Goal: Task Accomplishment & Management: Manage account settings

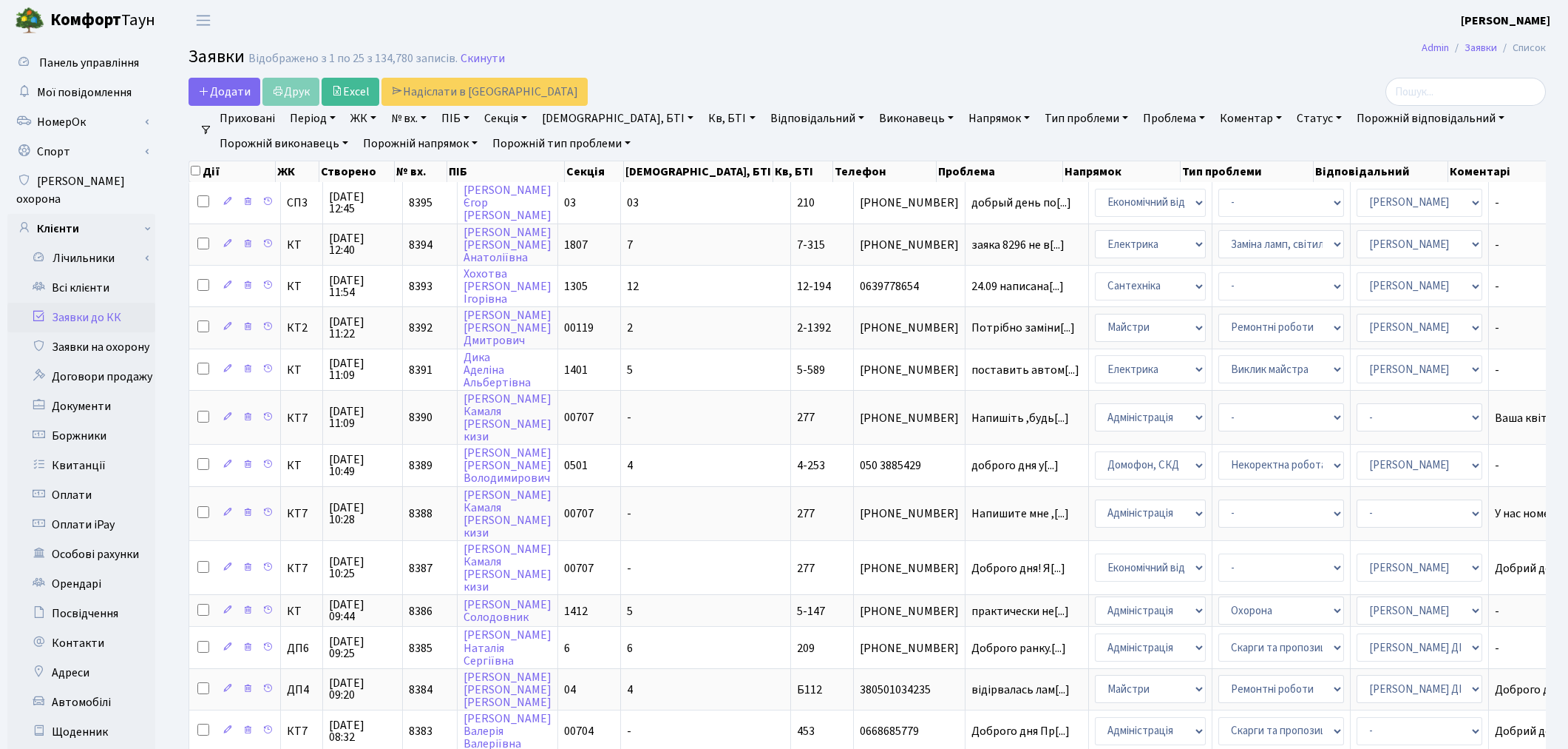
select select "25"
click at [87, 273] on link "Всі клієнти" at bounding box center [82, 287] width 148 height 30
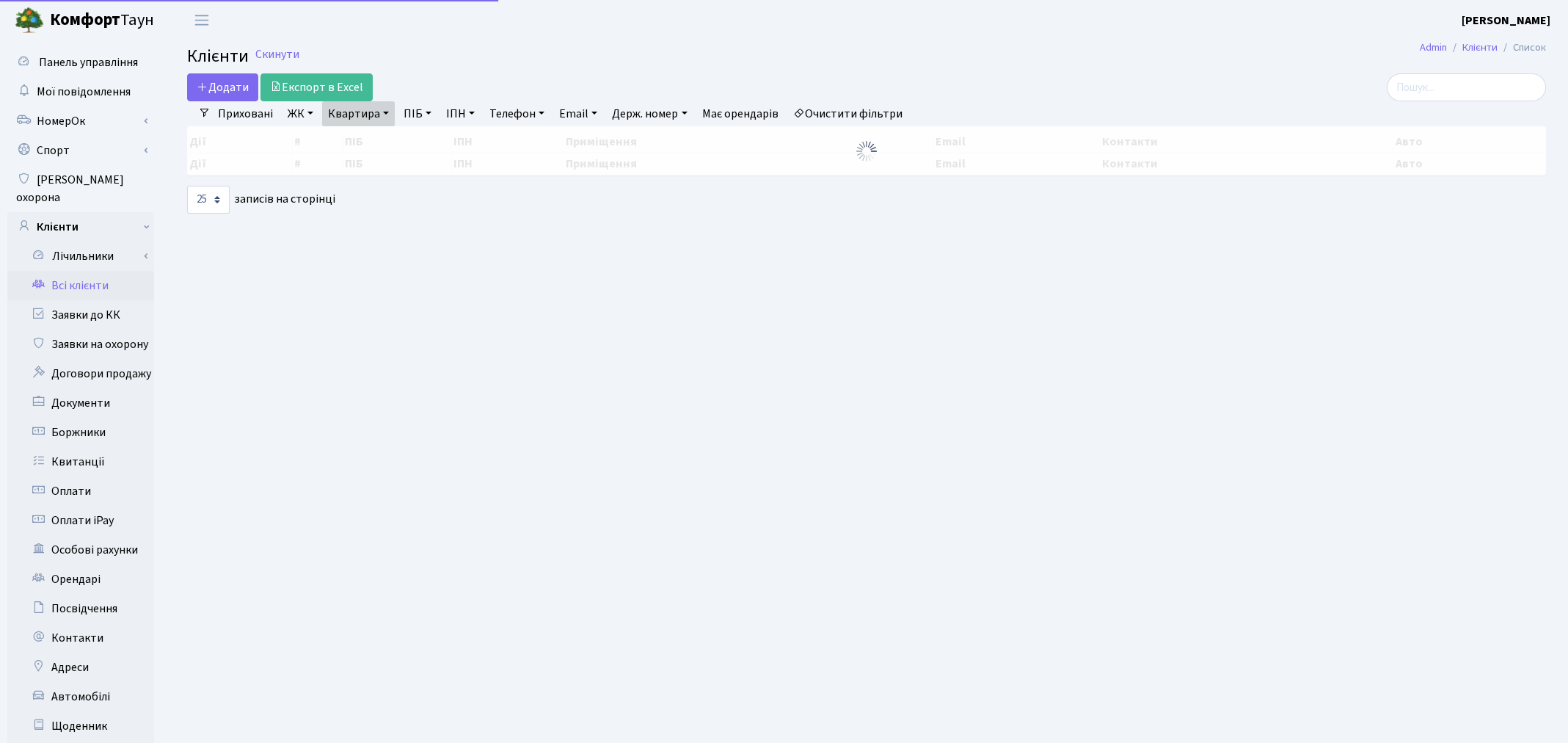
select select
select select "25"
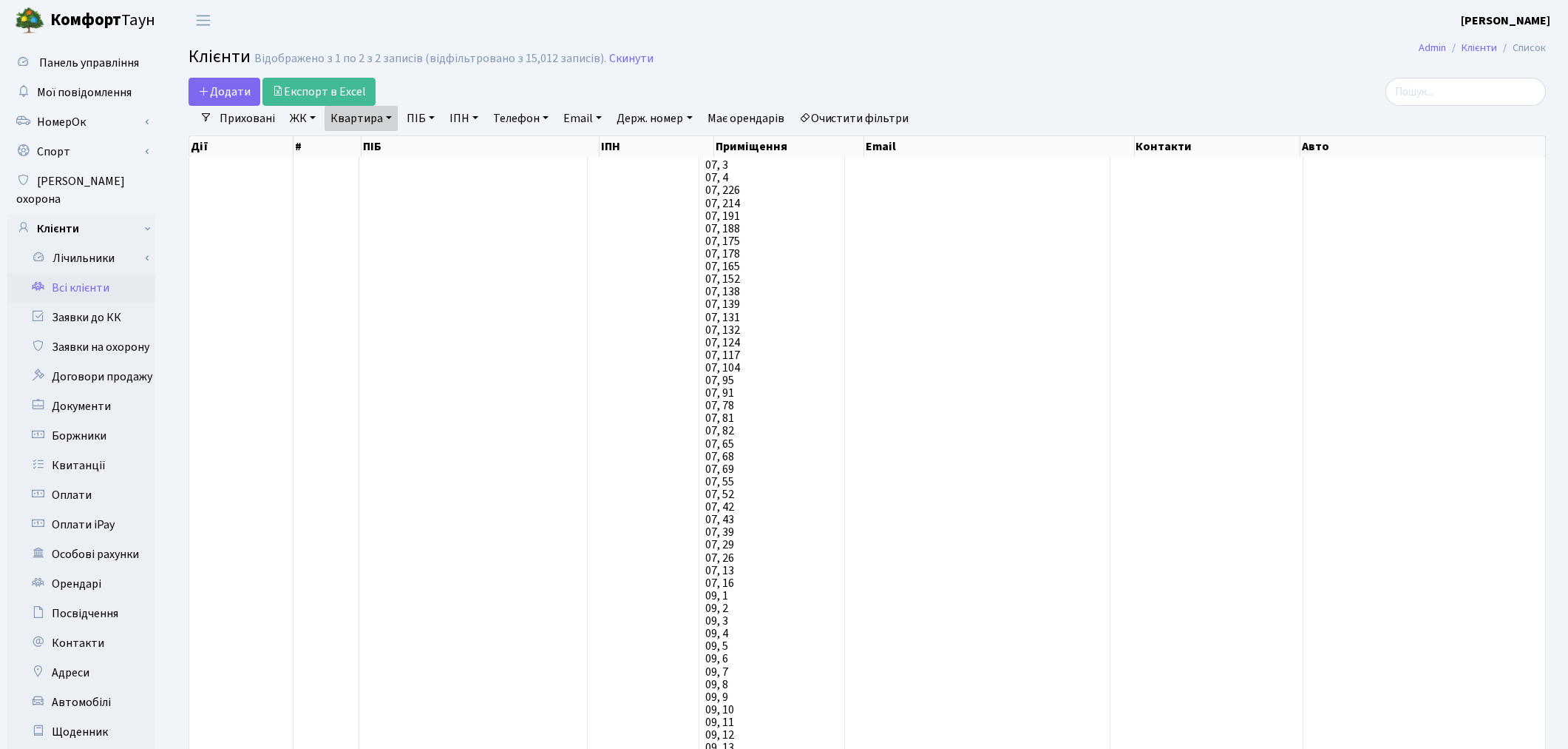
click at [888, 116] on link "Очистити фільтри" at bounding box center [853, 118] width 122 height 26
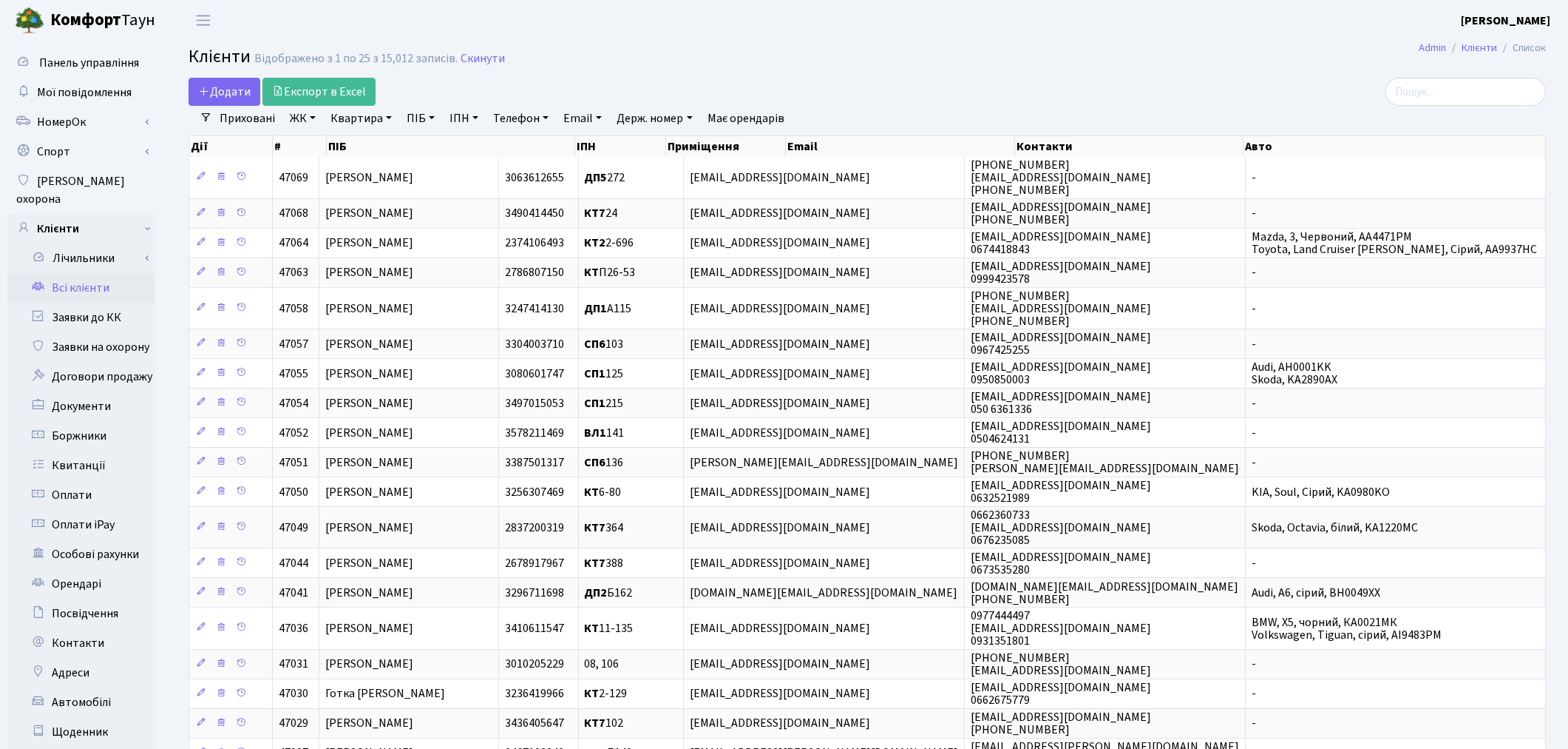
click at [307, 122] on link "ЖК" at bounding box center [302, 118] width 37 height 26
click at [346, 287] on li "КТ7, вул. [PERSON_NAME][STREET_ADDRESS]" at bounding box center [376, 308] width 179 height 42
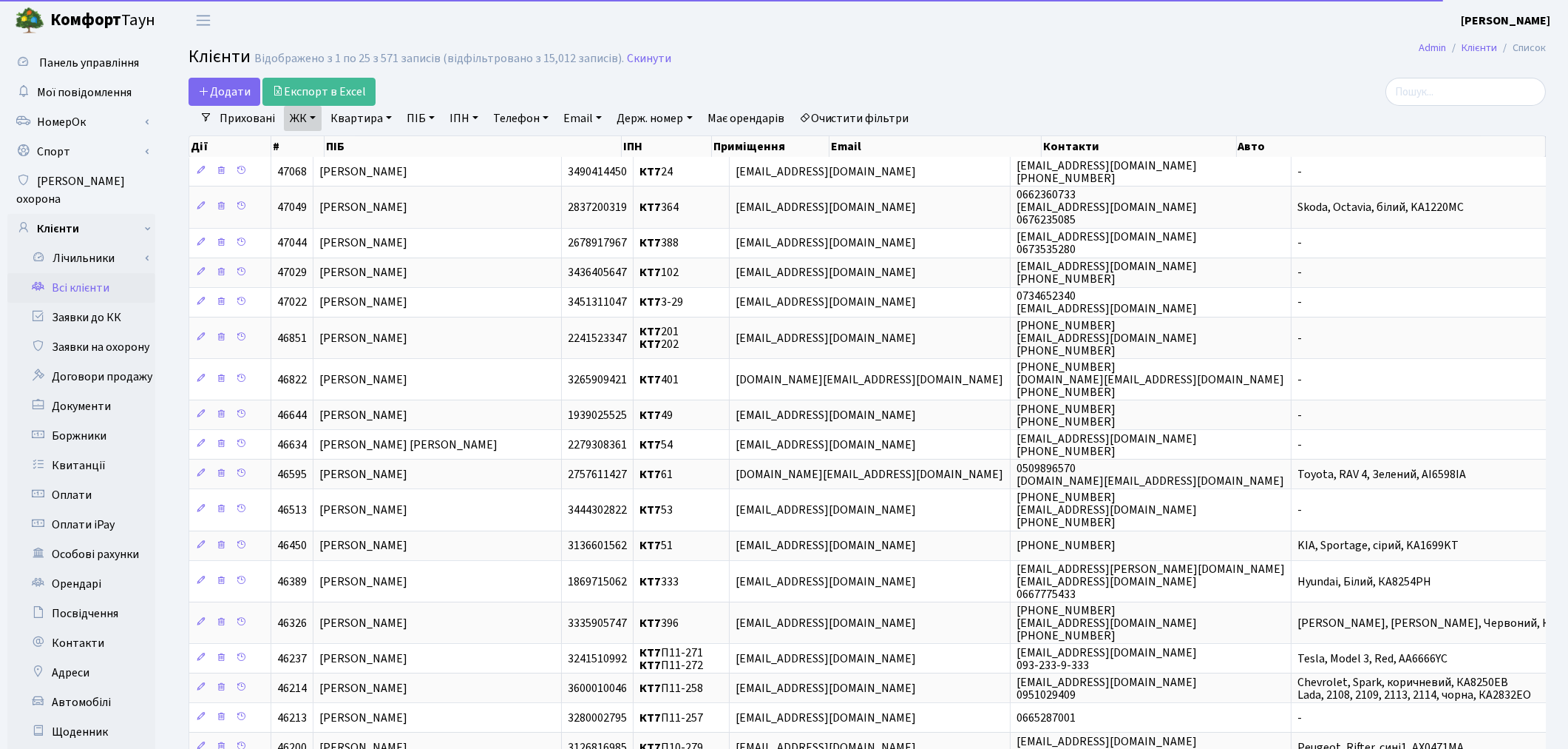
click at [356, 123] on link "Квартира" at bounding box center [361, 118] width 73 height 26
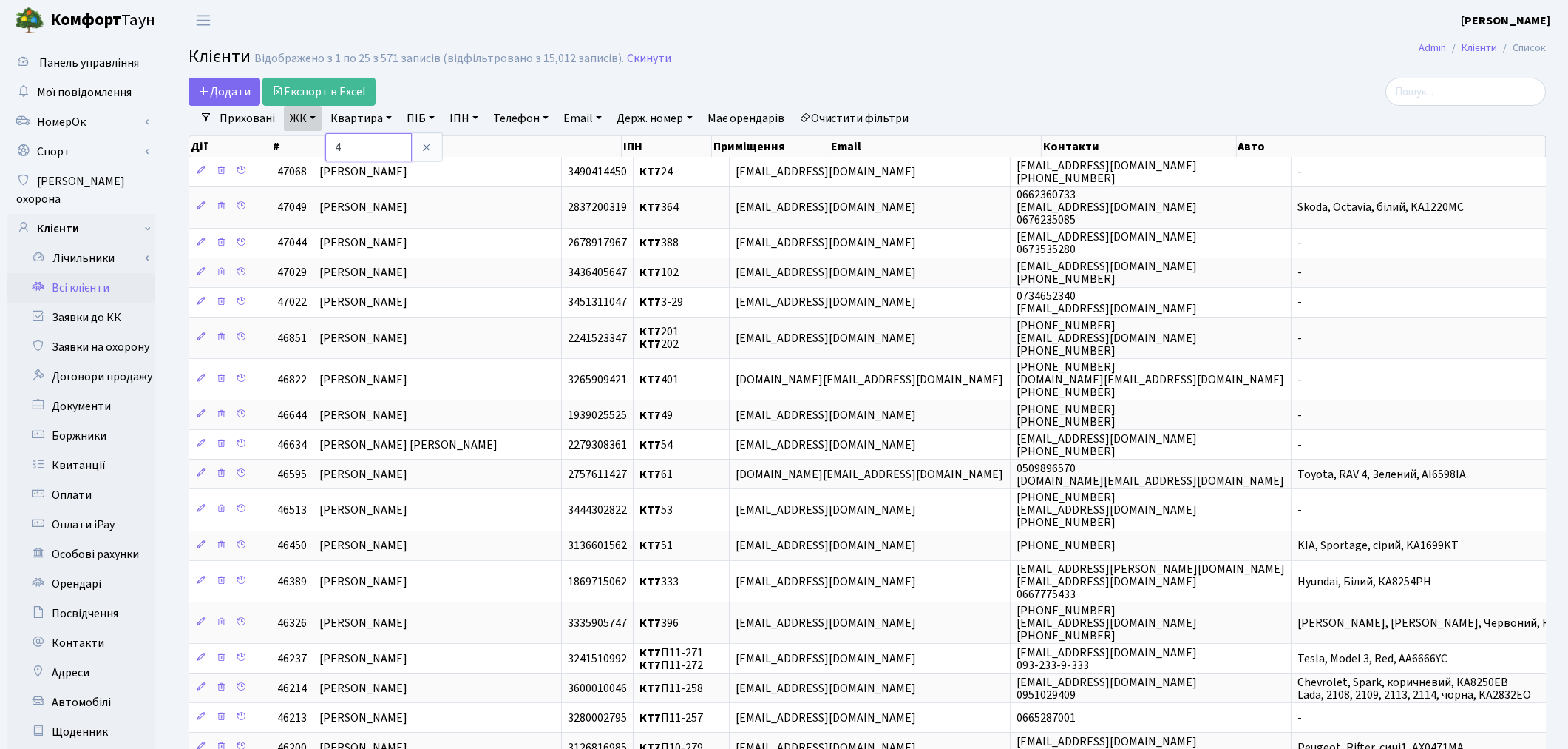
type input "4"
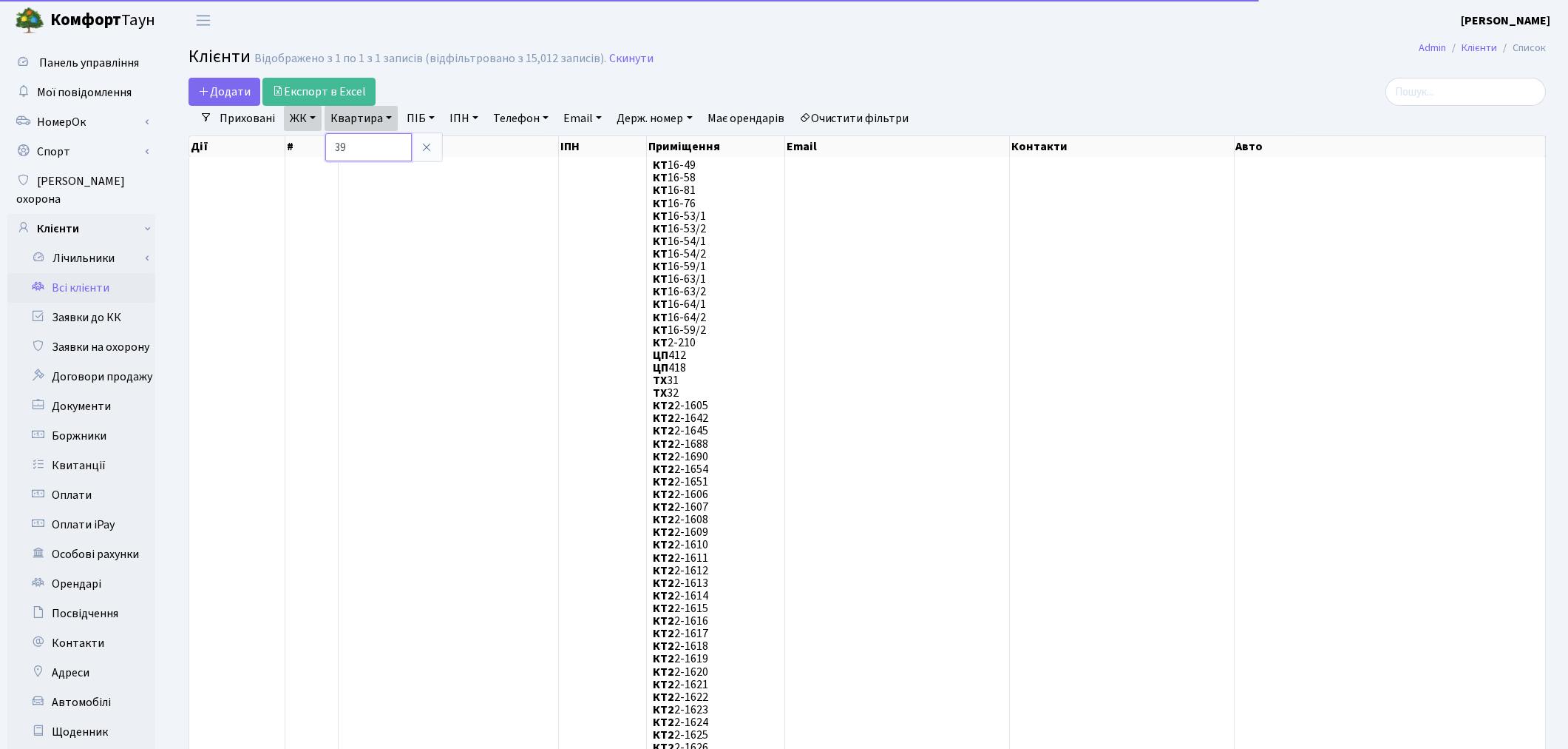
type input "3"
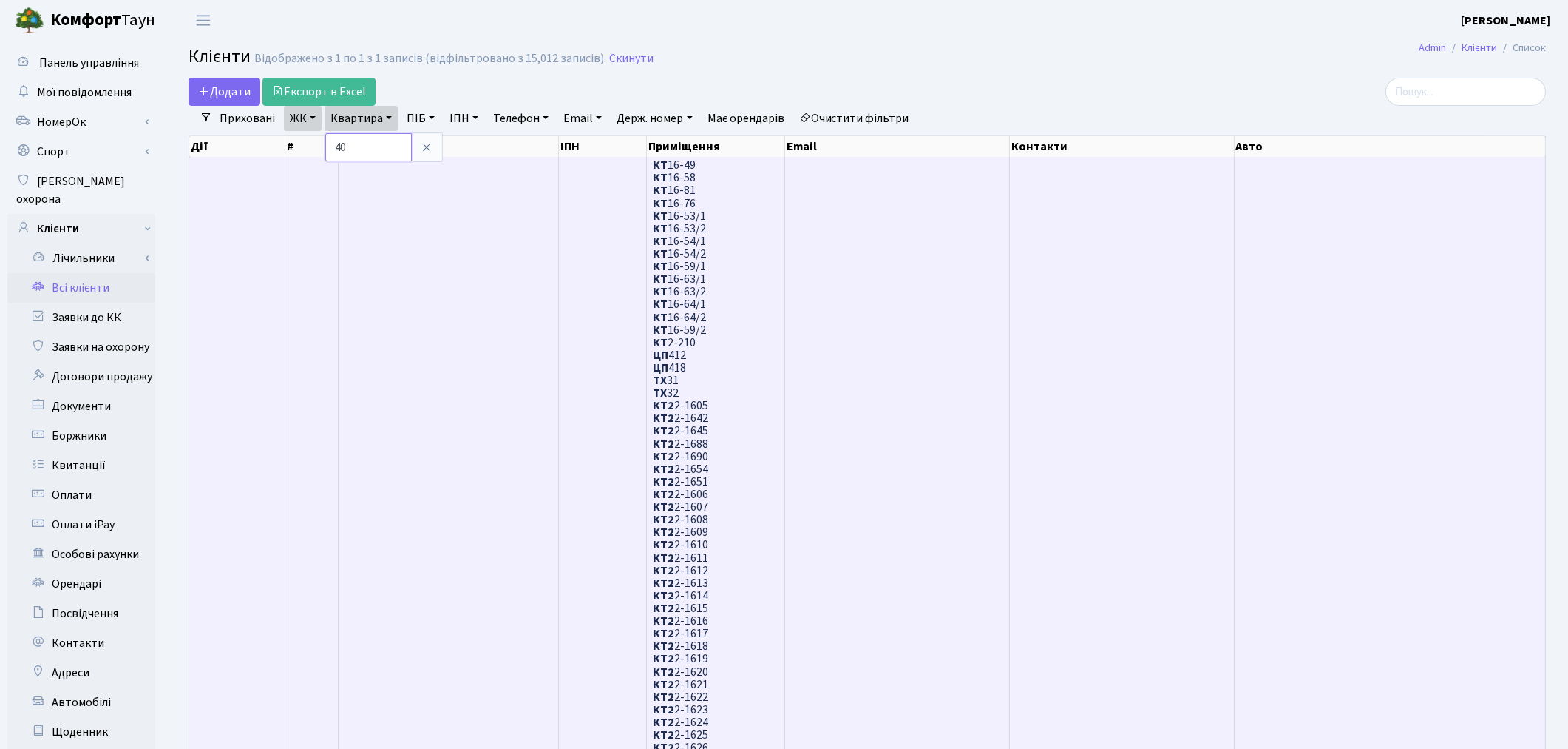
type input "4"
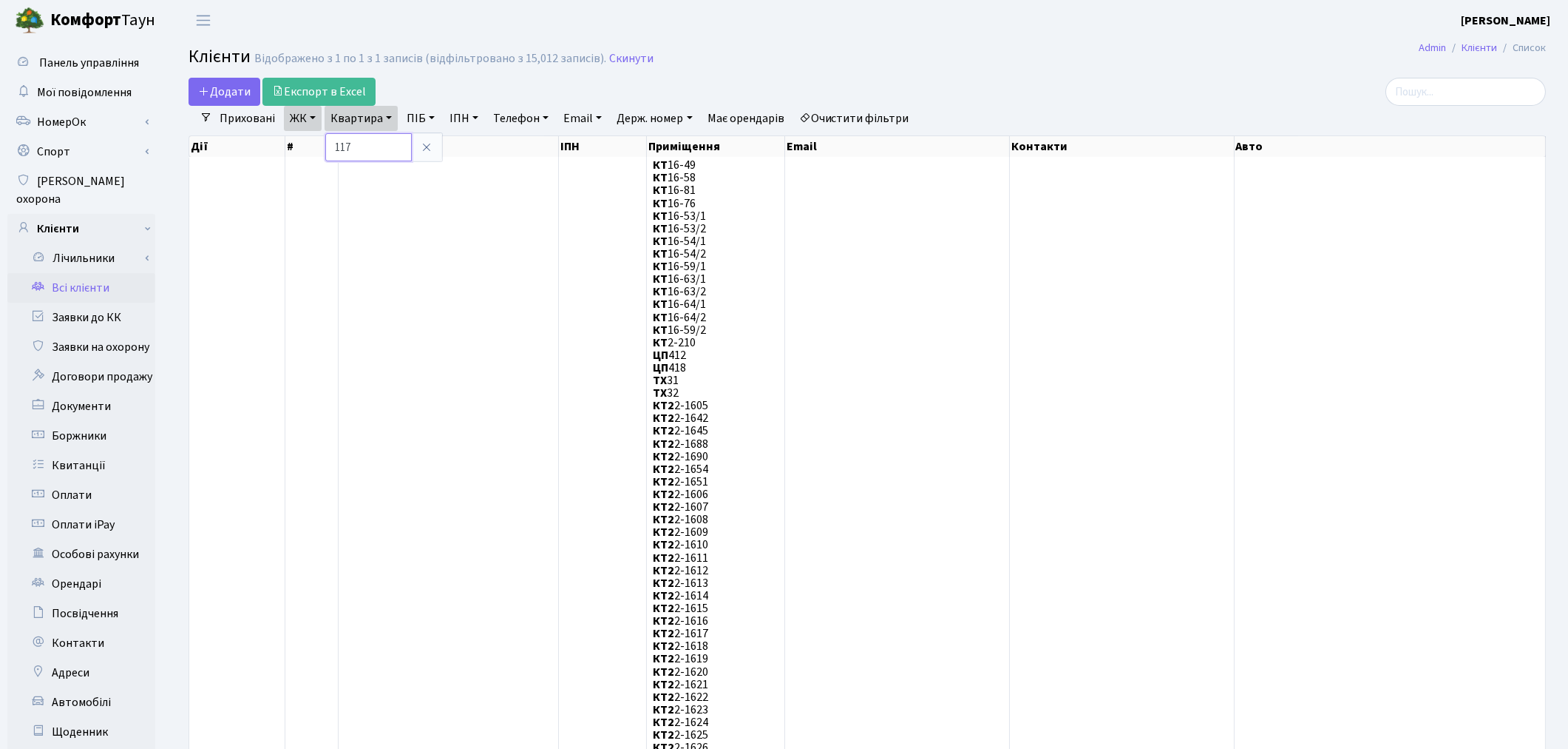
type input "117"
click at [296, 117] on link "ЖК" at bounding box center [302, 118] width 37 height 26
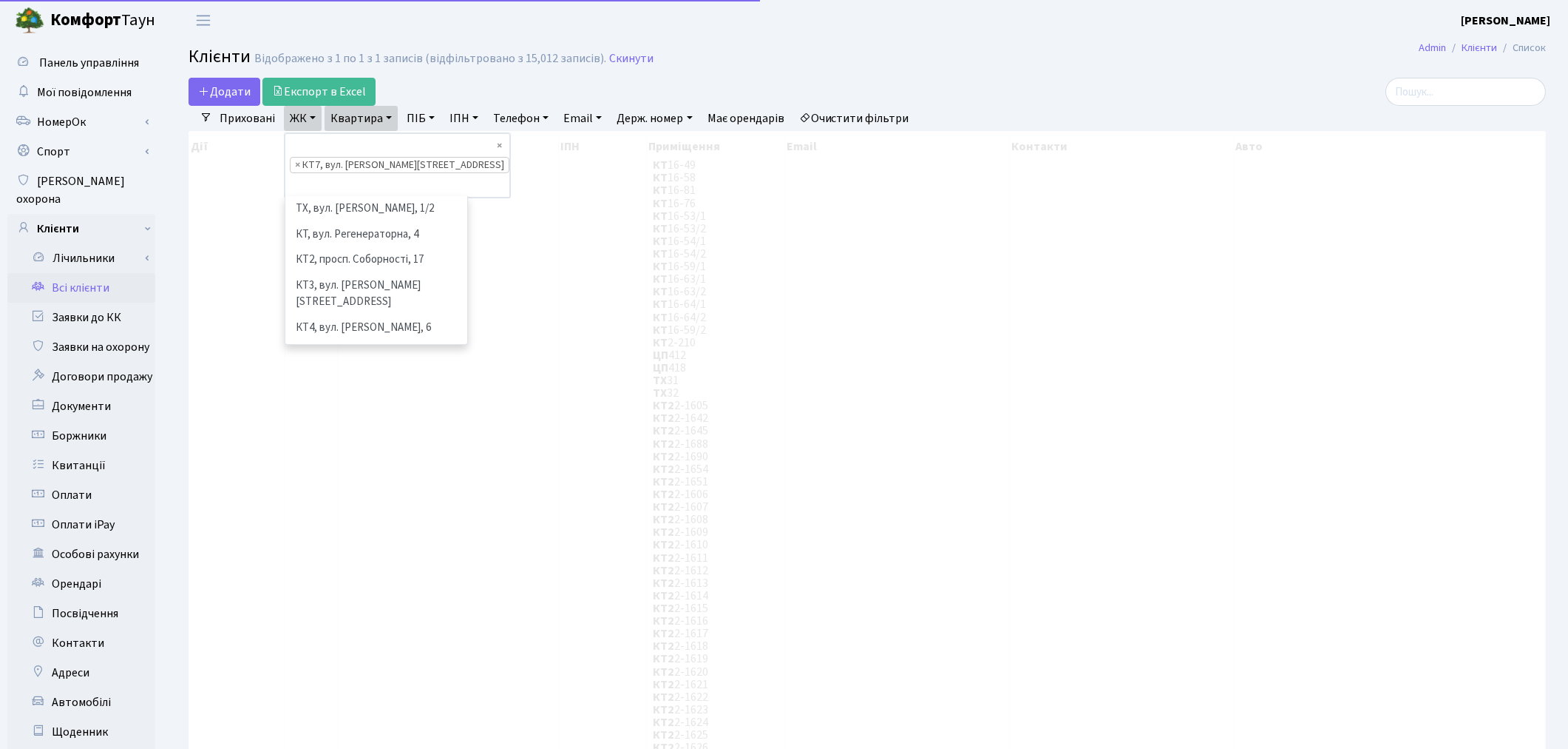
scroll to position [153, 0]
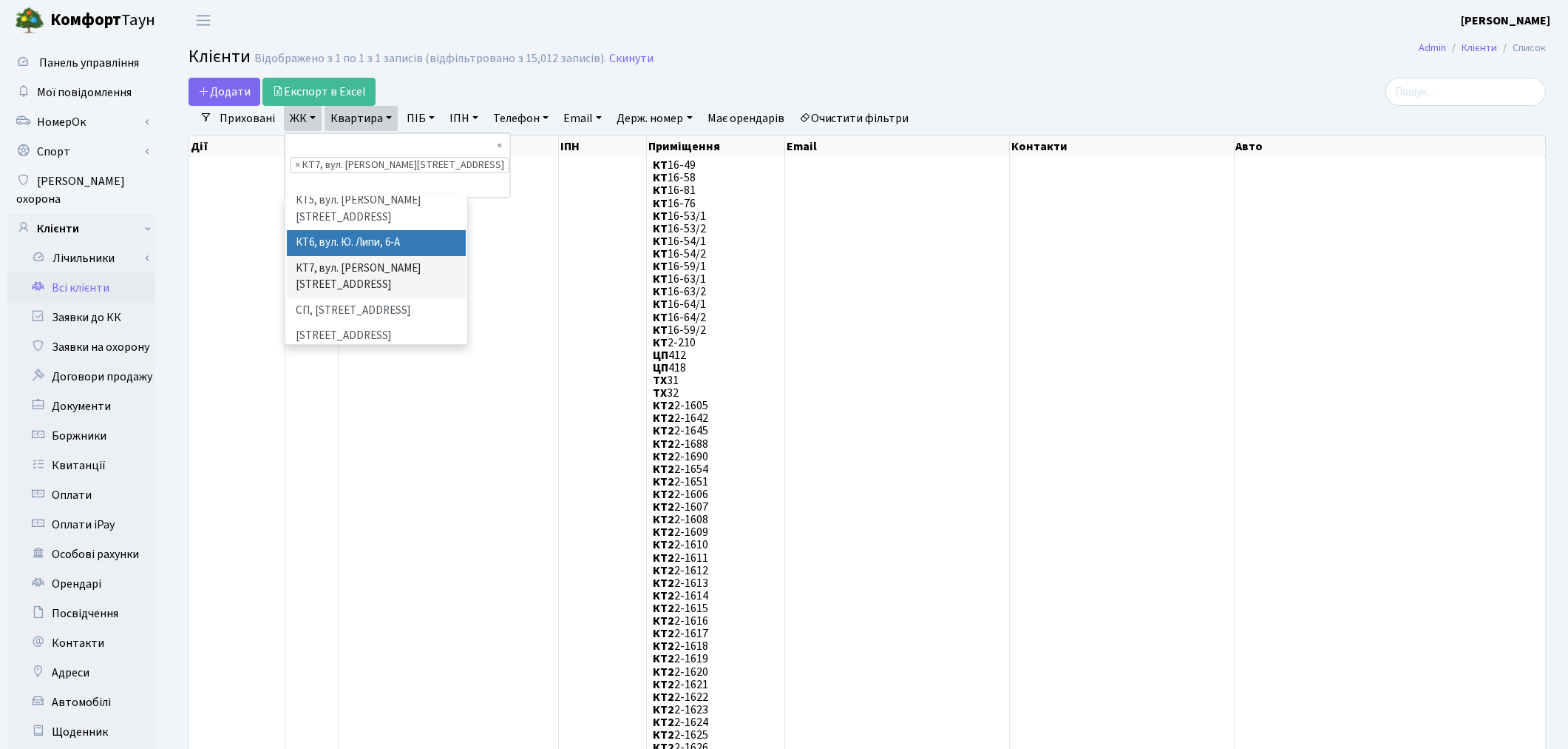
click at [319, 230] on li "КТ6, вул. Ю. Липи, 6-А" at bounding box center [376, 243] width 179 height 26
select select "304"
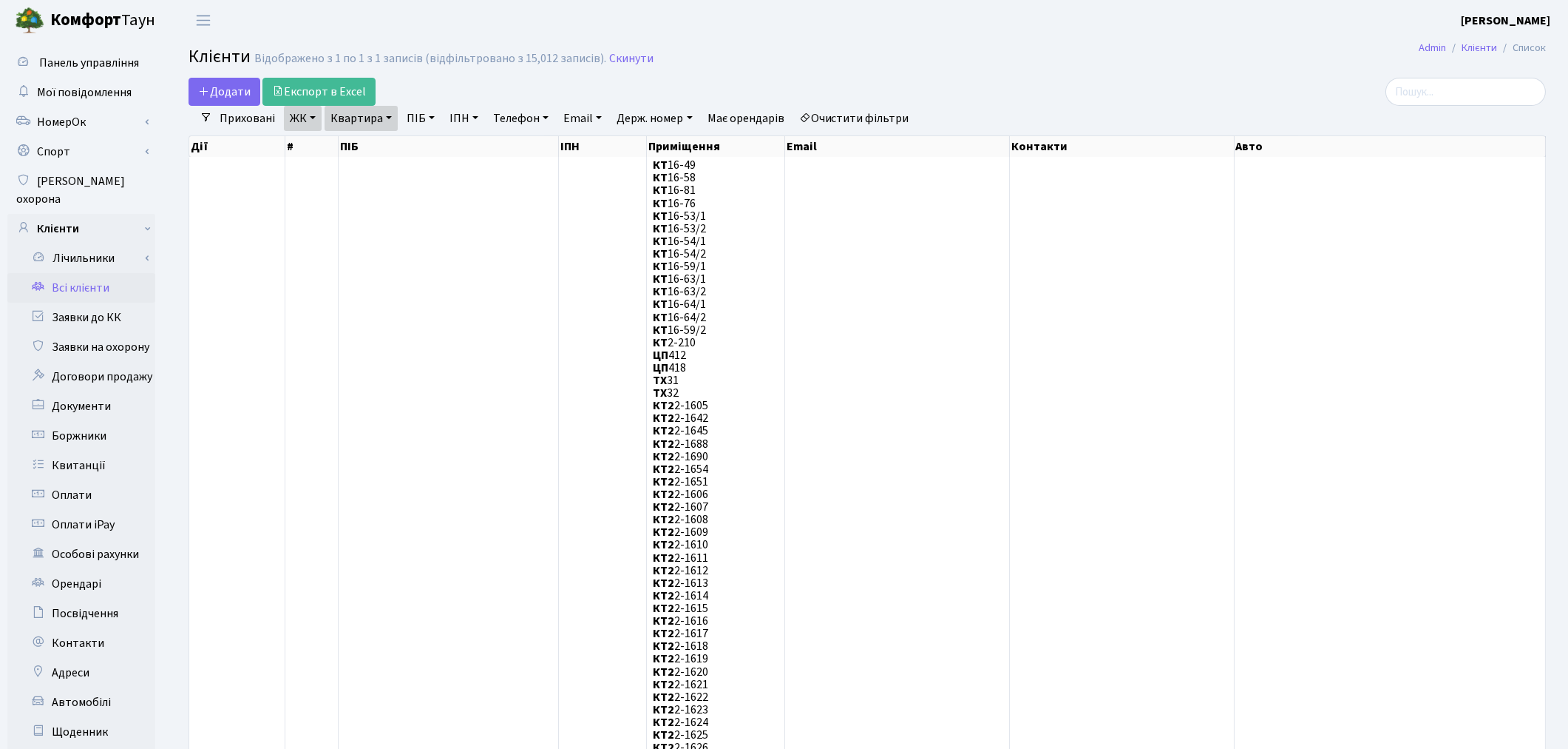
click at [318, 126] on link "ЖК" at bounding box center [302, 118] width 37 height 26
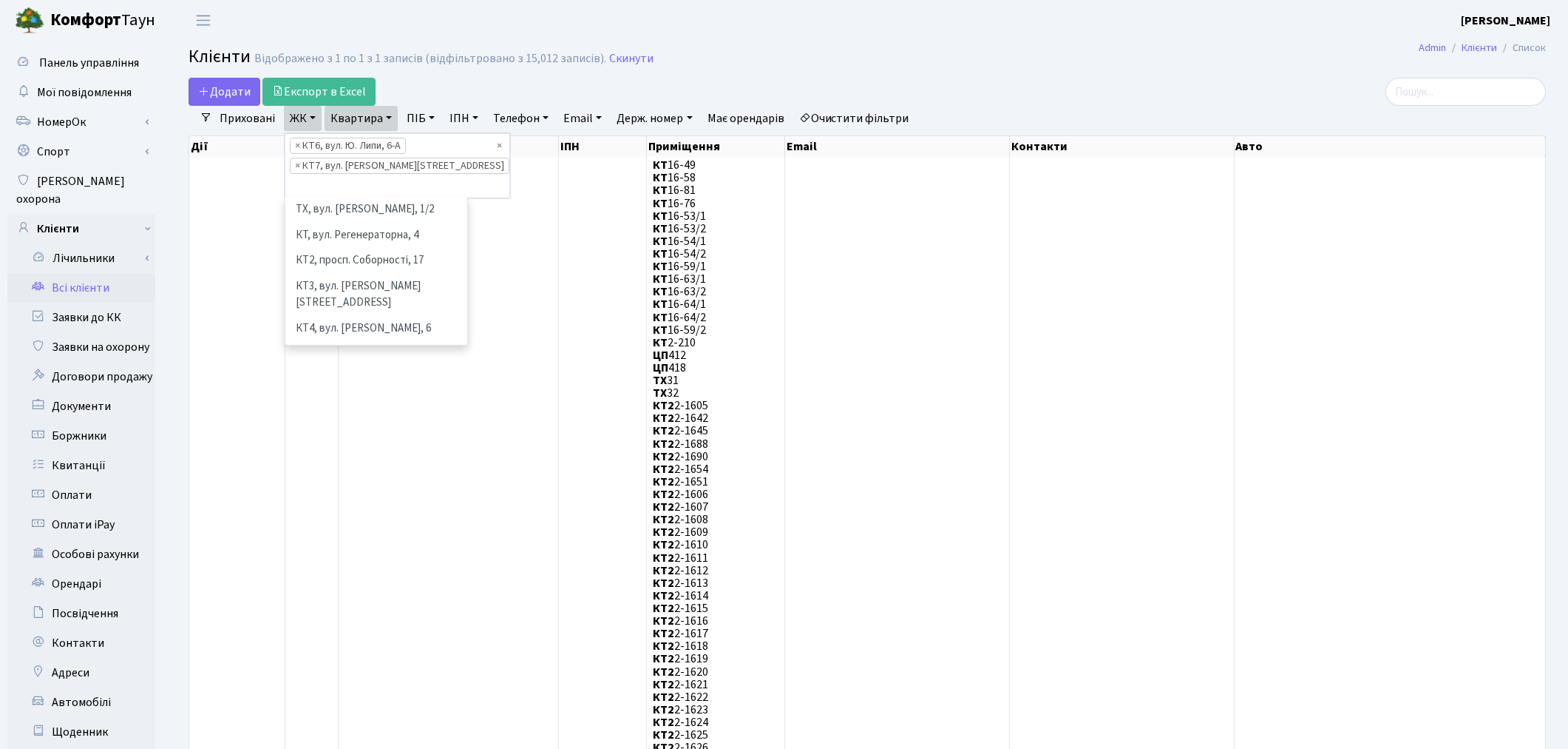
scroll to position [127, 0]
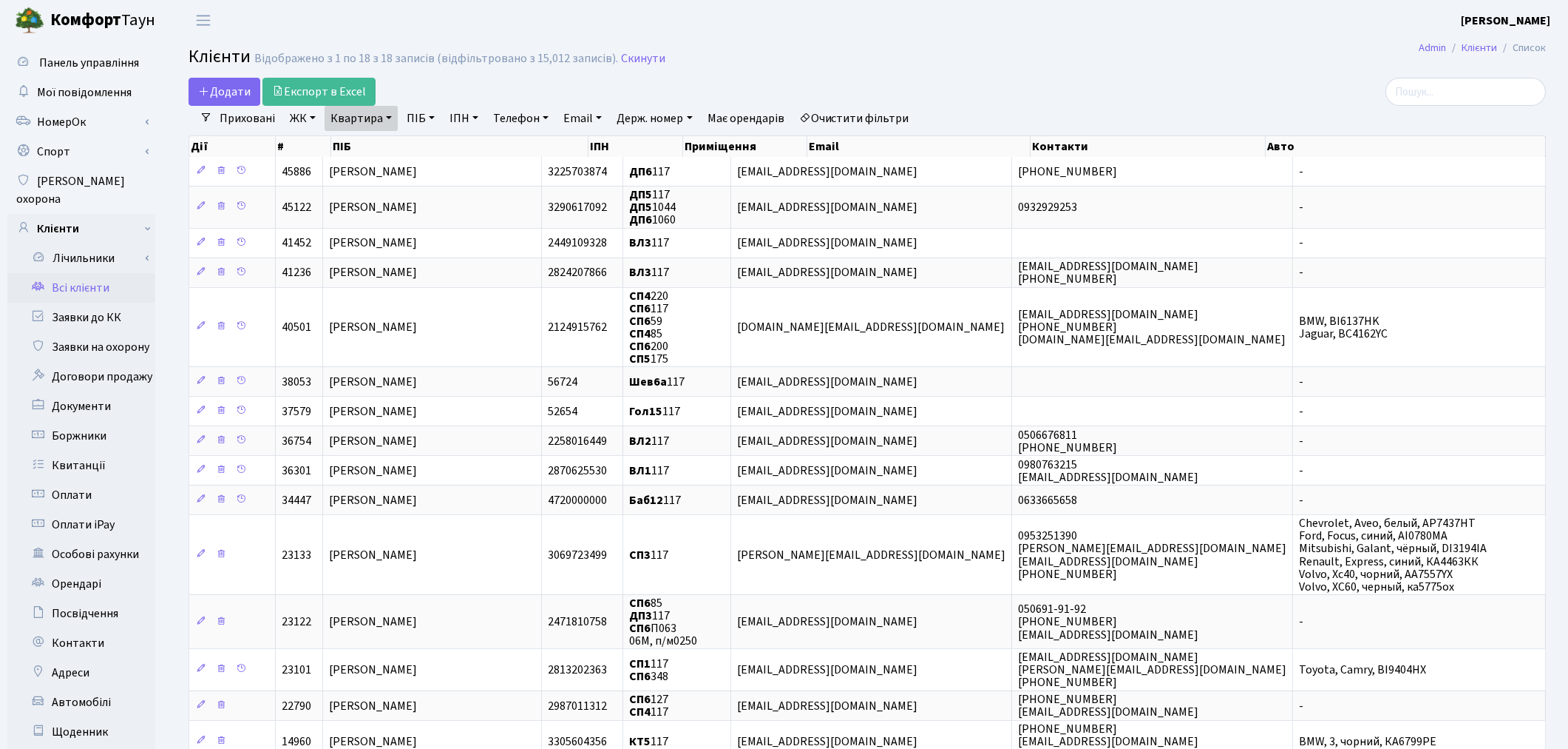
click at [887, 118] on link "Очистити фільтри" at bounding box center [853, 118] width 122 height 26
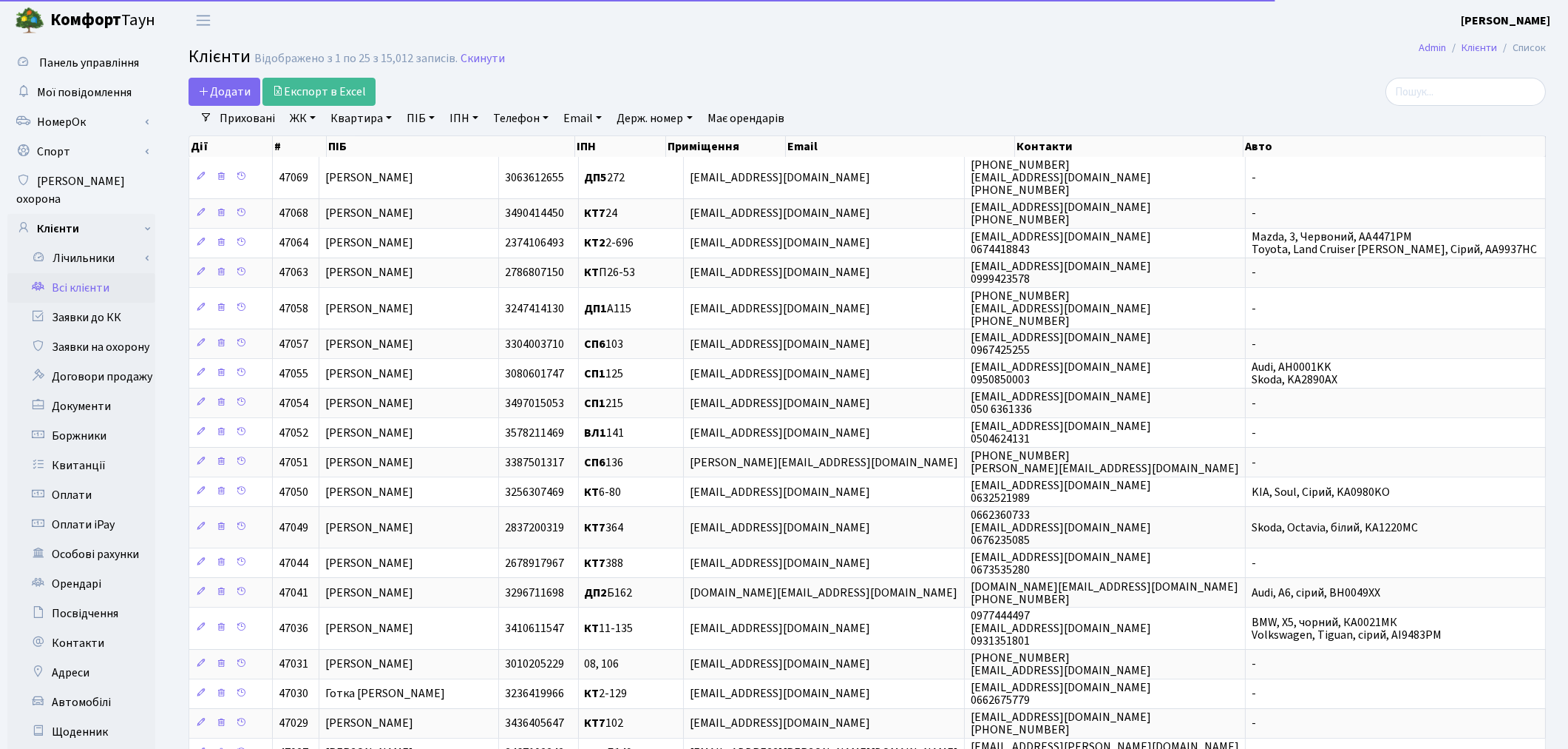
click at [304, 115] on link "ЖК" at bounding box center [302, 118] width 37 height 26
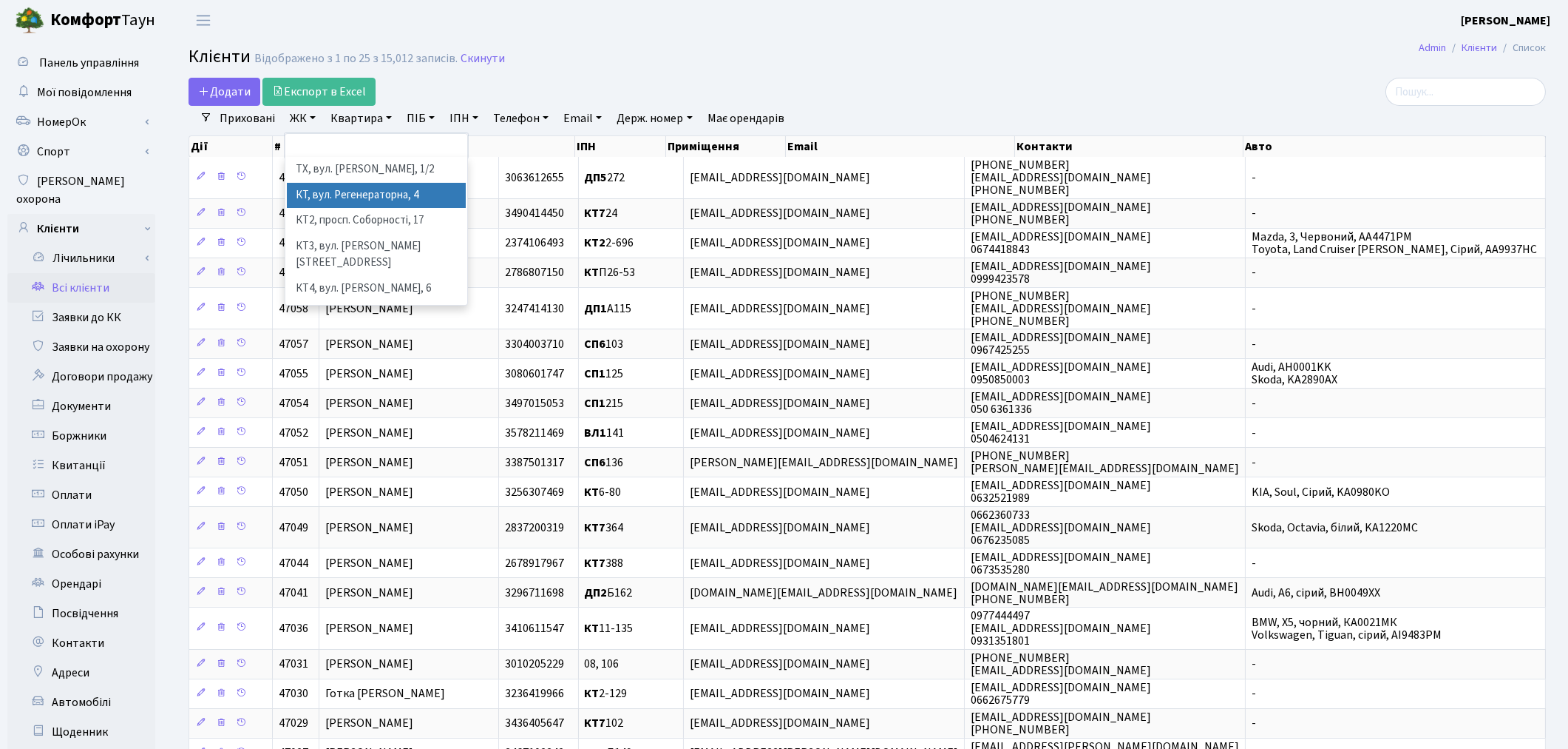
drag, startPoint x: 337, startPoint y: 201, endPoint x: 342, endPoint y: 165, distance: 36.3
click at [337, 200] on li "КТ, вул. Регенераторна, 4" at bounding box center [376, 195] width 179 height 26
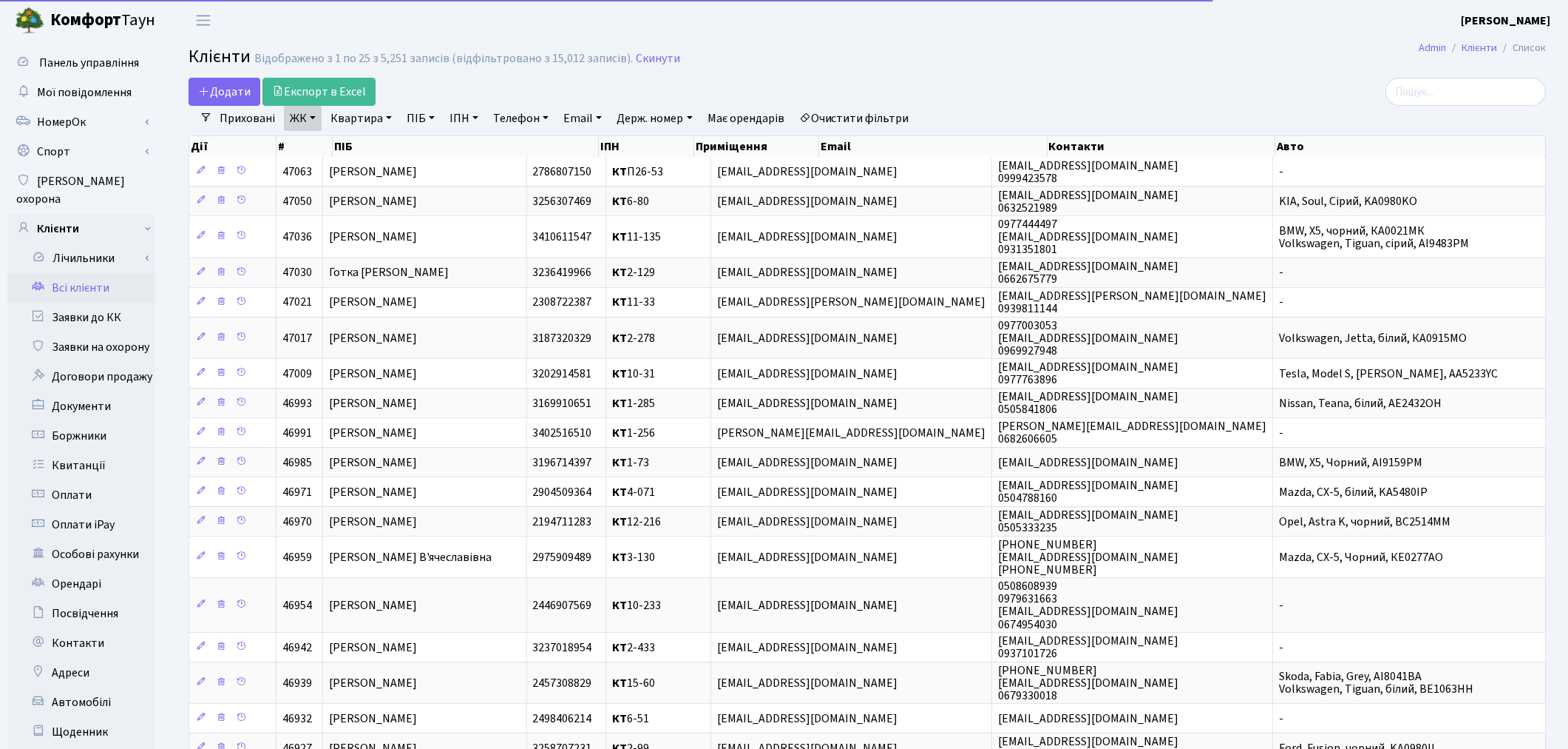
click at [356, 130] on link "Квартира" at bounding box center [361, 118] width 73 height 26
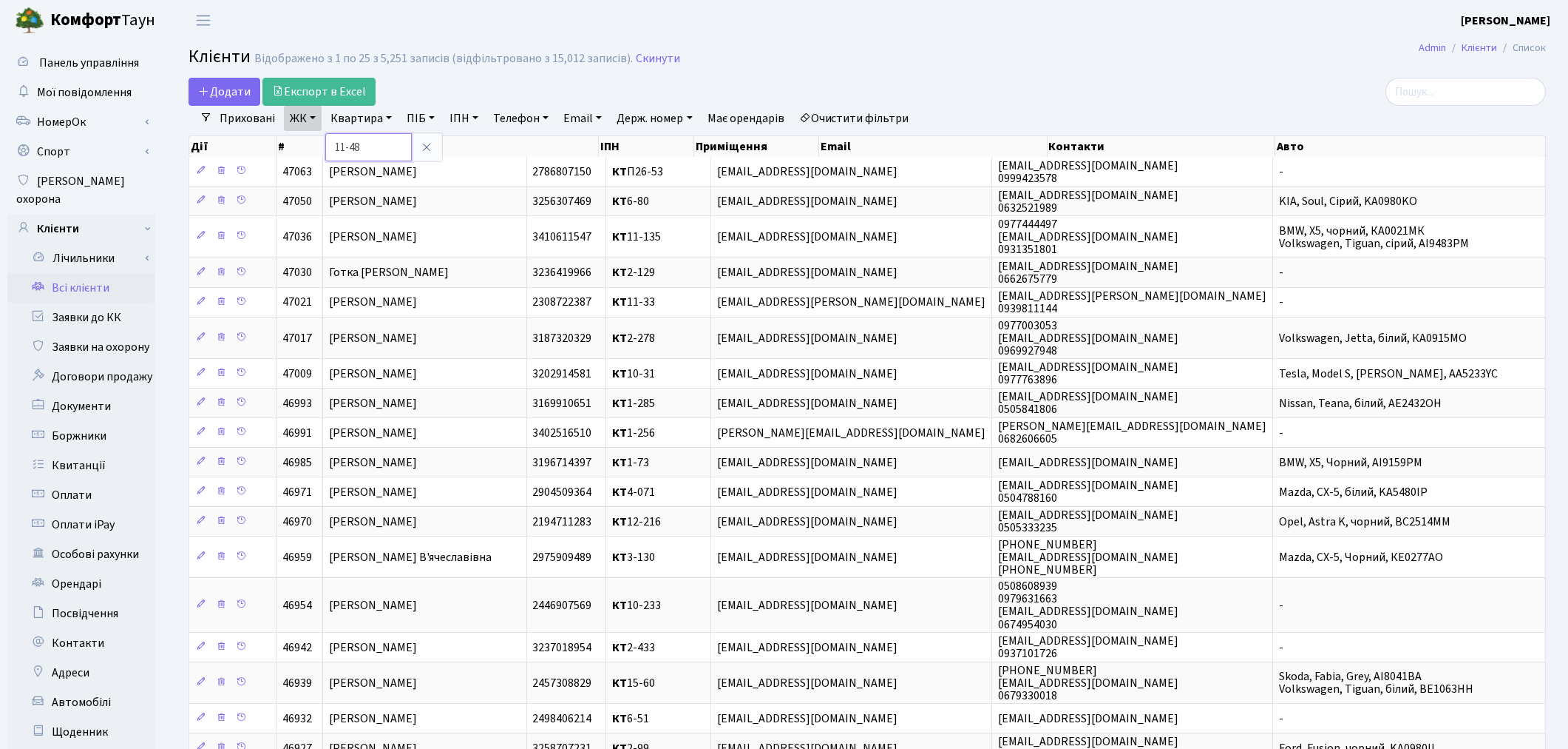
type input "11-48"
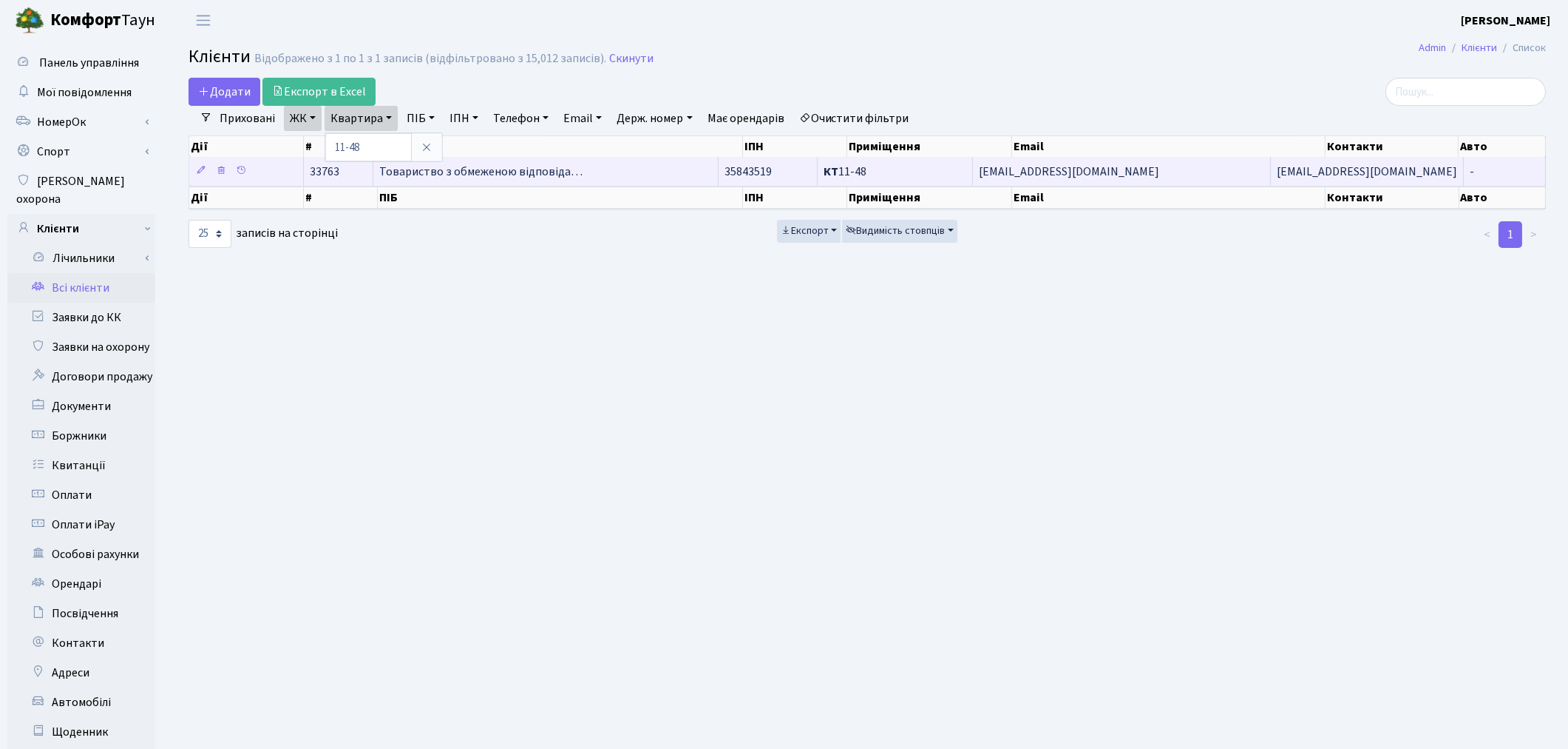
click at [479, 183] on td "Товариство з обмеженою відповіда…" at bounding box center [545, 171] width 345 height 29
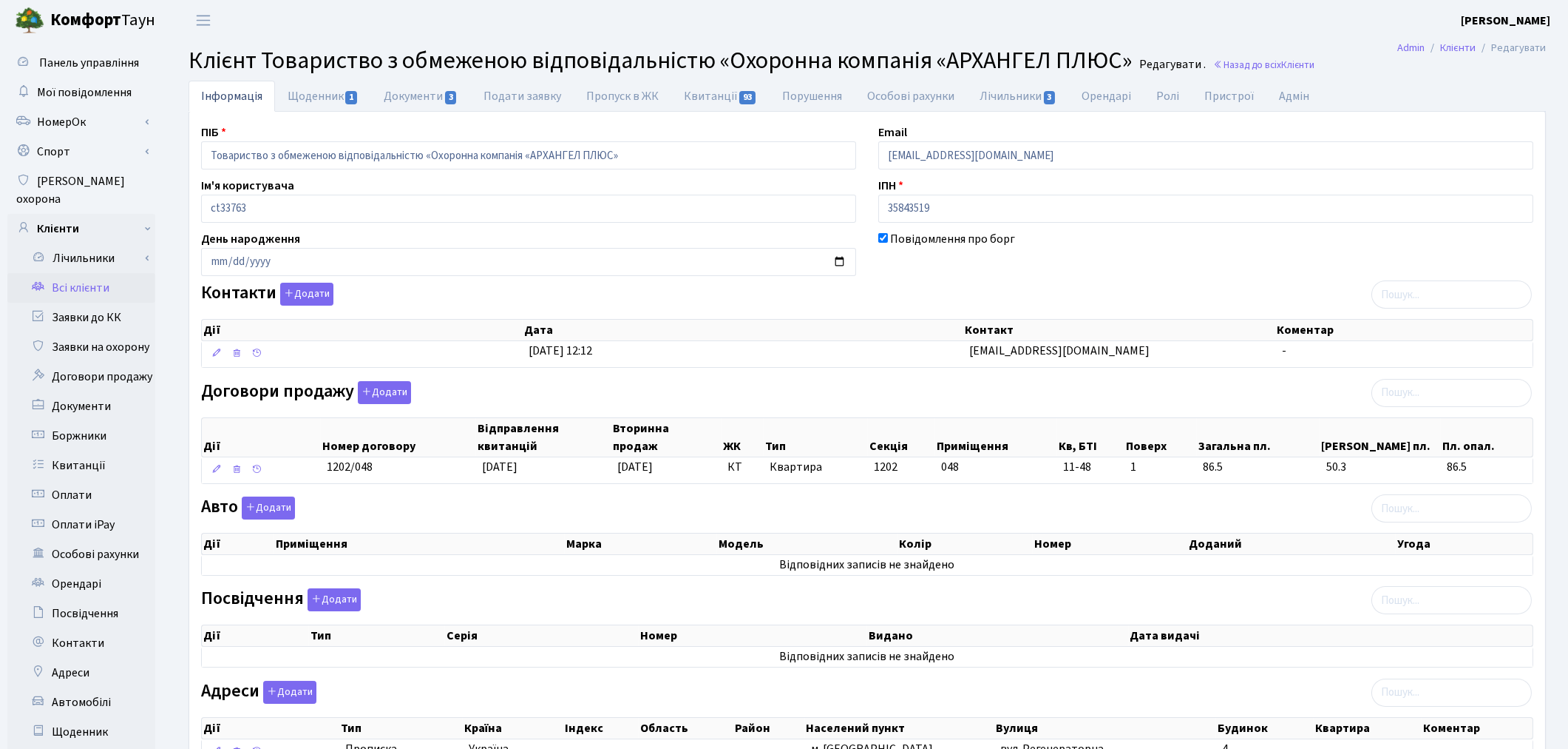
click at [83, 273] on link "Всі клієнти" at bounding box center [82, 287] width 148 height 30
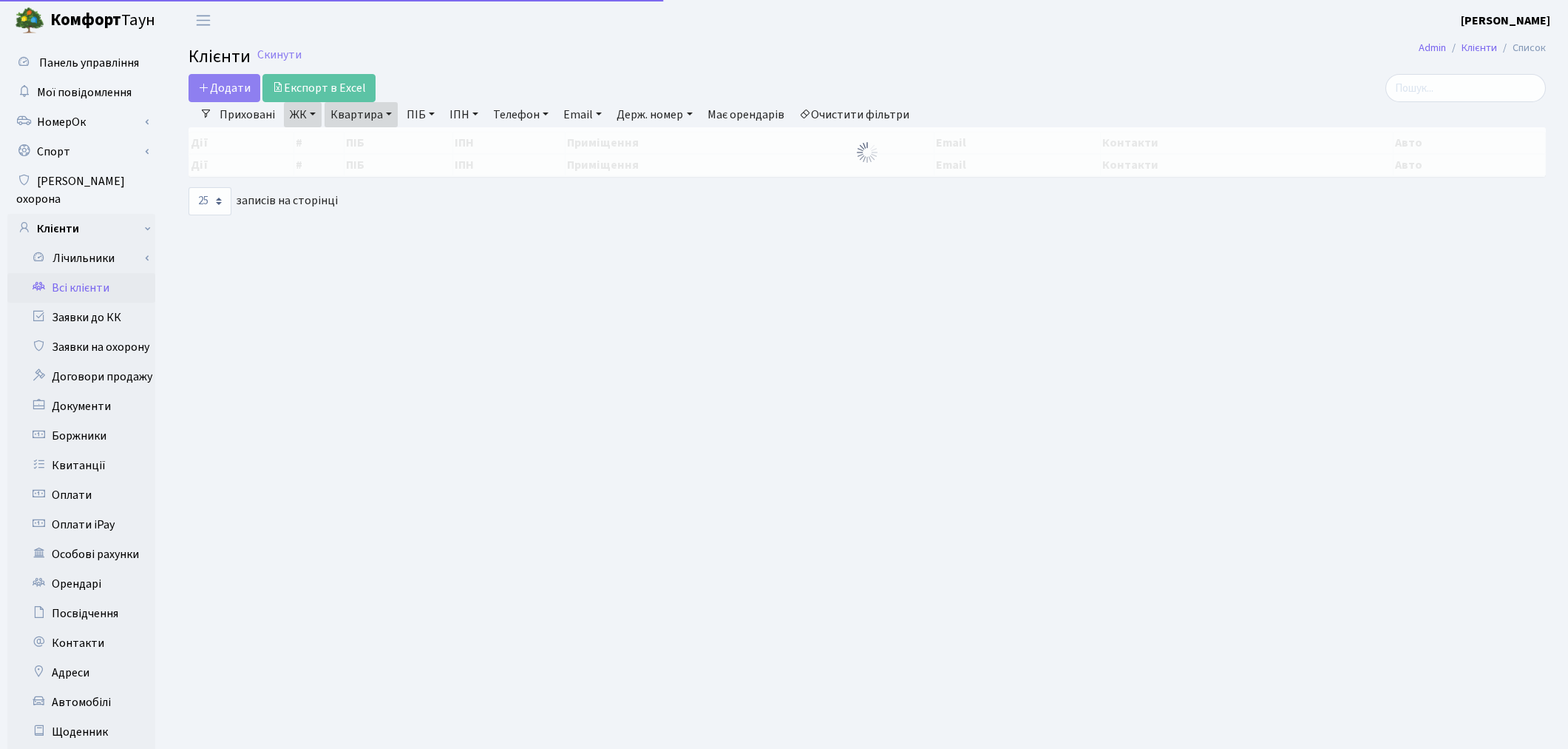
select select "25"
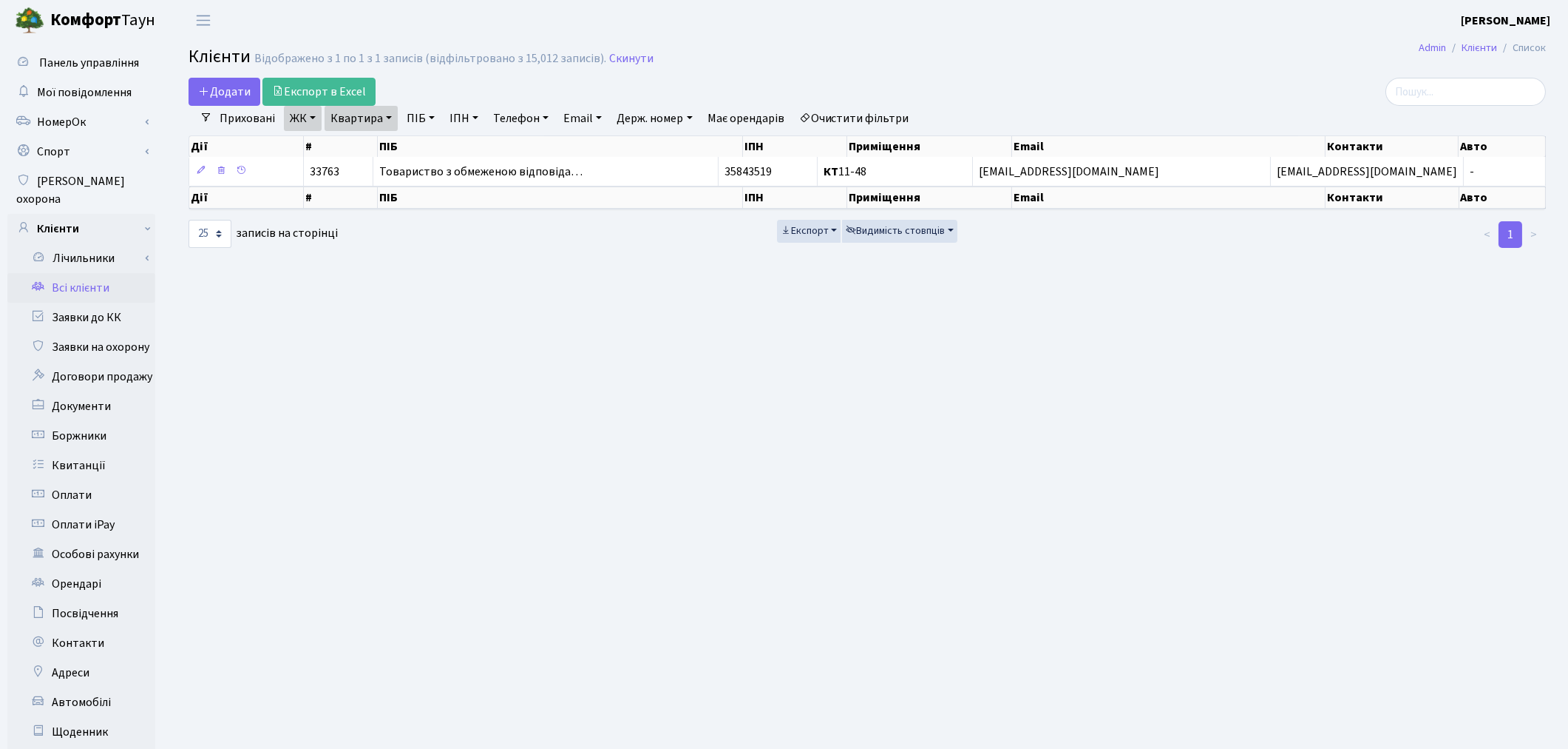
click at [849, 116] on link "Очистити фільтри" at bounding box center [853, 118] width 122 height 26
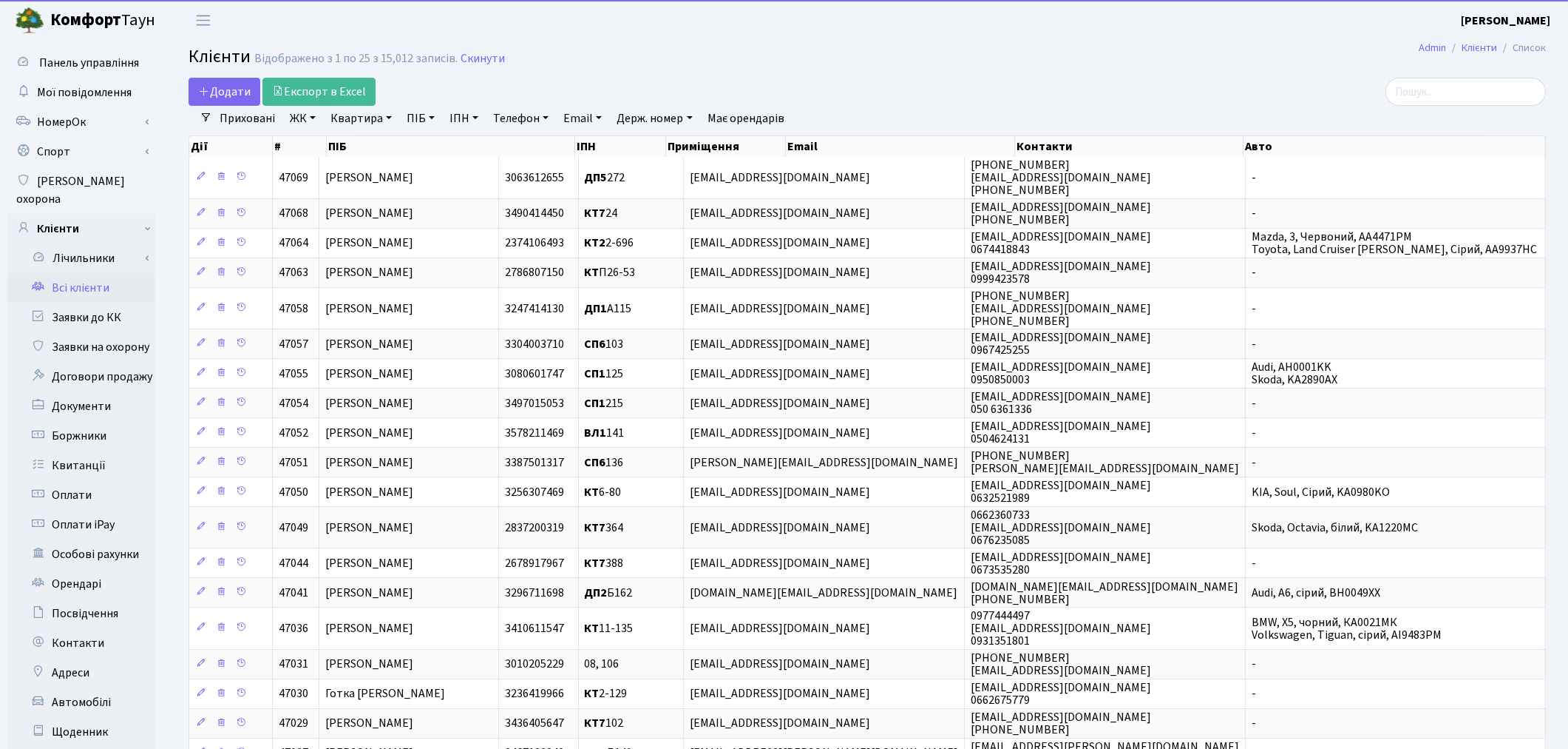
click at [335, 114] on link "Квартира" at bounding box center [361, 118] width 73 height 26
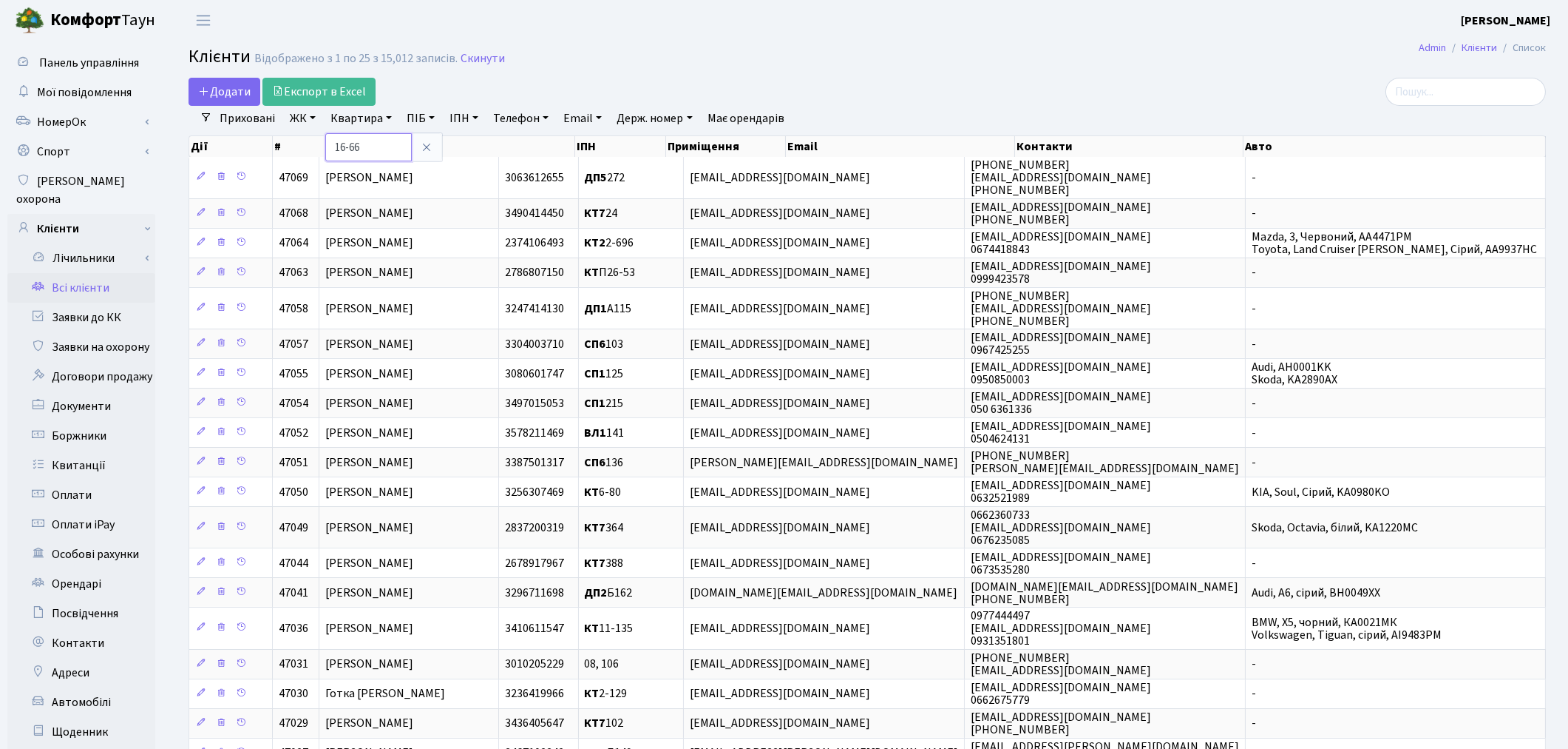
type input "16-66"
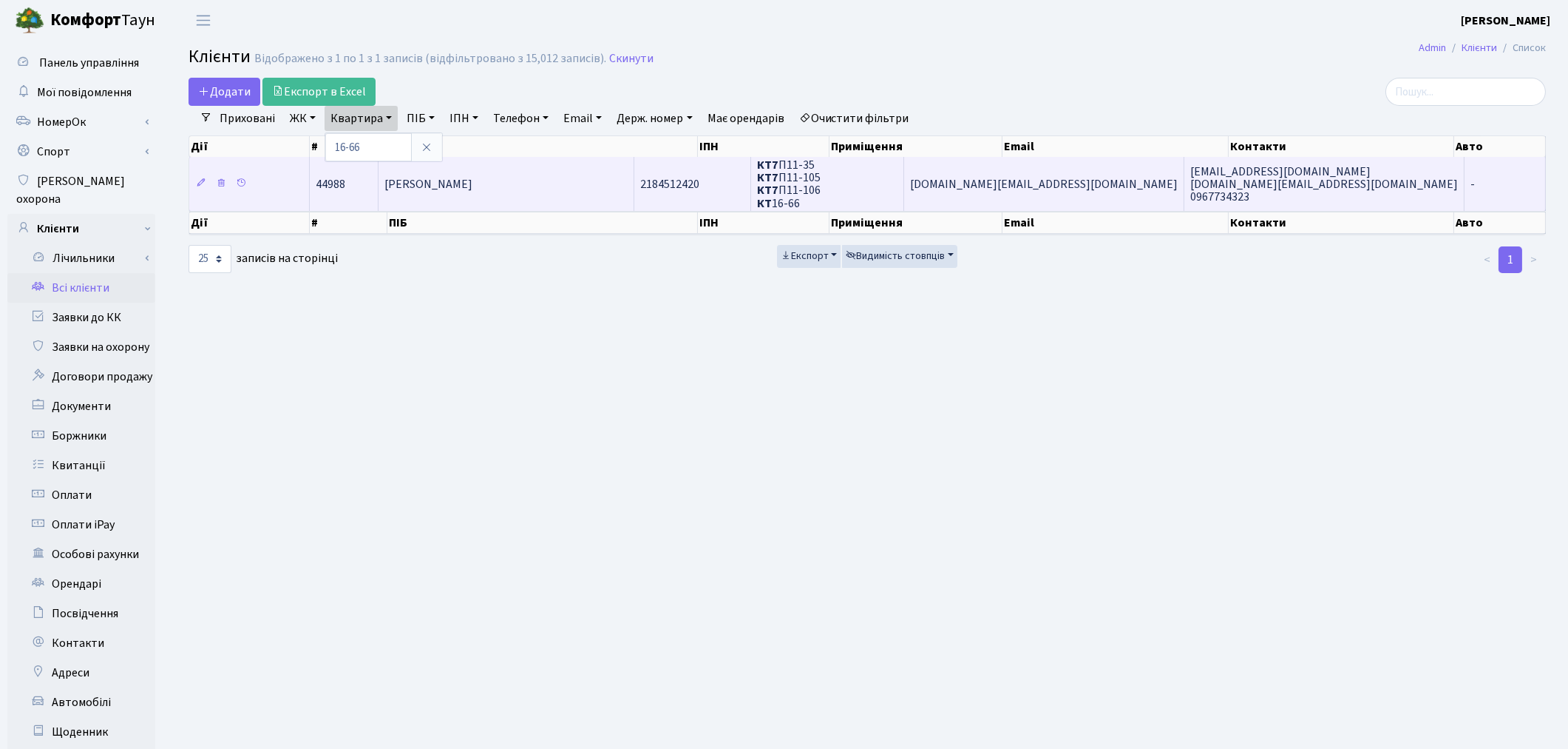
click at [492, 193] on td "Шкварніцька Надія Зіновіївна" at bounding box center [506, 183] width 256 height 54
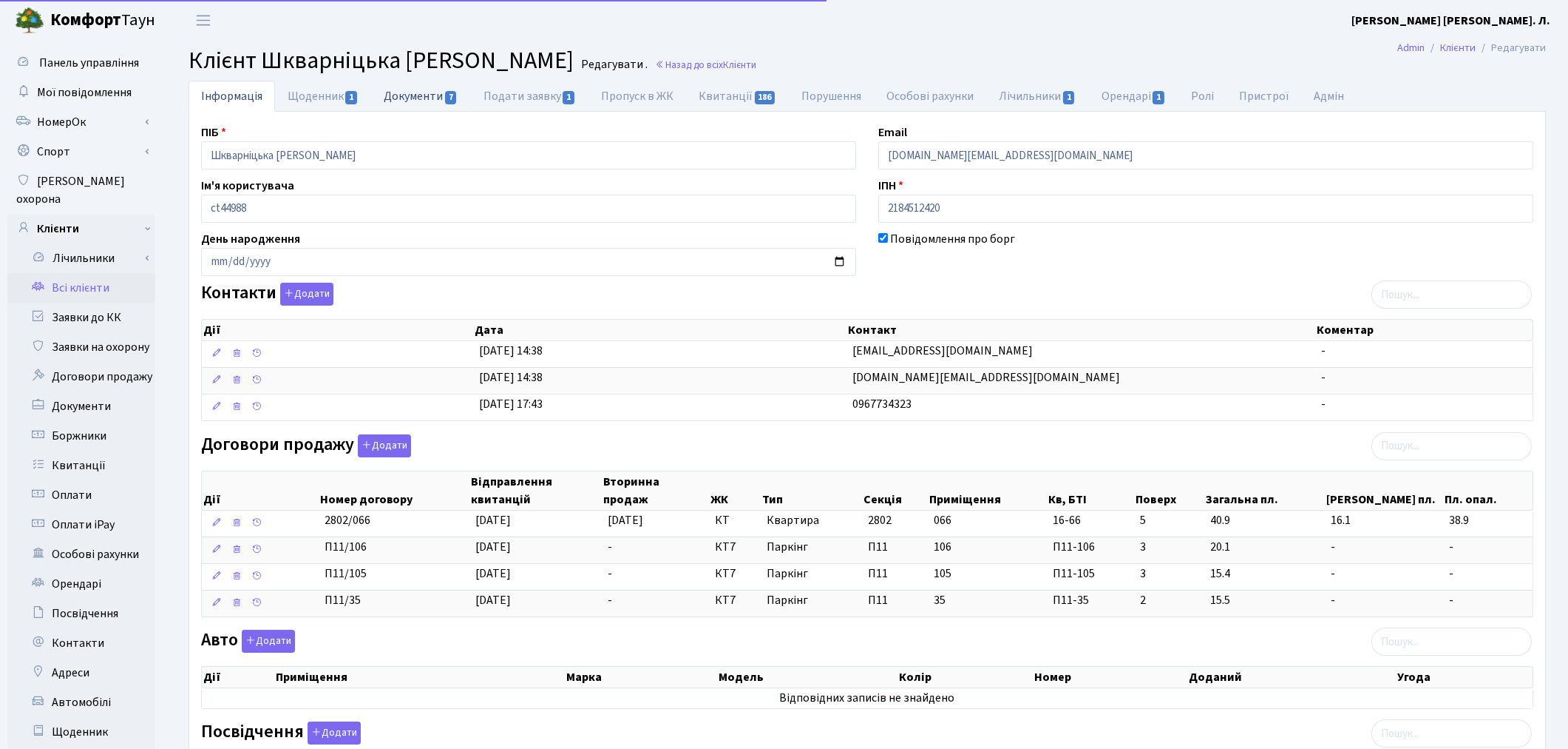
click at [426, 96] on link "Документи 7" at bounding box center [421, 96] width 99 height 31
select select "25"
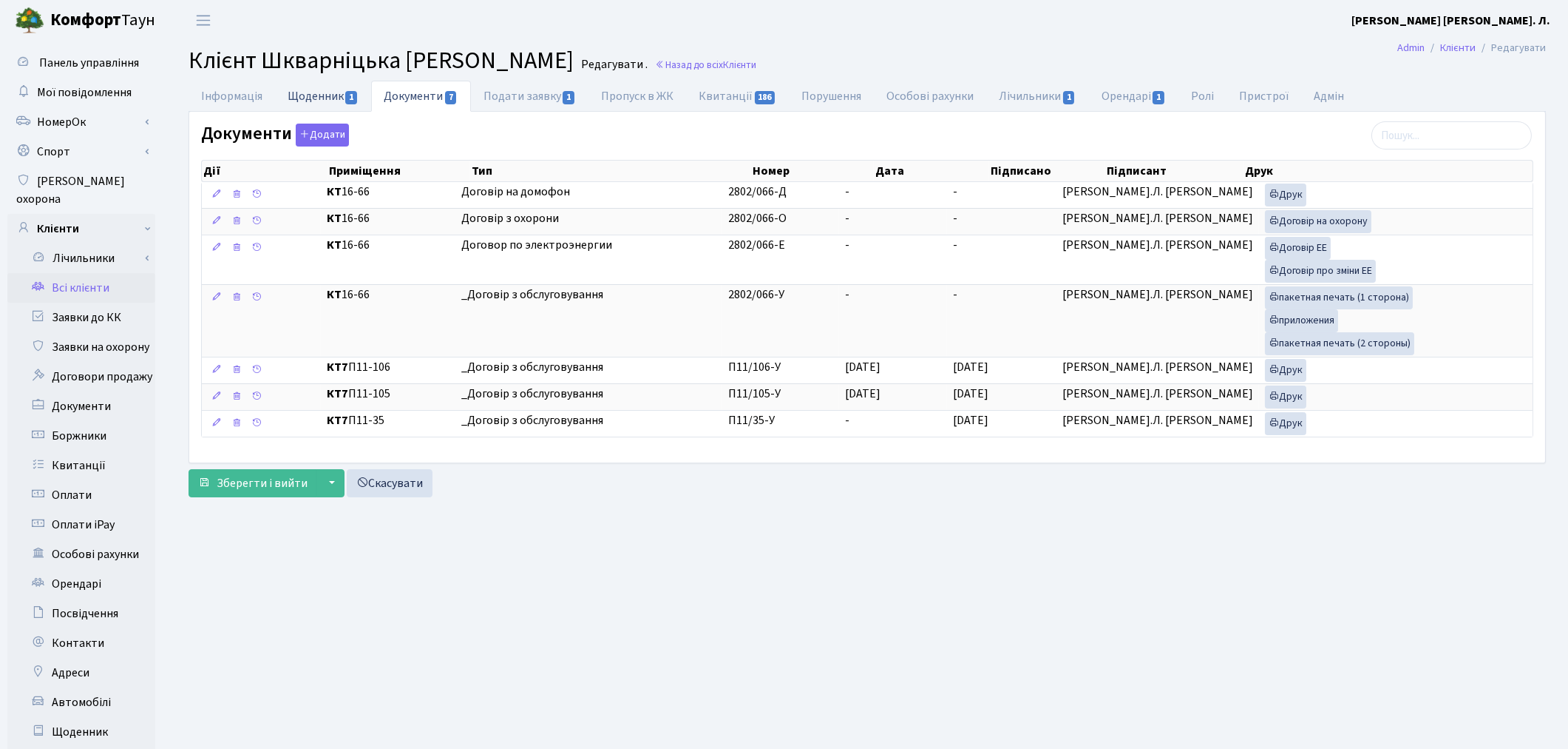
click at [331, 100] on link "Щоденник 1" at bounding box center [323, 96] width 96 height 31
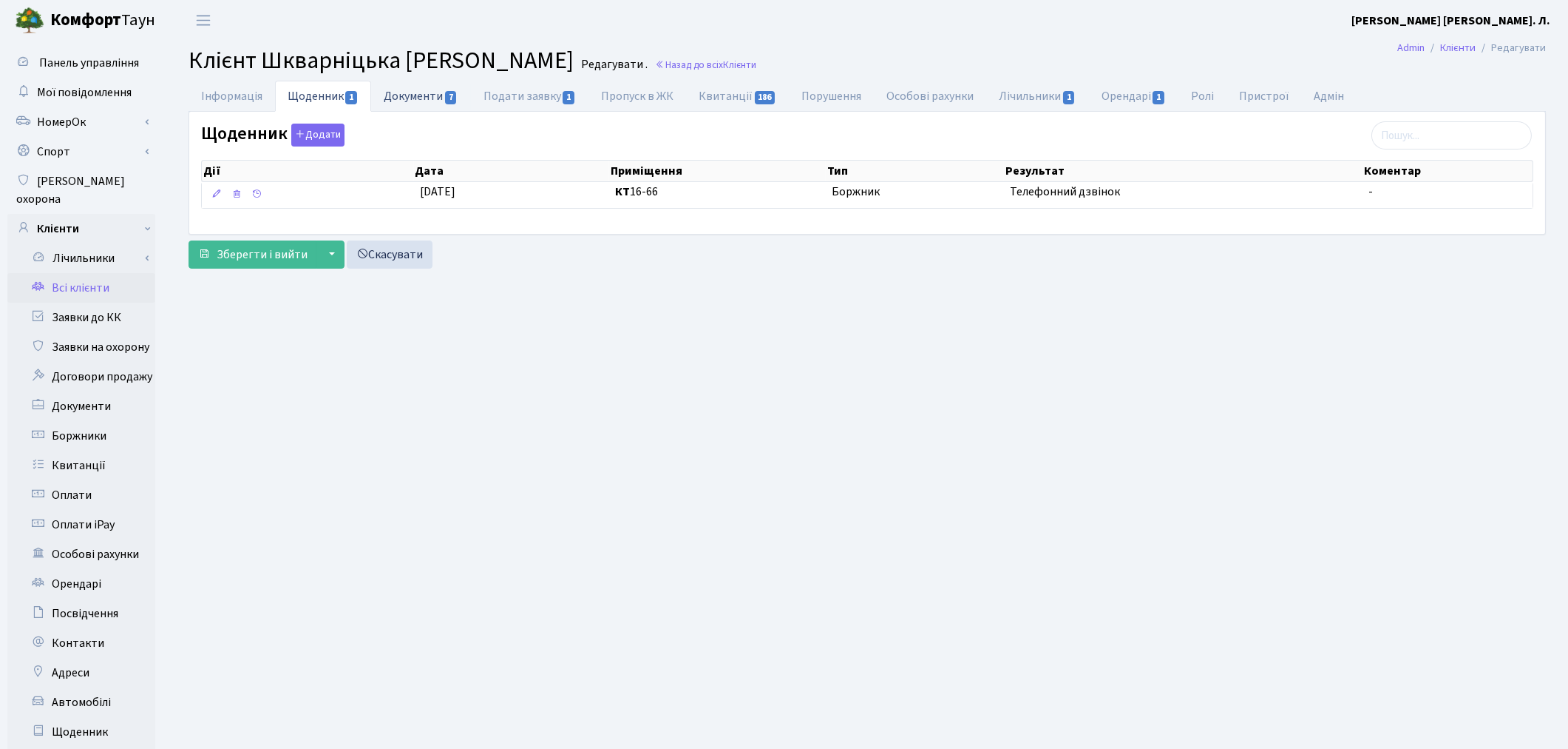
click at [423, 100] on link "Документи 7" at bounding box center [421, 96] width 99 height 31
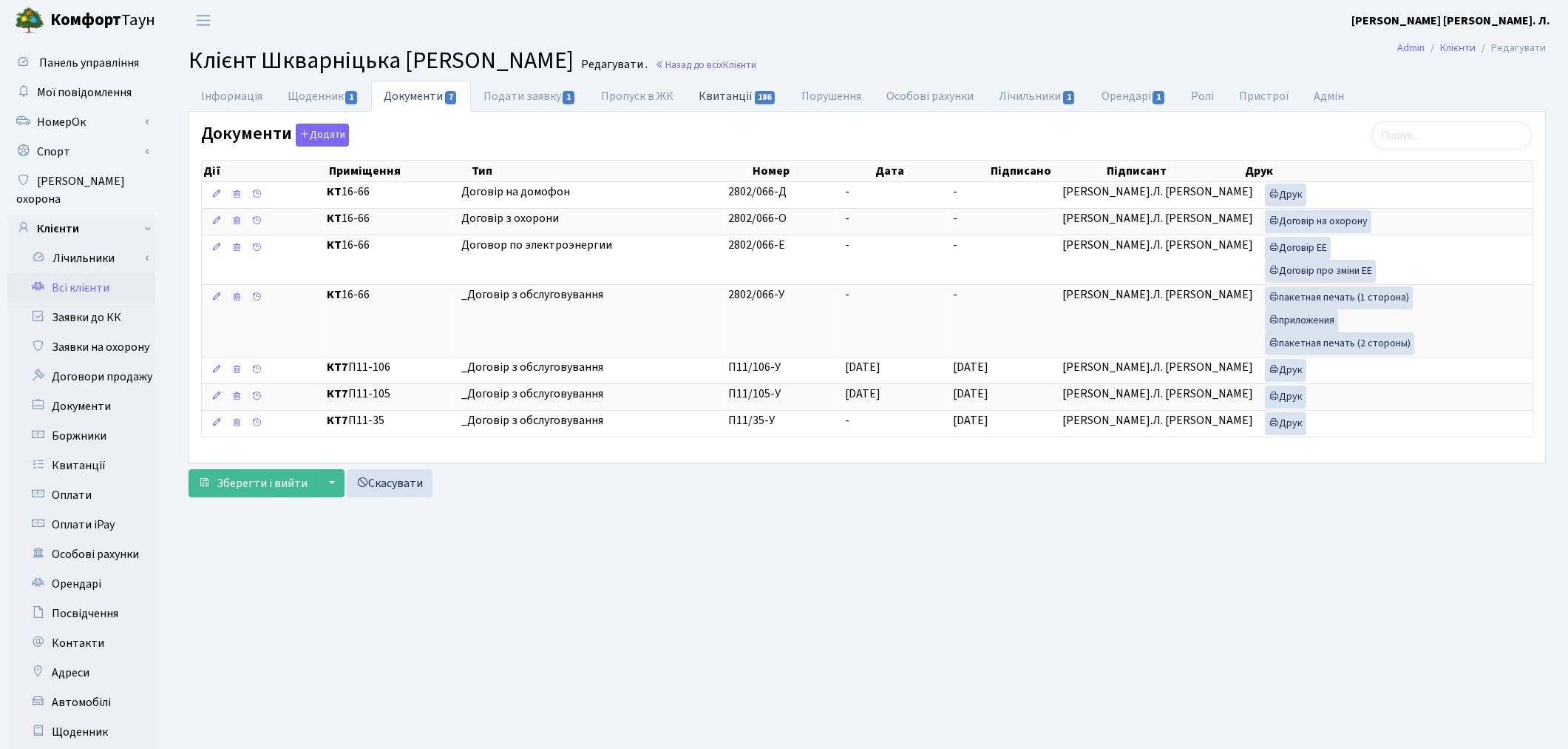
click at [726, 107] on link "Квитанції 186" at bounding box center [738, 96] width 103 height 31
select select "25"
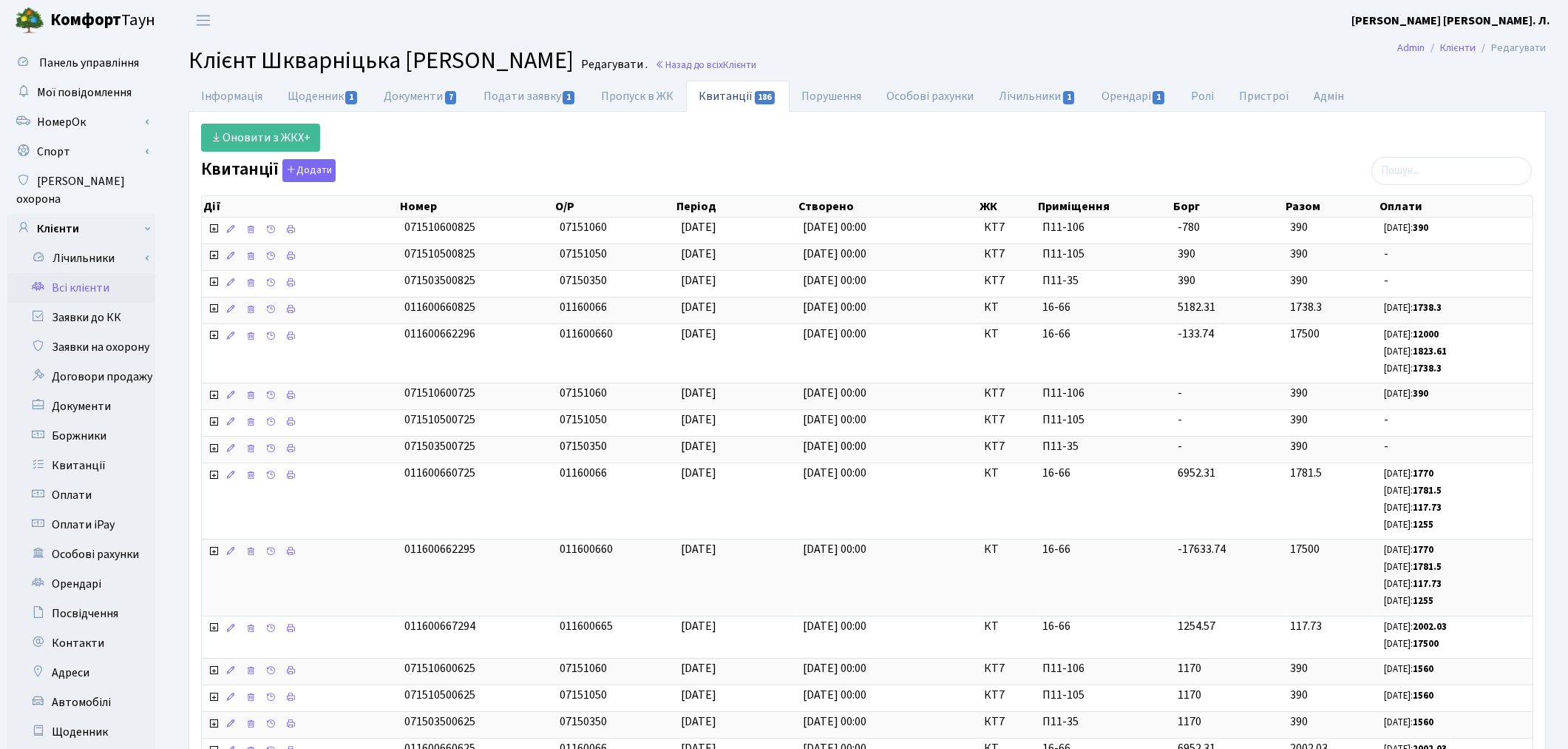
click at [111, 277] on link "Всі клієнти" at bounding box center [82, 287] width 148 height 30
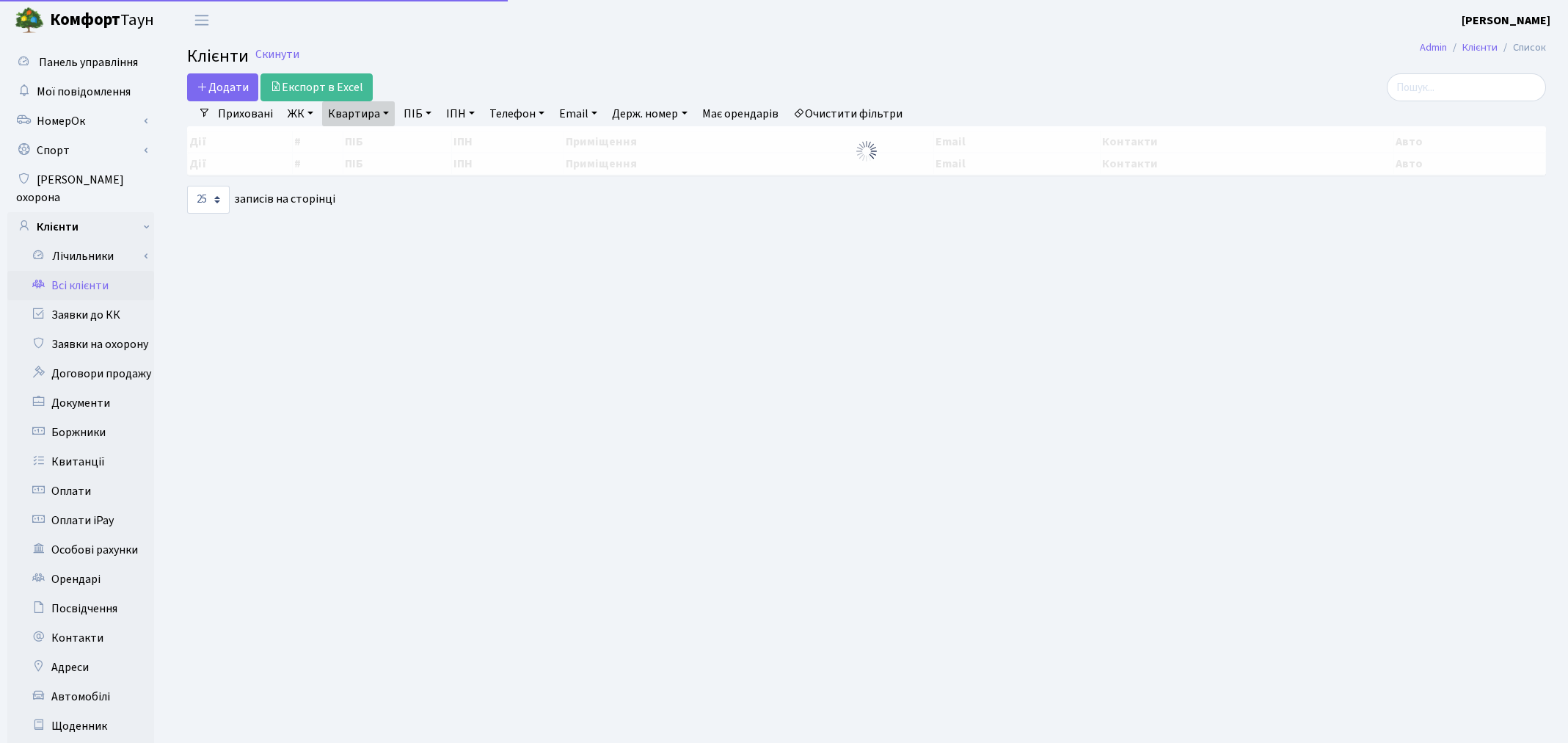
select select "25"
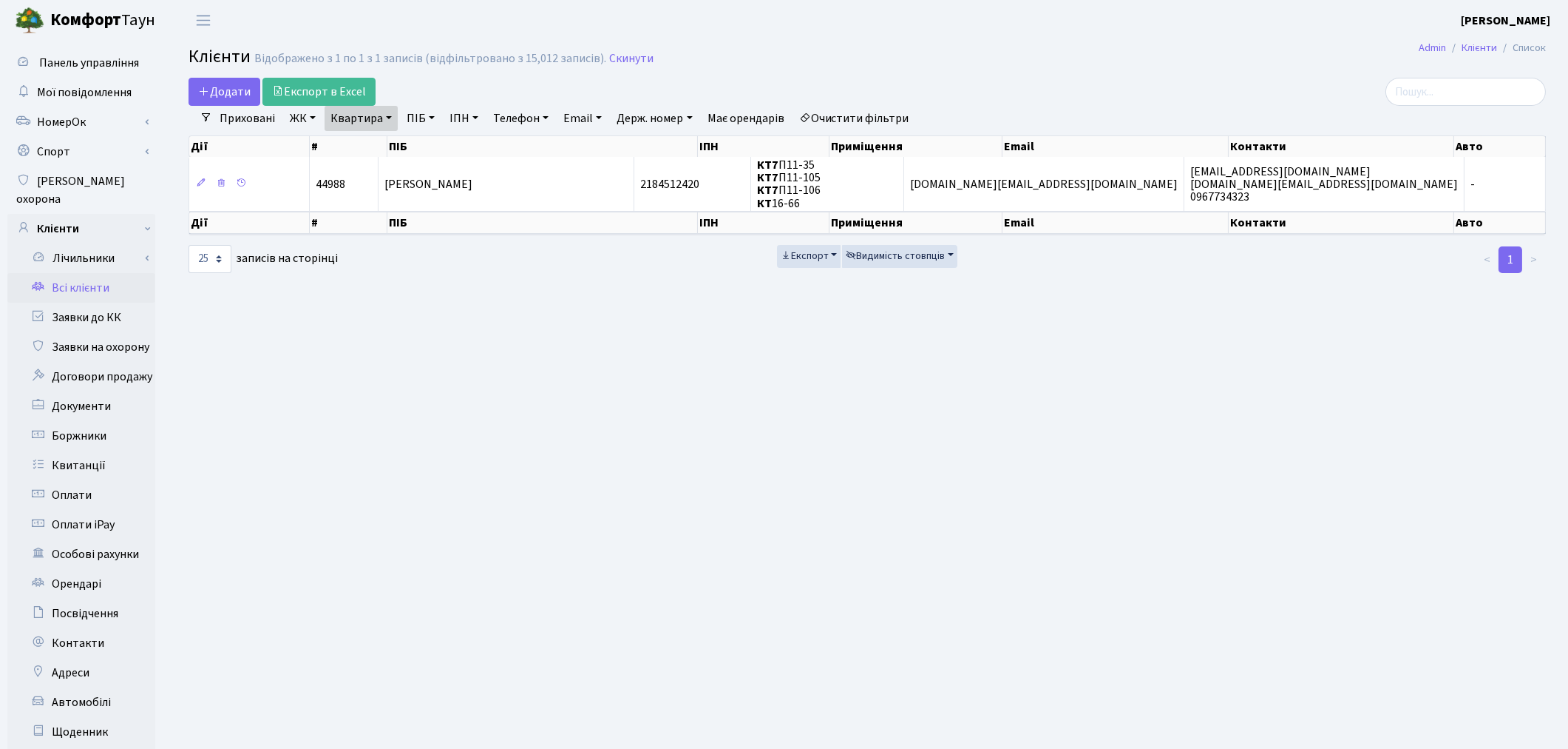
click at [844, 118] on link "Очистити фільтри" at bounding box center [853, 118] width 122 height 26
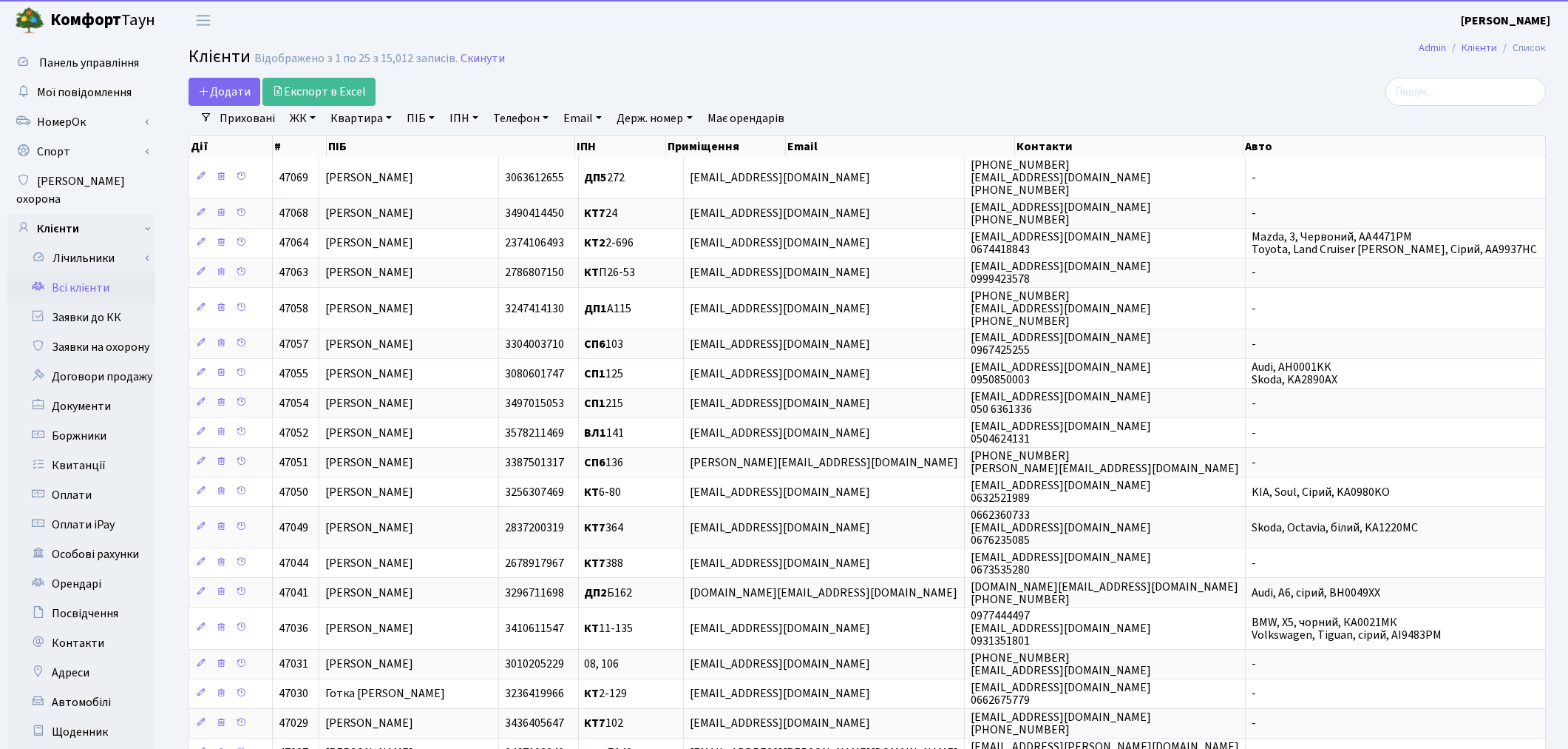
click at [377, 124] on link "Квартира" at bounding box center [361, 118] width 73 height 26
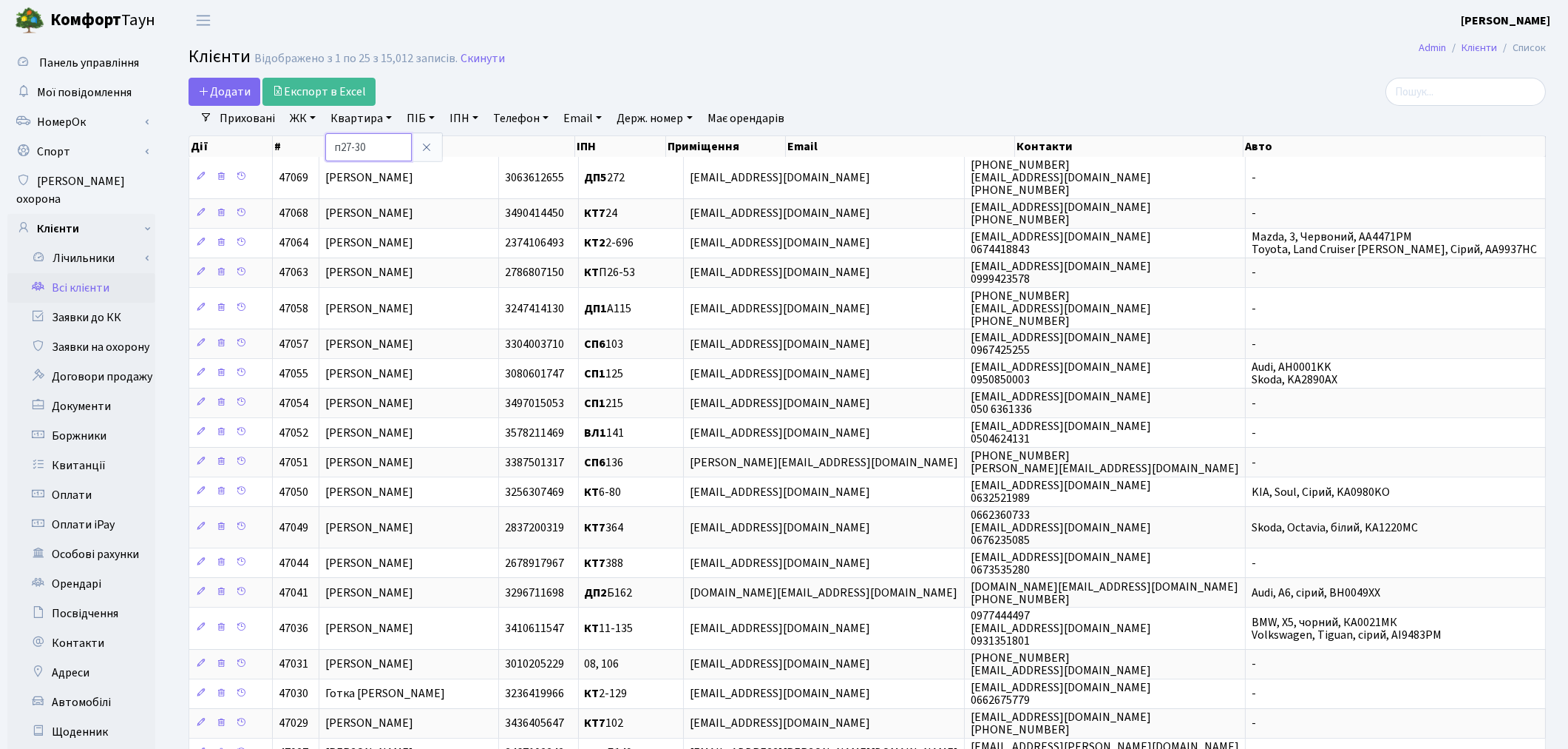
type input "п27-30"
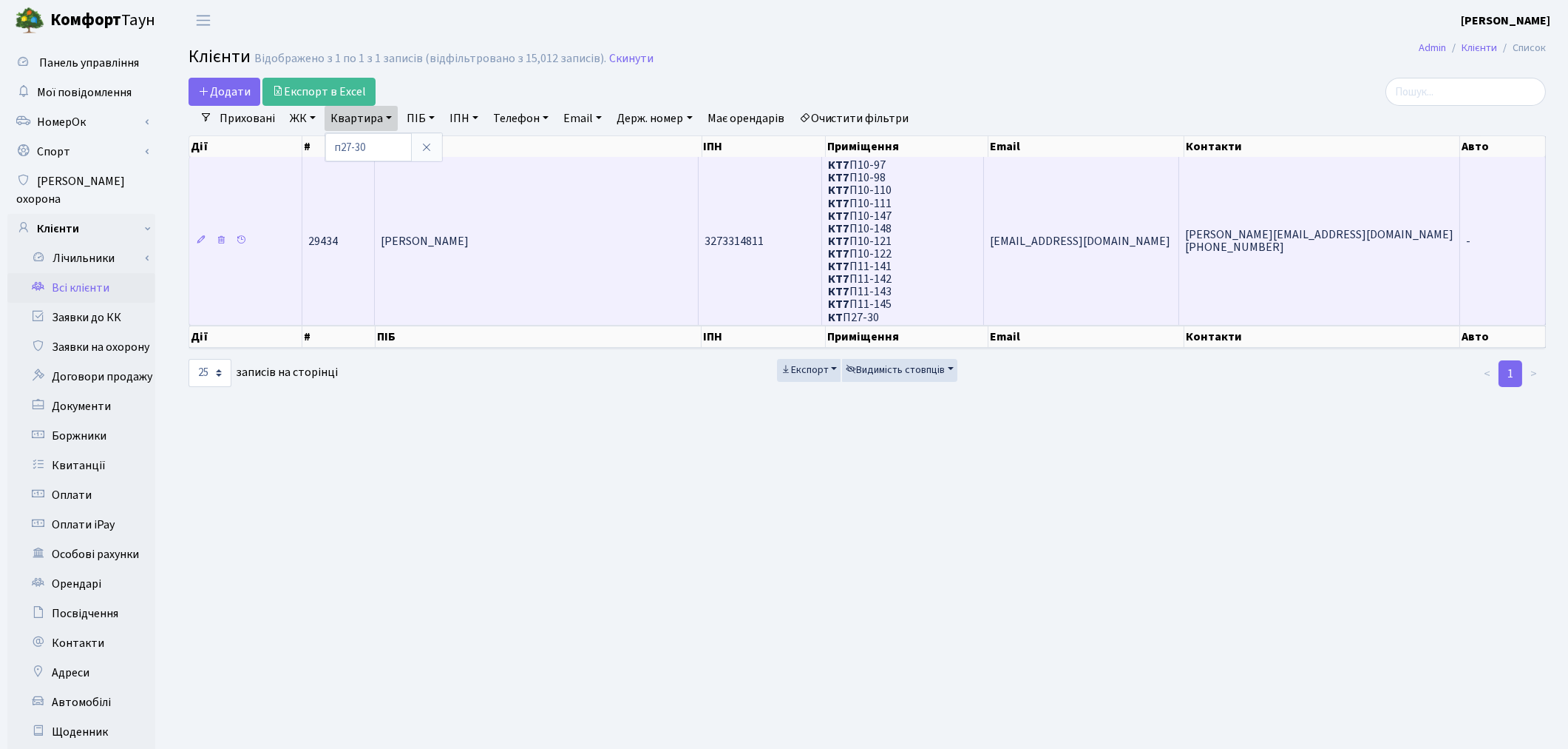
click at [529, 271] on td "Васьковський Вадим Михайлович" at bounding box center [537, 240] width 324 height 167
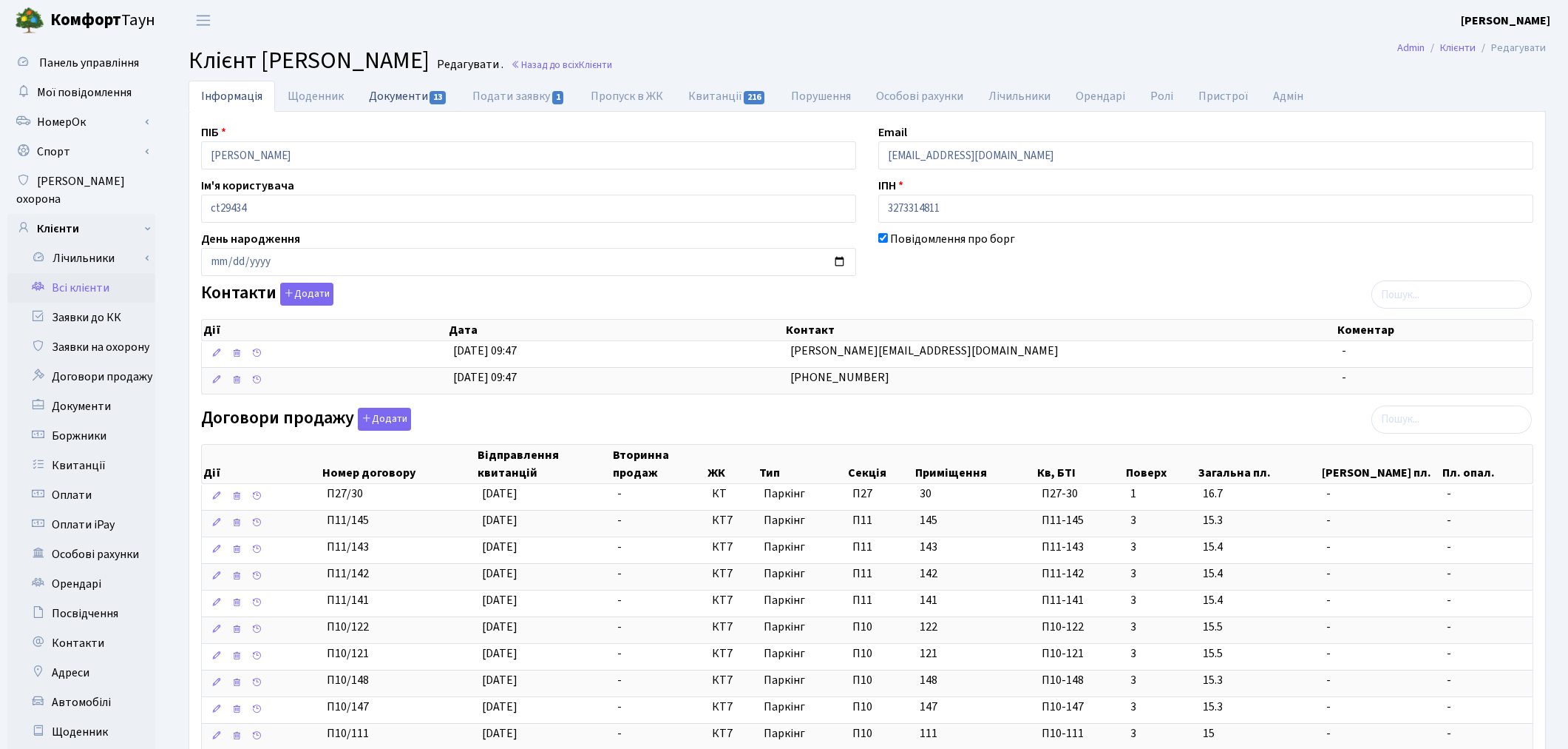
click at [411, 96] on link "Документи 13" at bounding box center [408, 96] width 104 height 31
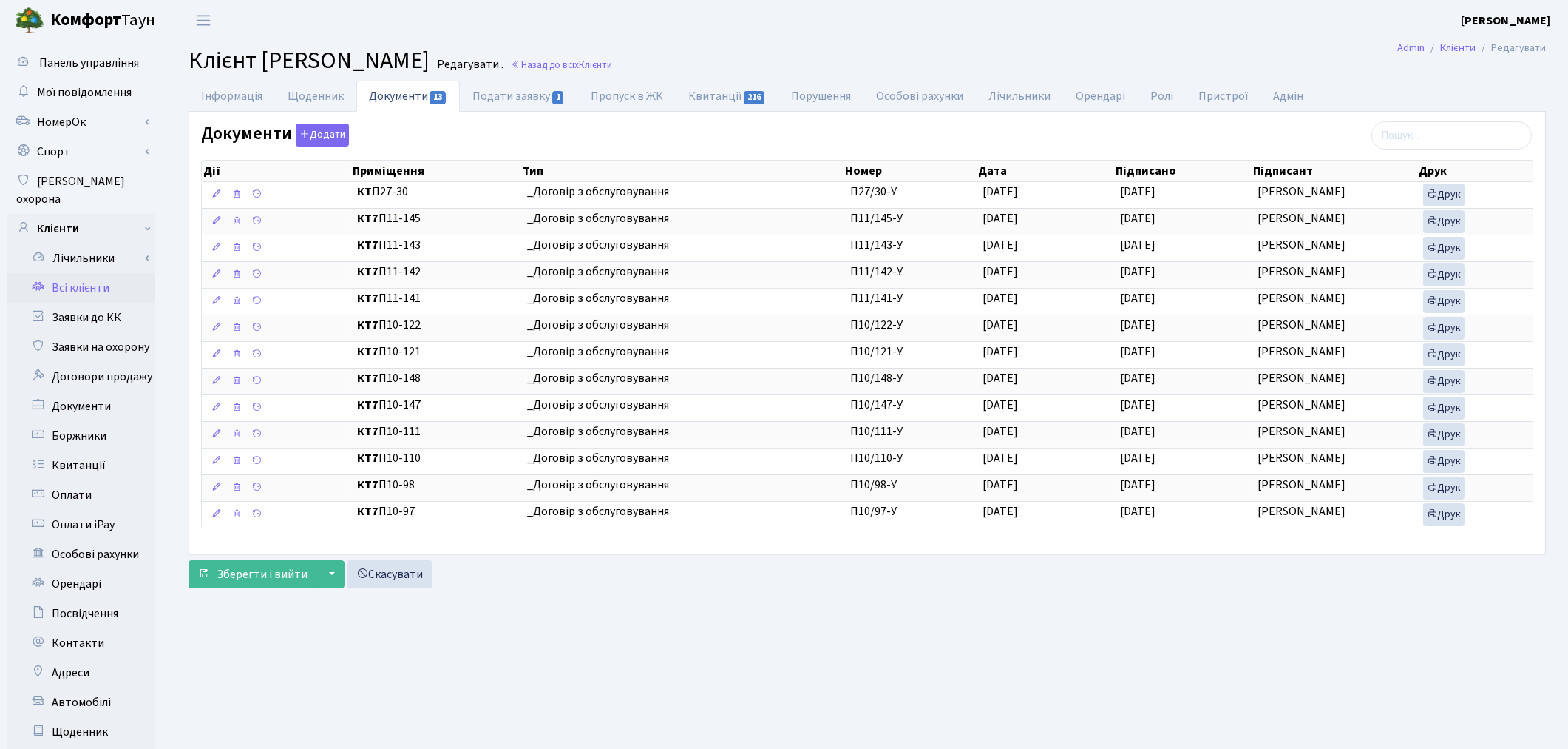
drag, startPoint x: 261, startPoint y: 58, endPoint x: 605, endPoint y: 61, distance: 344.0
click at [429, 61] on span "Клієнт Васьковський Вадим Михайлович" at bounding box center [308, 60] width 241 height 34
click at [68, 273] on link "Всі клієнти" at bounding box center [82, 287] width 148 height 30
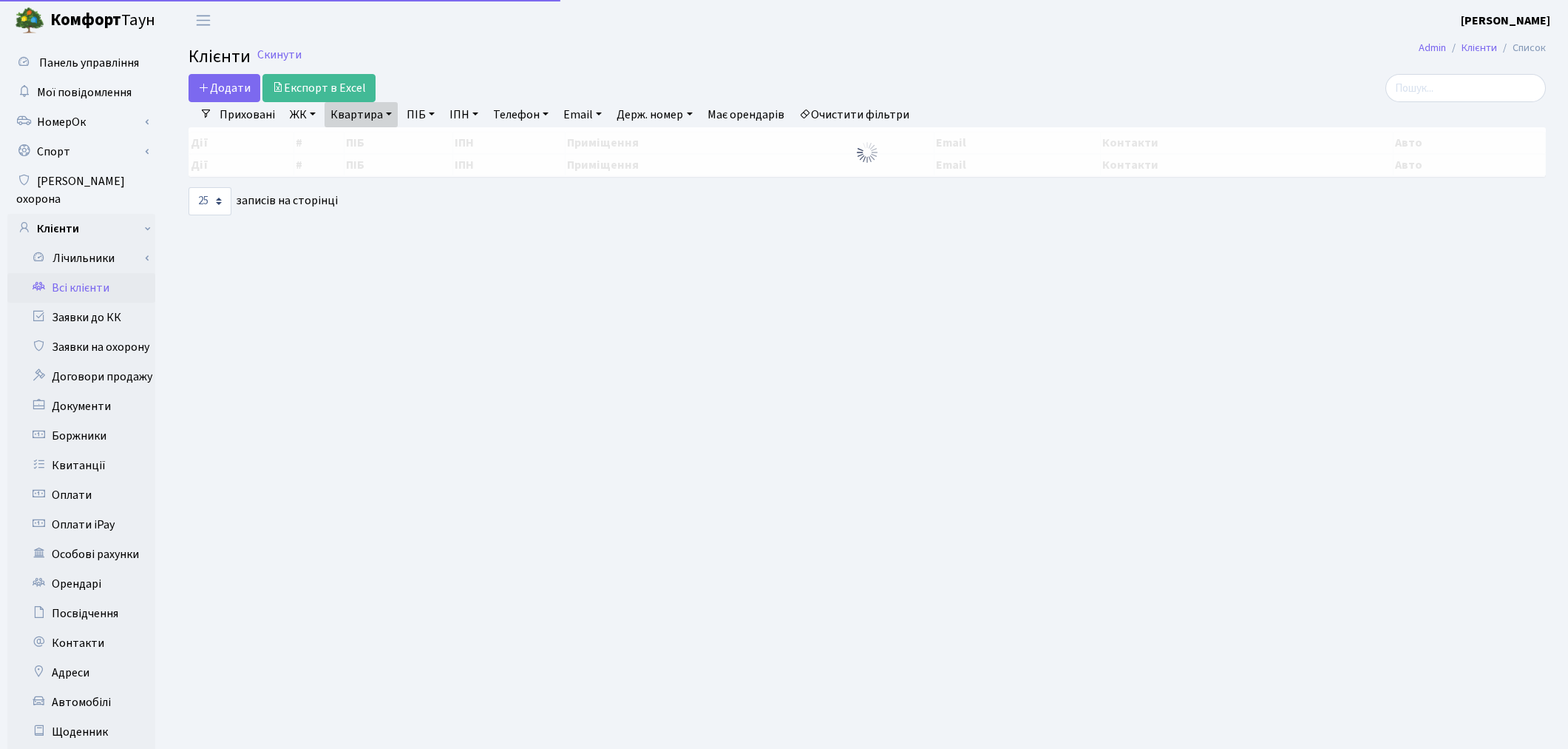
select select "25"
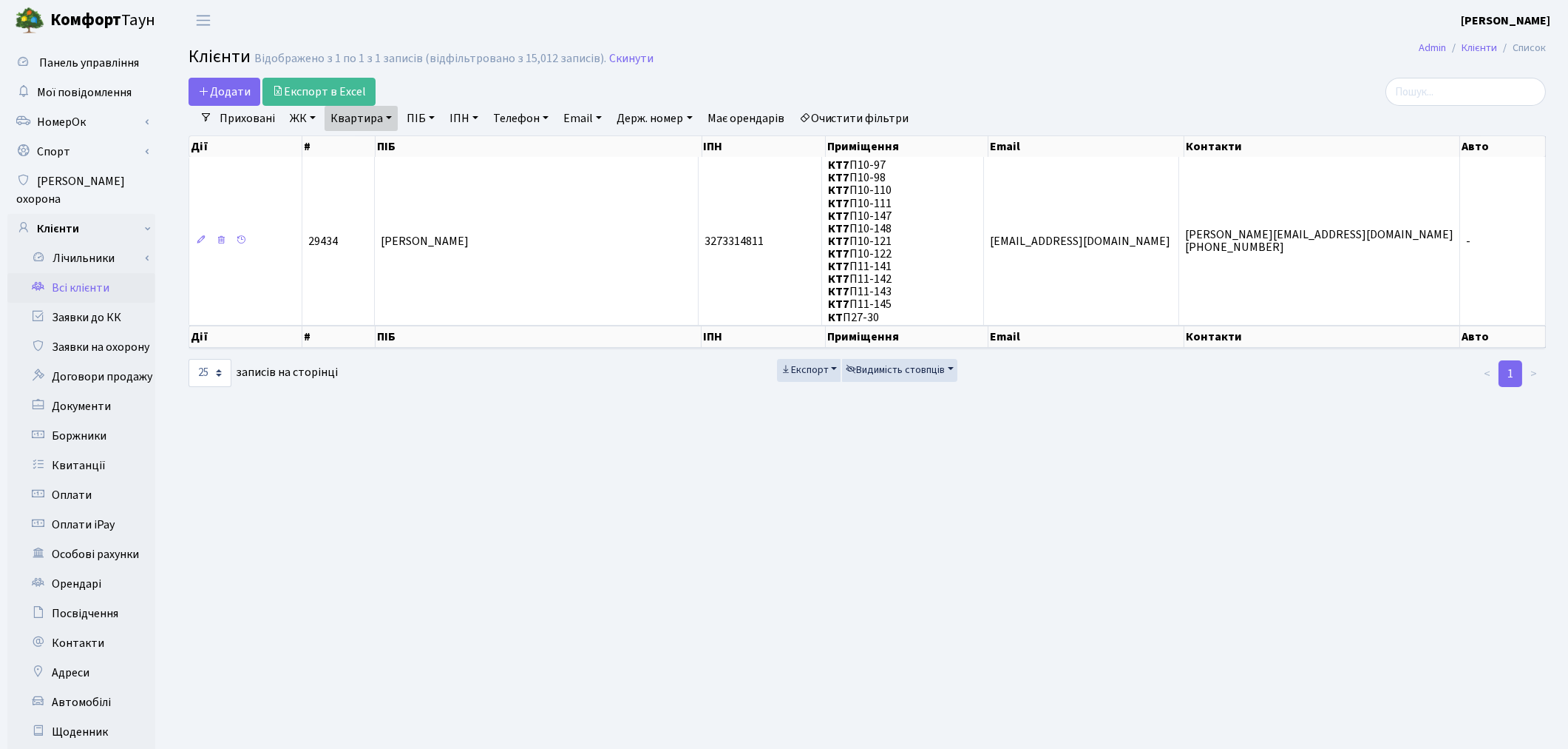
click at [841, 115] on link "Очистити фільтри" at bounding box center [853, 118] width 122 height 26
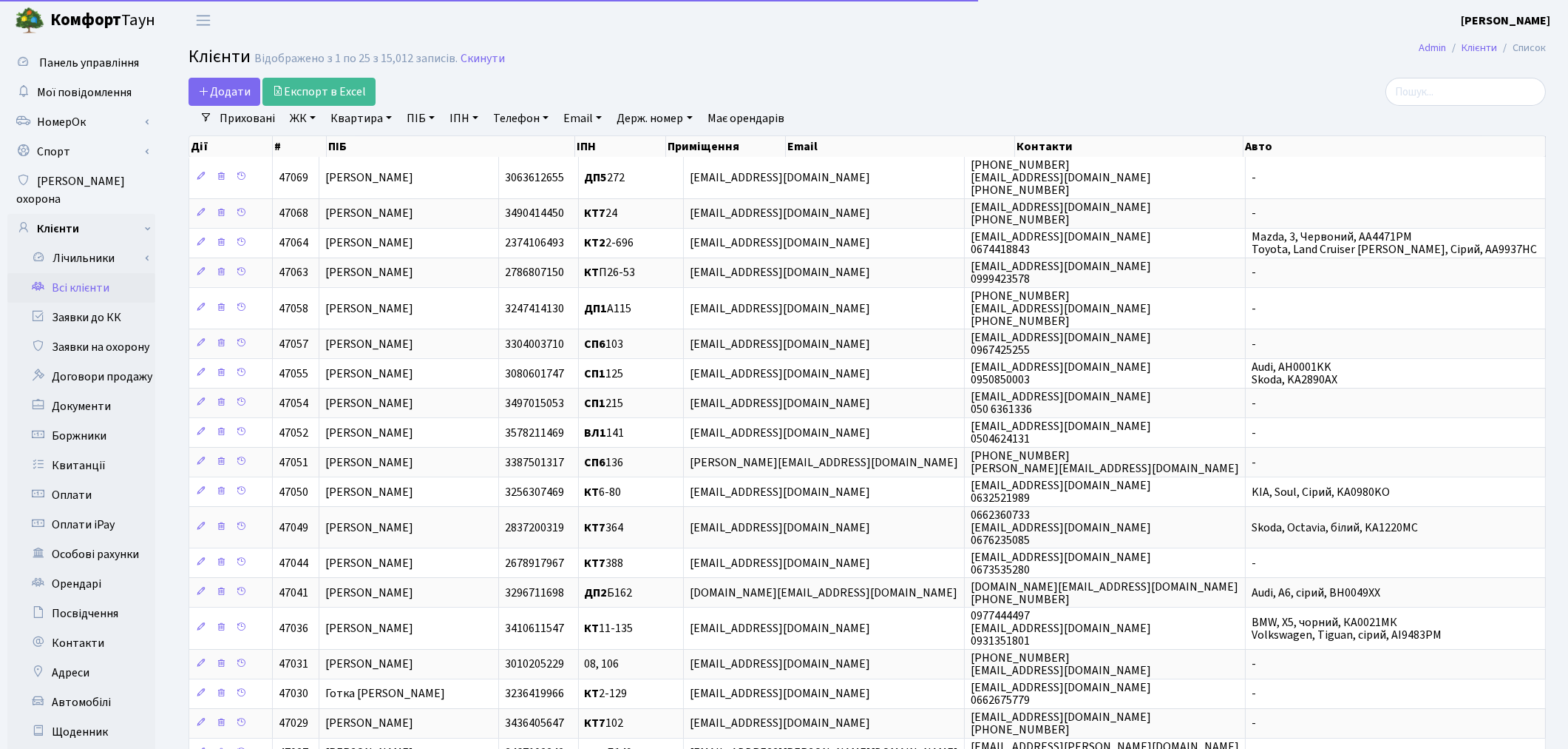
click at [364, 123] on link "Квартира" at bounding box center [361, 118] width 73 height 26
type input "16-66"
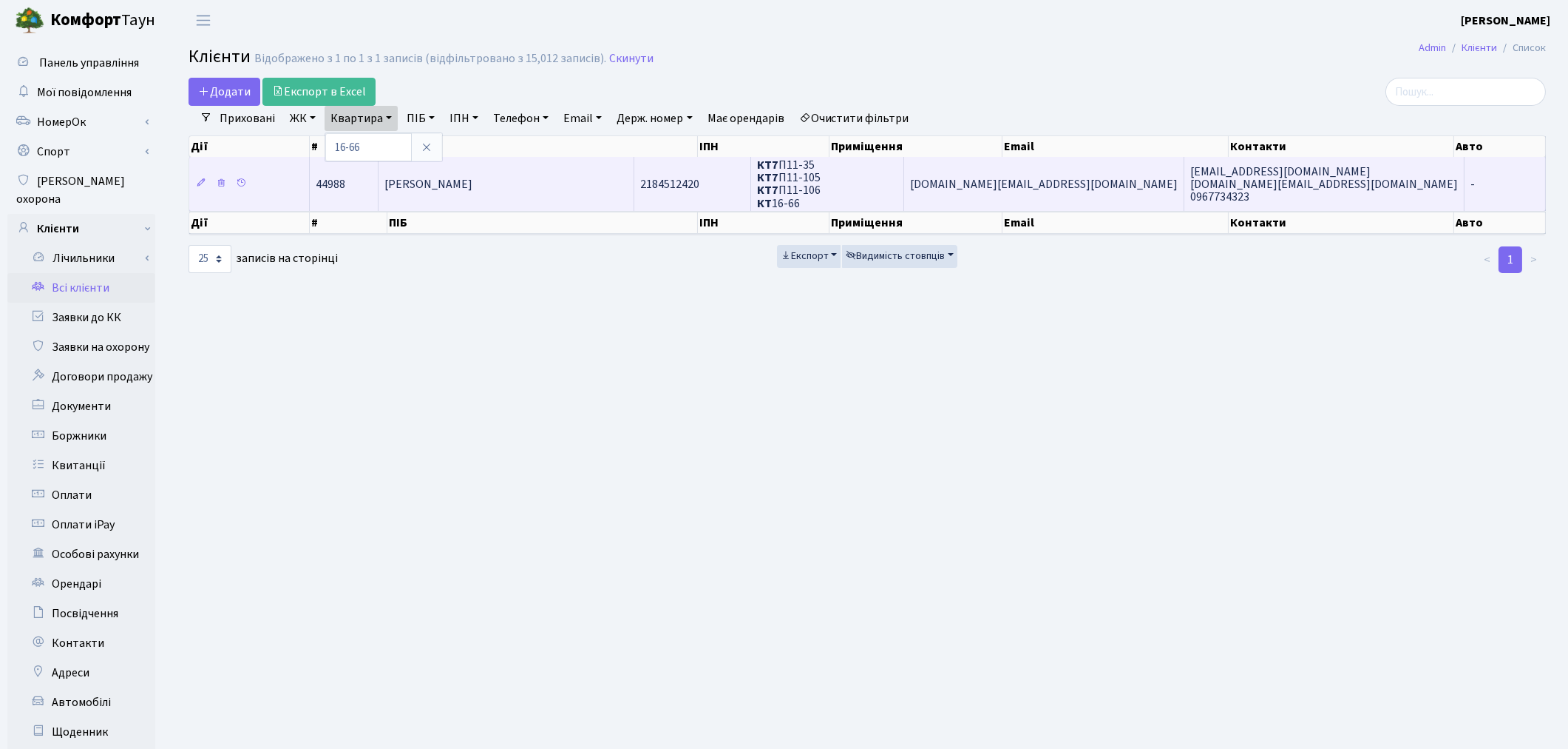
click at [473, 181] on span "Шкварніцька Надія Зіновіївна" at bounding box center [428, 184] width 88 height 16
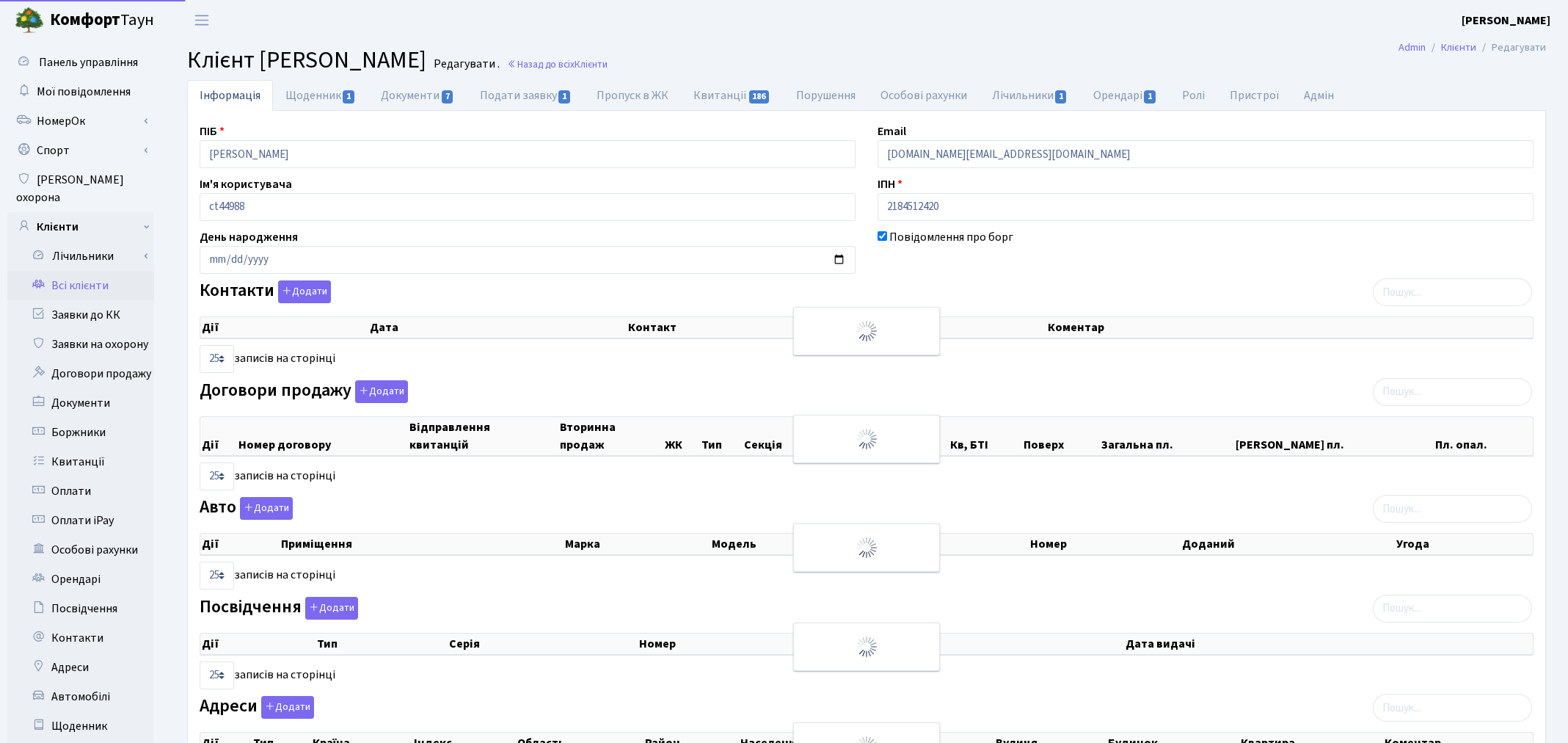
select select "25"
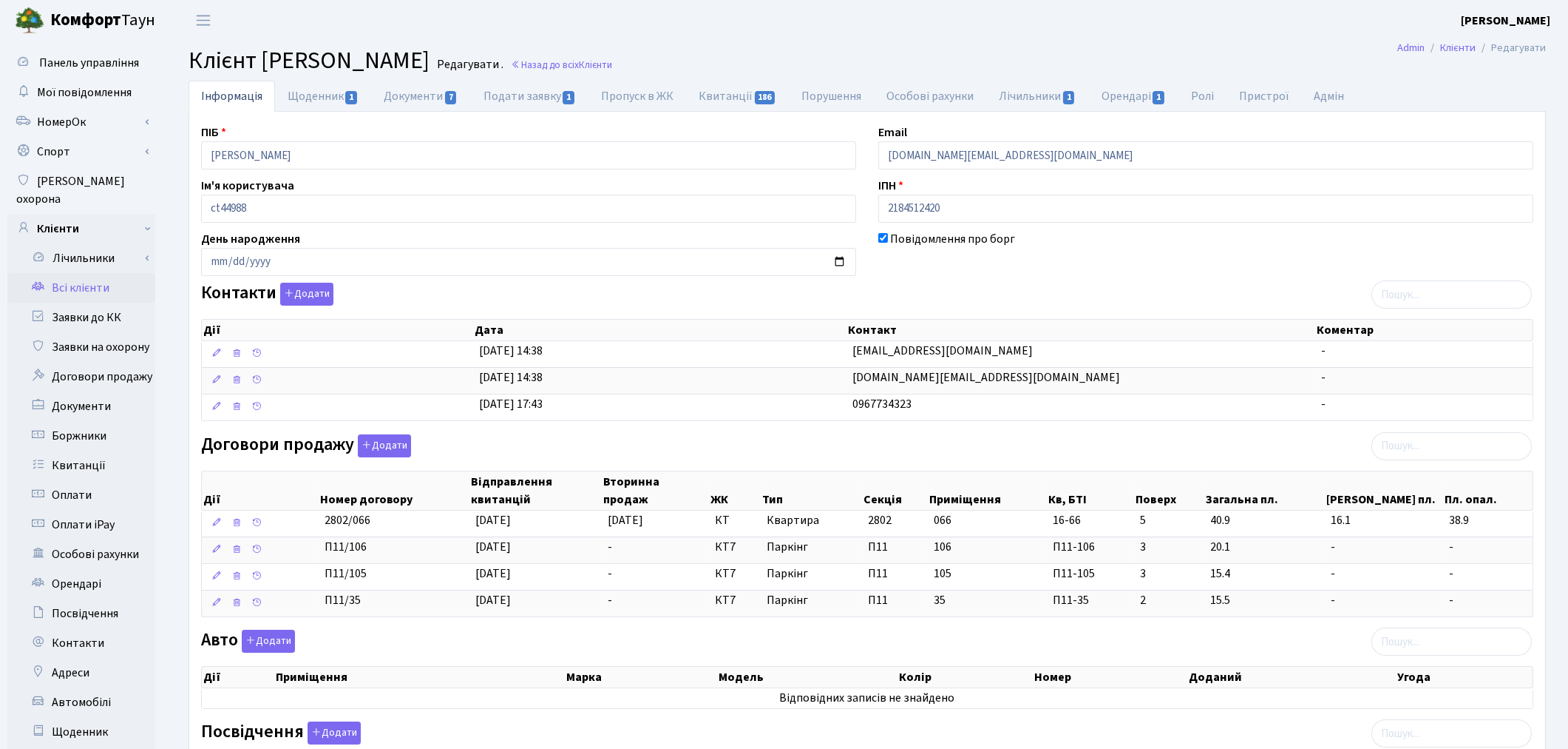
click at [94, 273] on link "Всі клієнти" at bounding box center [82, 287] width 148 height 30
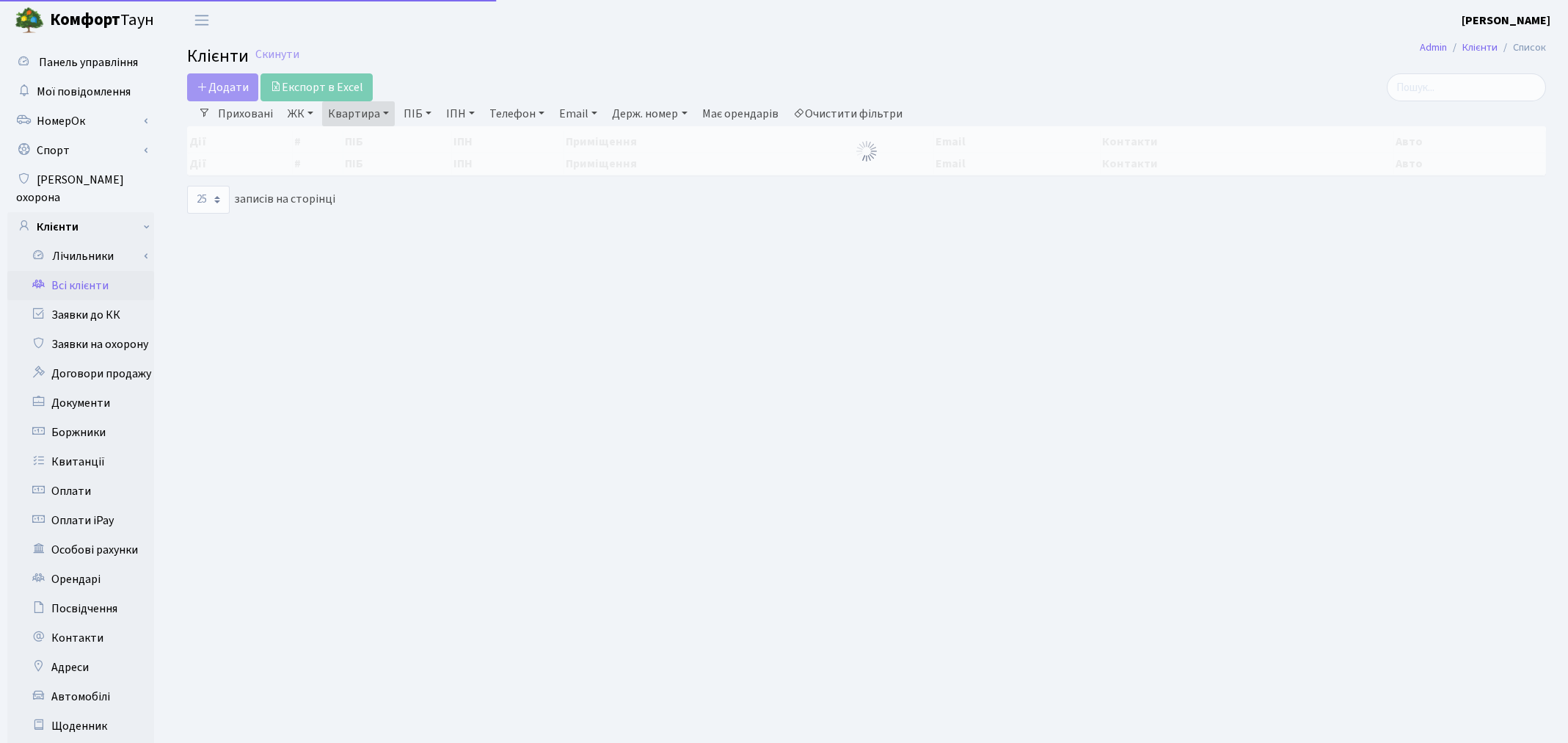
select select "25"
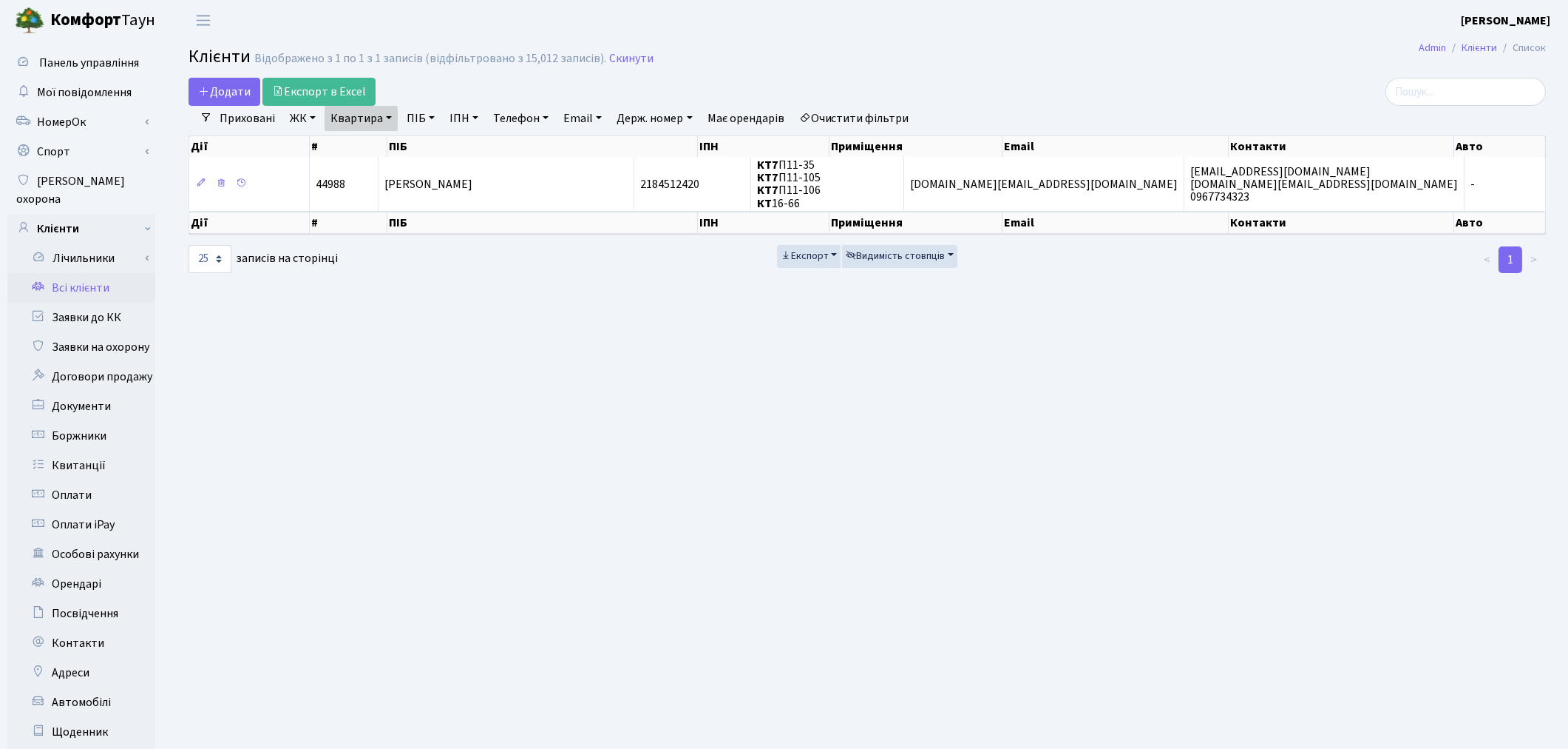
click at [883, 120] on link "Очистити фільтри" at bounding box center [853, 118] width 122 height 26
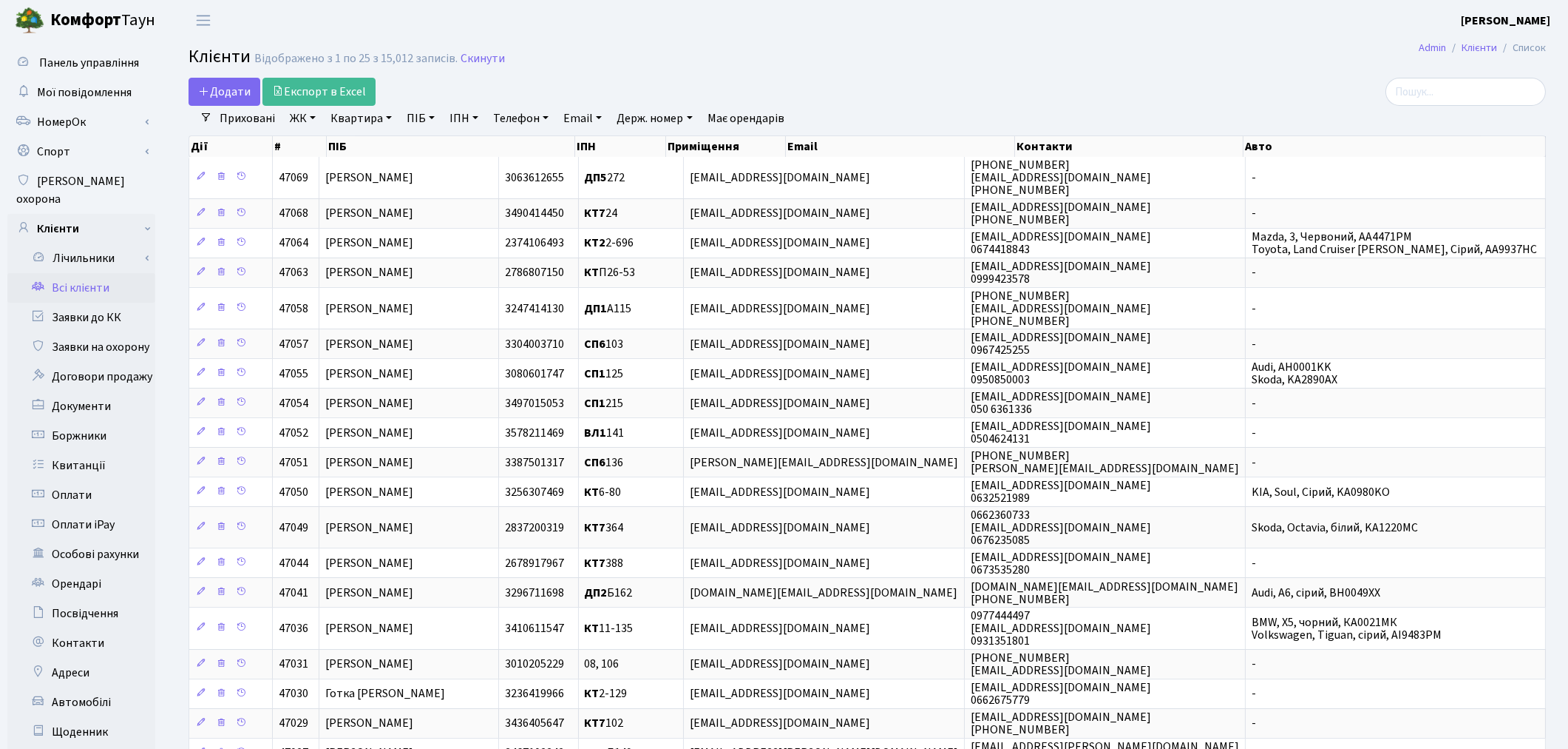
click at [426, 118] on link "ПІБ" at bounding box center [421, 118] width 40 height 26
type input "[PERSON_NAME]"
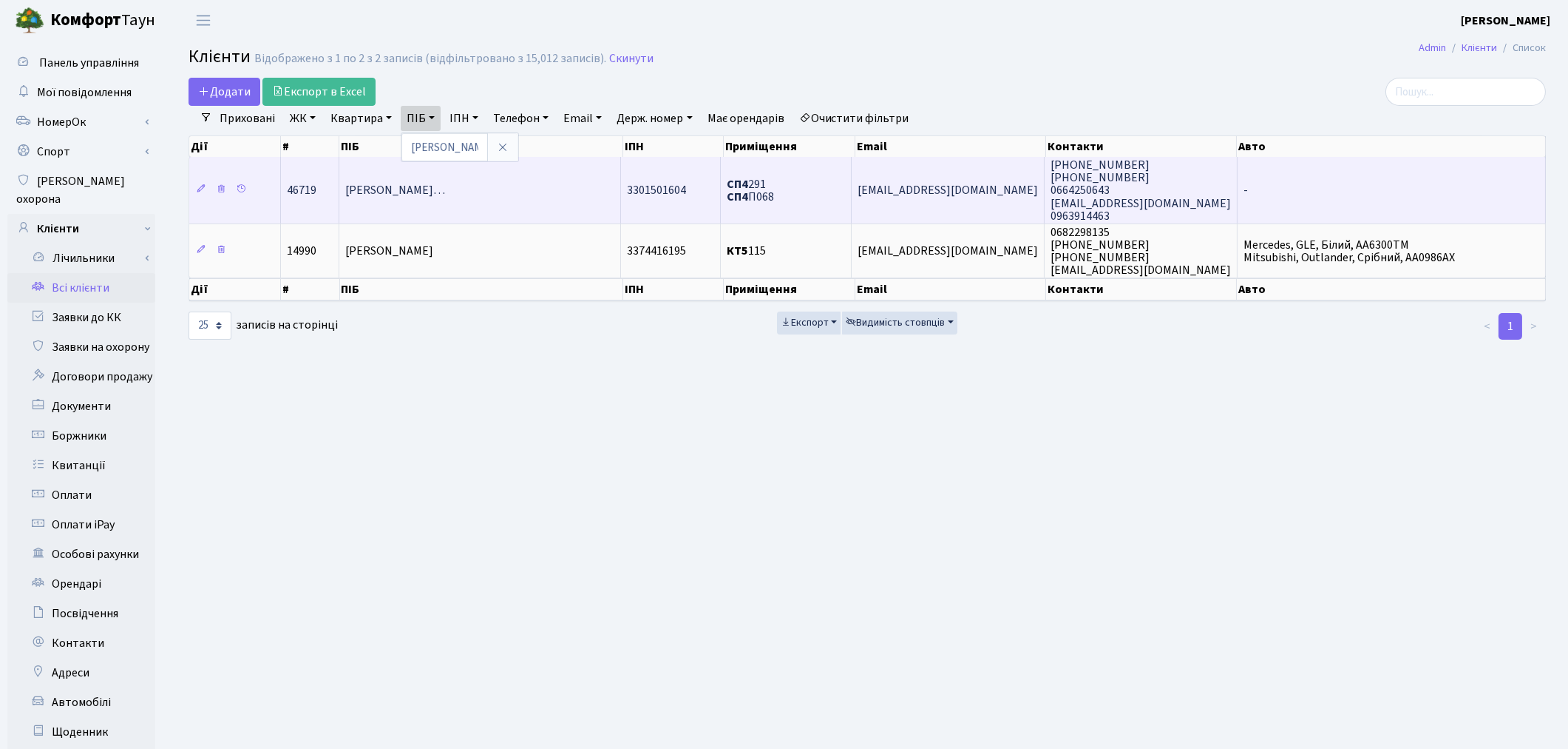
click at [445, 182] on span "[PERSON_NAME]…" at bounding box center [394, 190] width 100 height 16
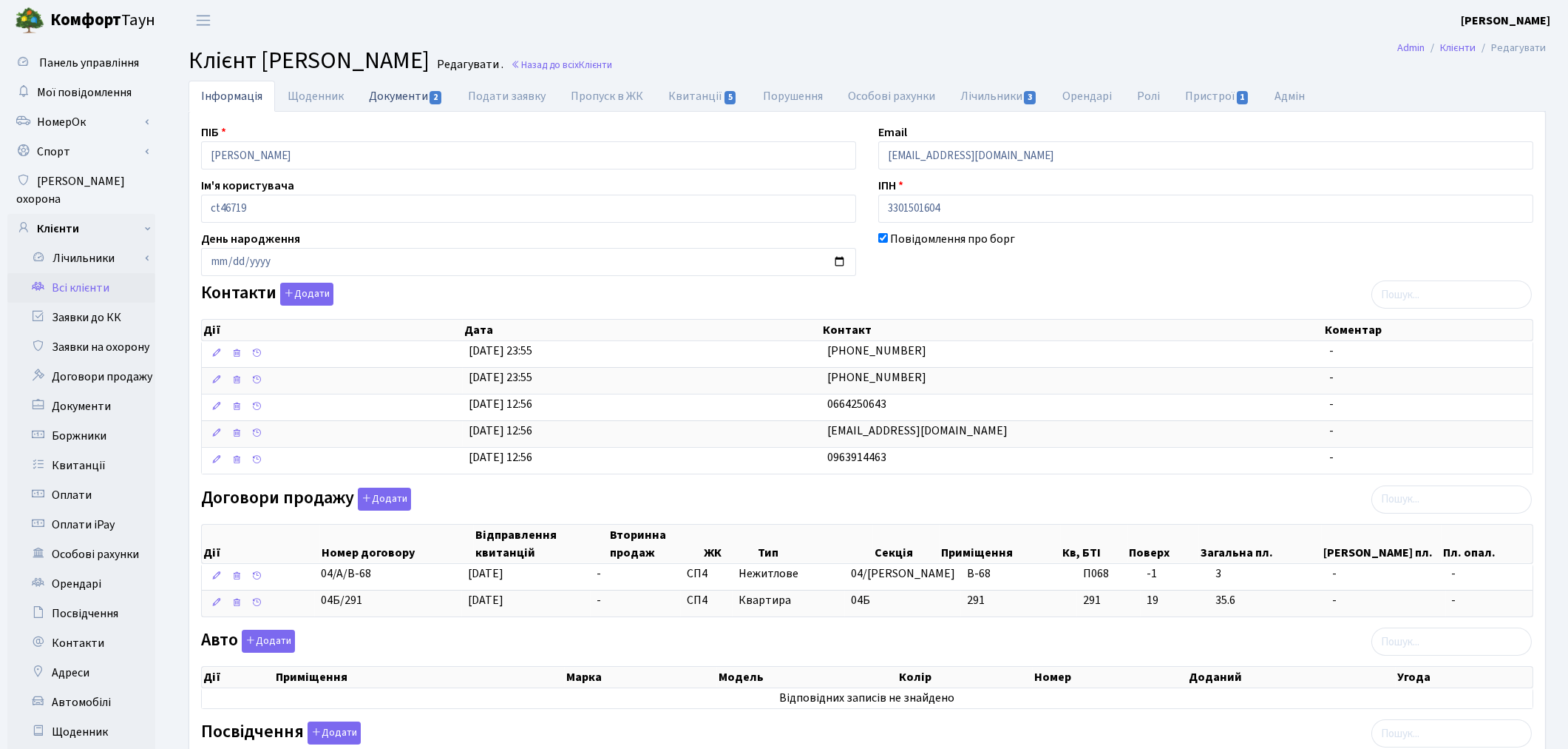
click at [401, 98] on link "Документи 2" at bounding box center [405, 96] width 99 height 31
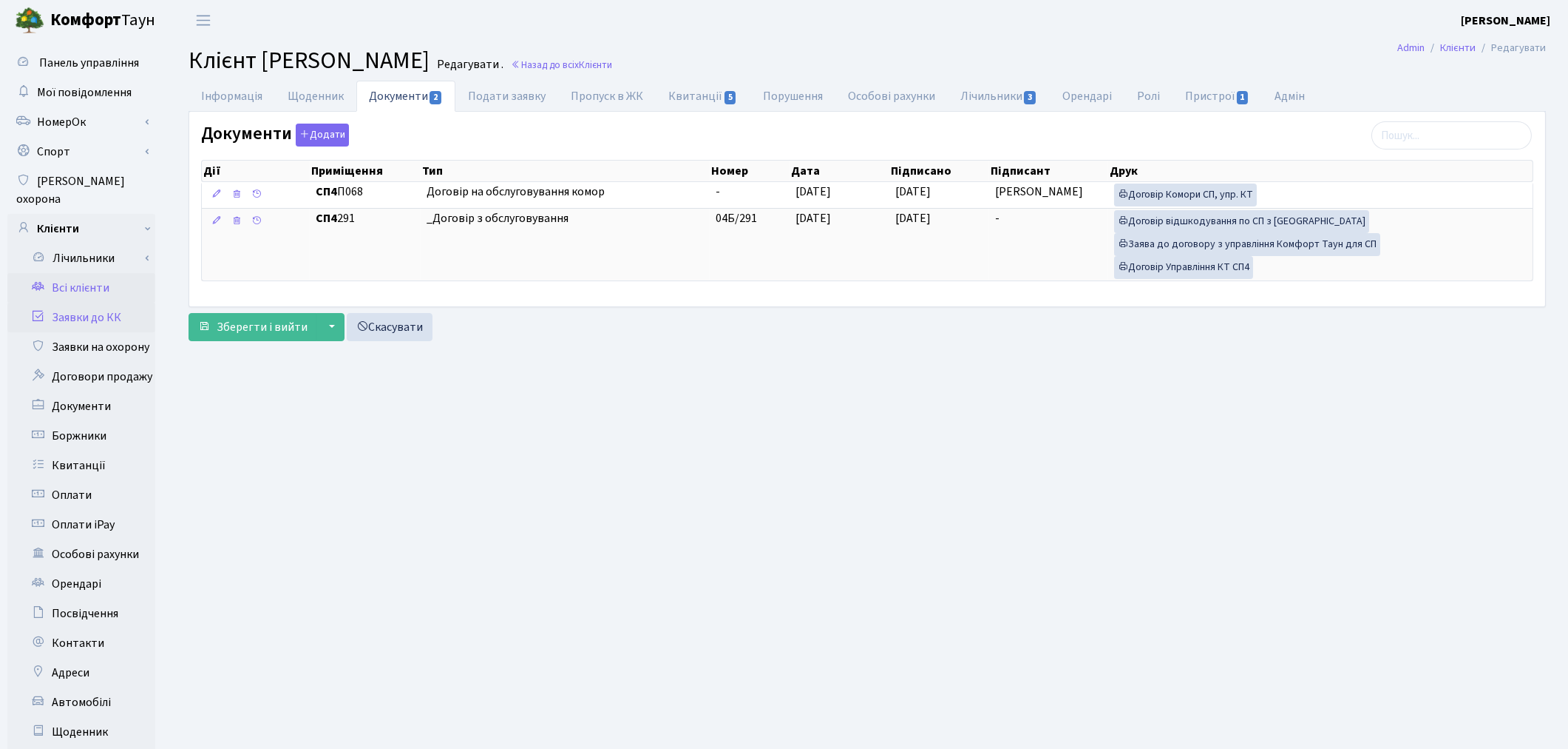
click at [80, 303] on link "Заявки до КК" at bounding box center [82, 317] width 148 height 30
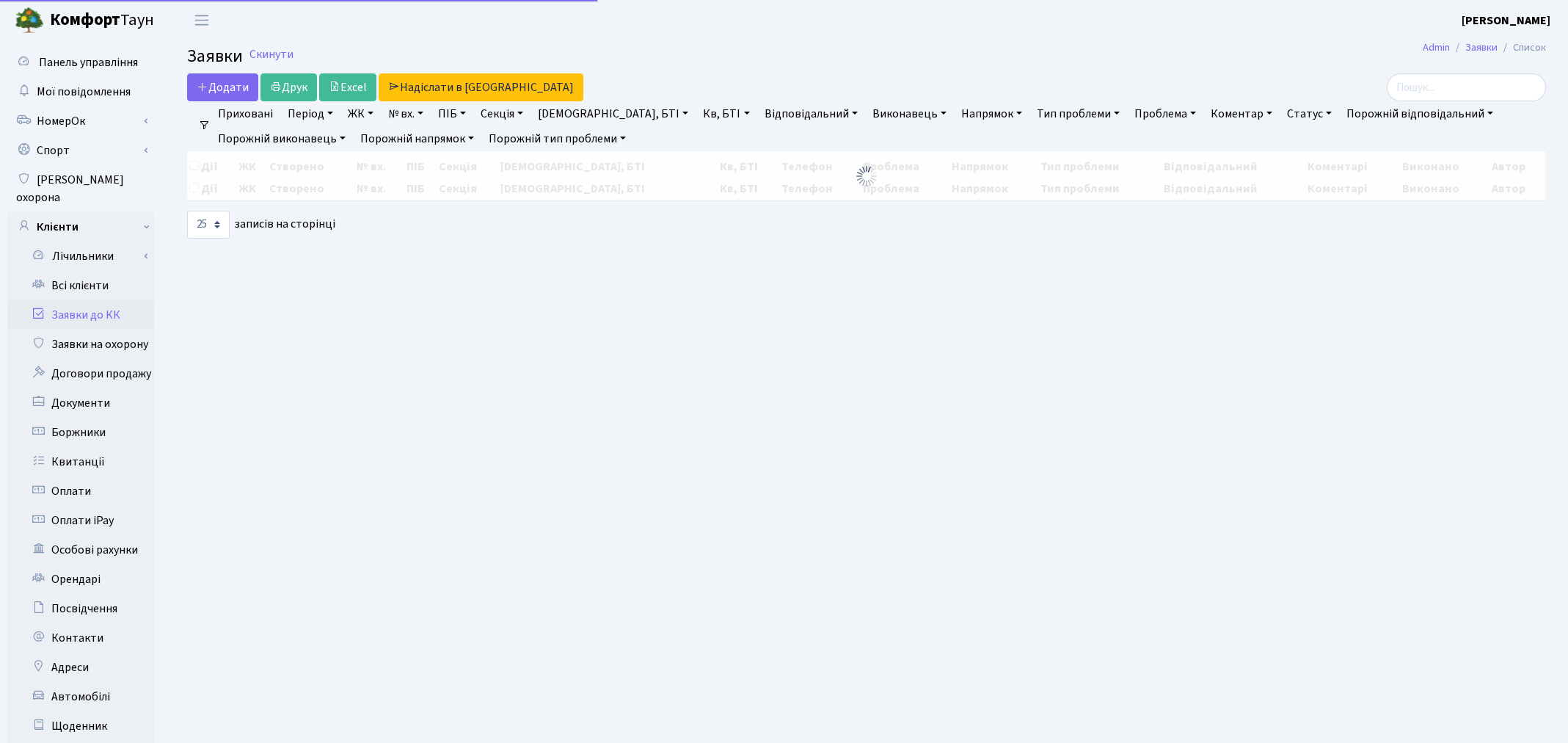
select select "25"
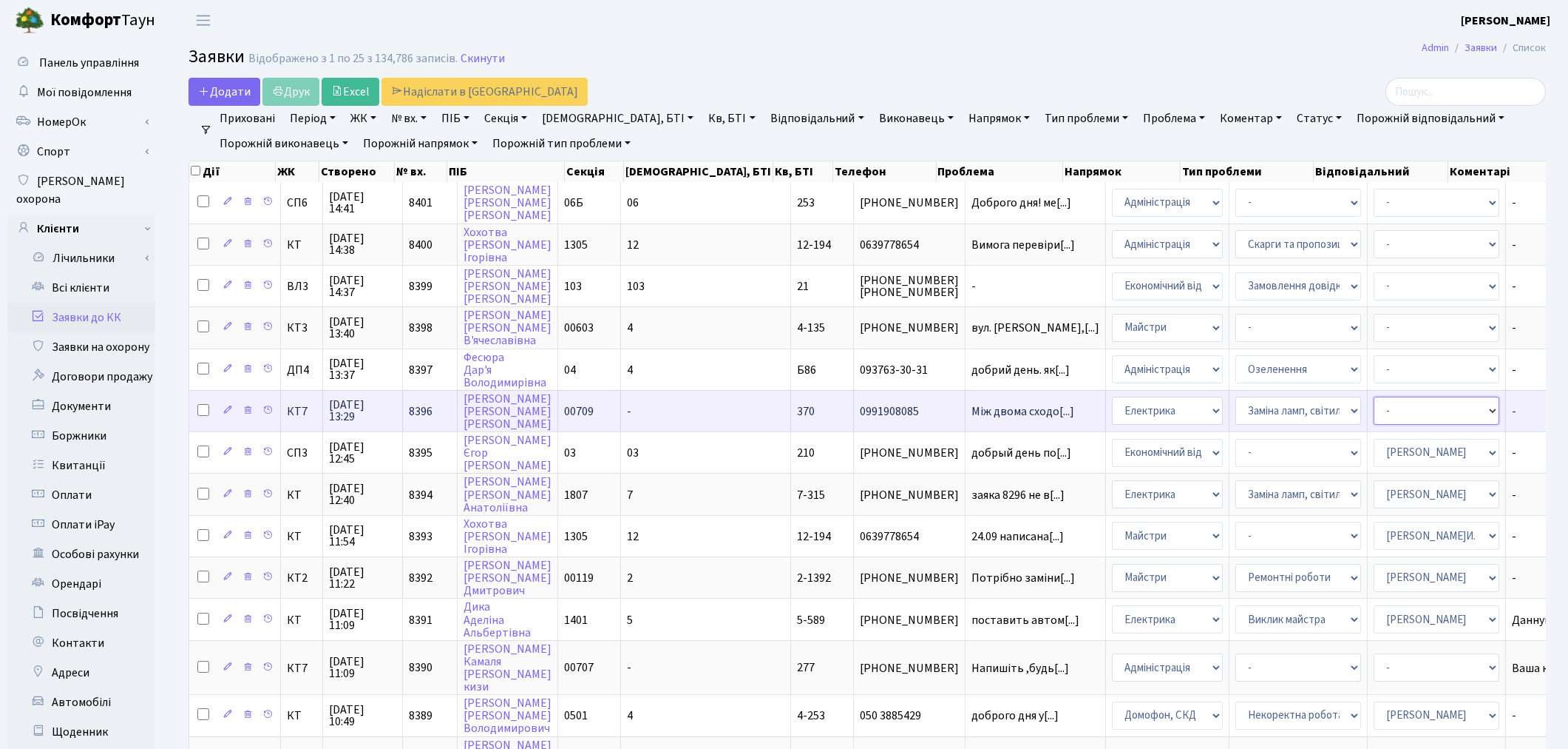
click at [1374, 404] on select "- Адміністратор ЖК ДП Адміністратор ЖК КТ Адміністратор ЖК СП Вижул В. В. Горді…" at bounding box center [1437, 410] width 126 height 28
select select "22"
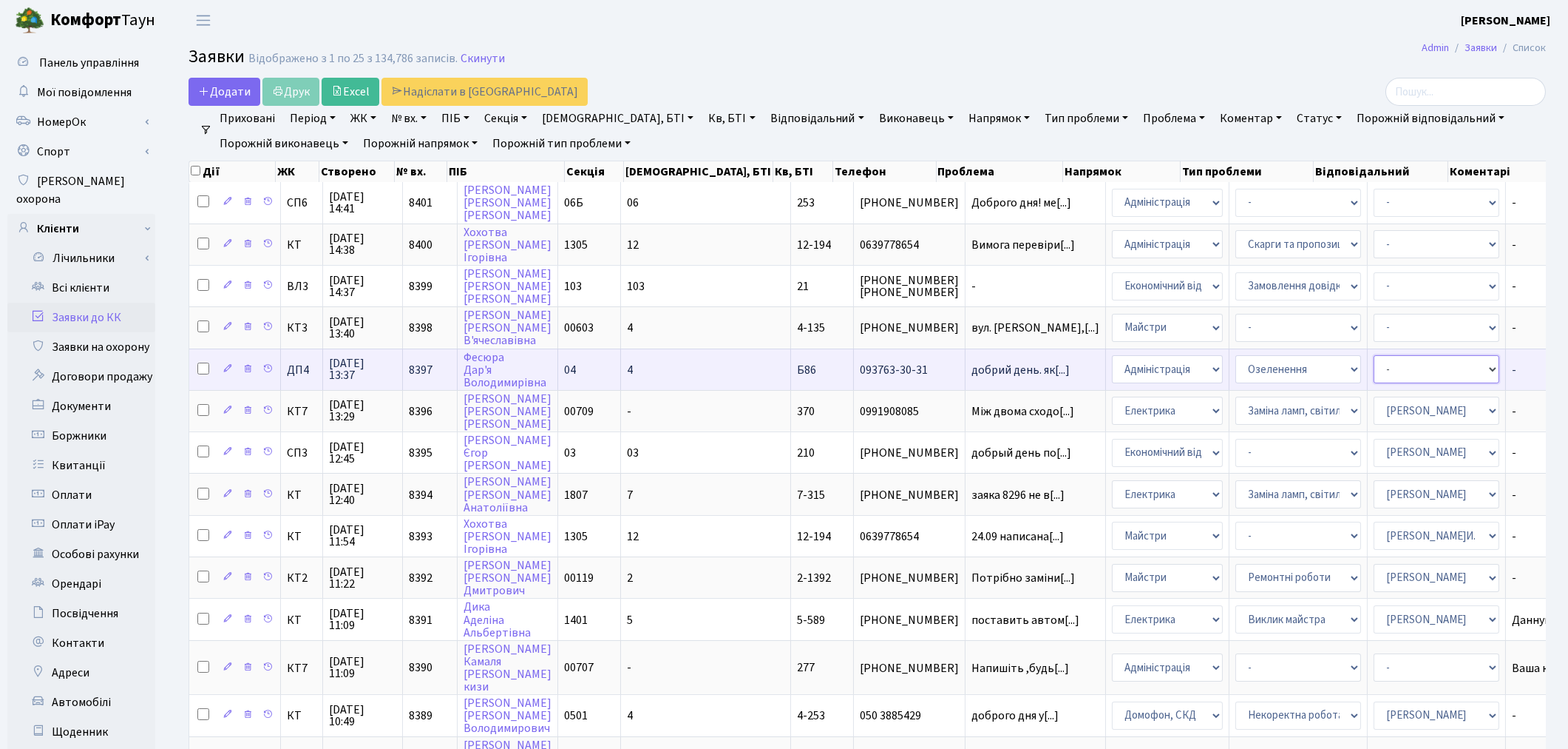
click at [1374, 366] on select "- Адміністратор ЖК ДП Адміністратор ЖК КТ Адміністратор ЖК СП Вижул В. В. Горді…" at bounding box center [1437, 369] width 126 height 28
select select "94"
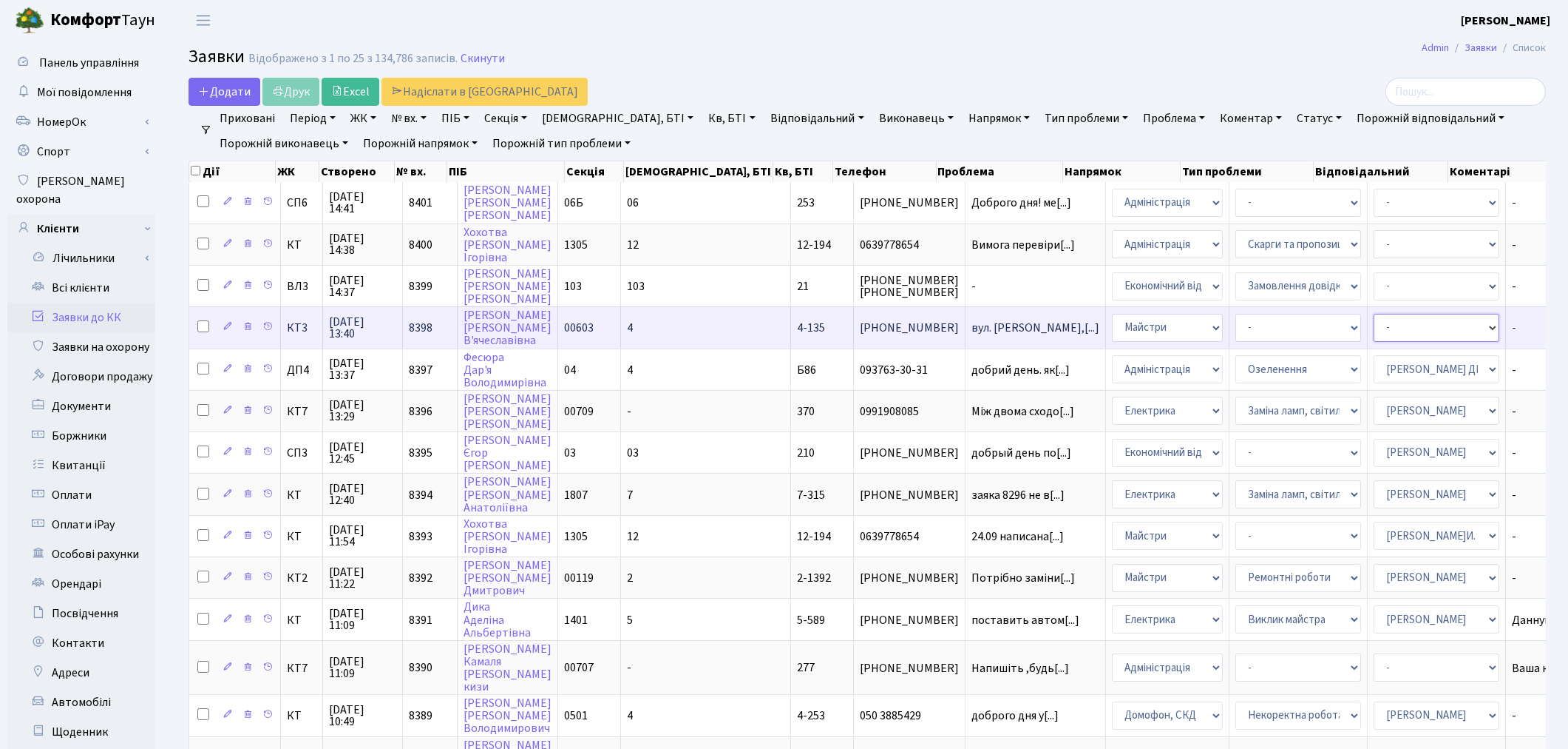
click at [1374, 326] on select "- Адміністратор ЖК ДП Адміністратор ЖК КТ Адміністратор ЖК СП Вижул В. В. Горді…" at bounding box center [1437, 327] width 126 height 28
select select "18"
click at [1374, 326] on select "- Адміністратор ЖК ДП Адміністратор ЖК КТ Адміністратор ЖК СП Вижул В. В. Горді…" at bounding box center [1437, 327] width 126 height 28
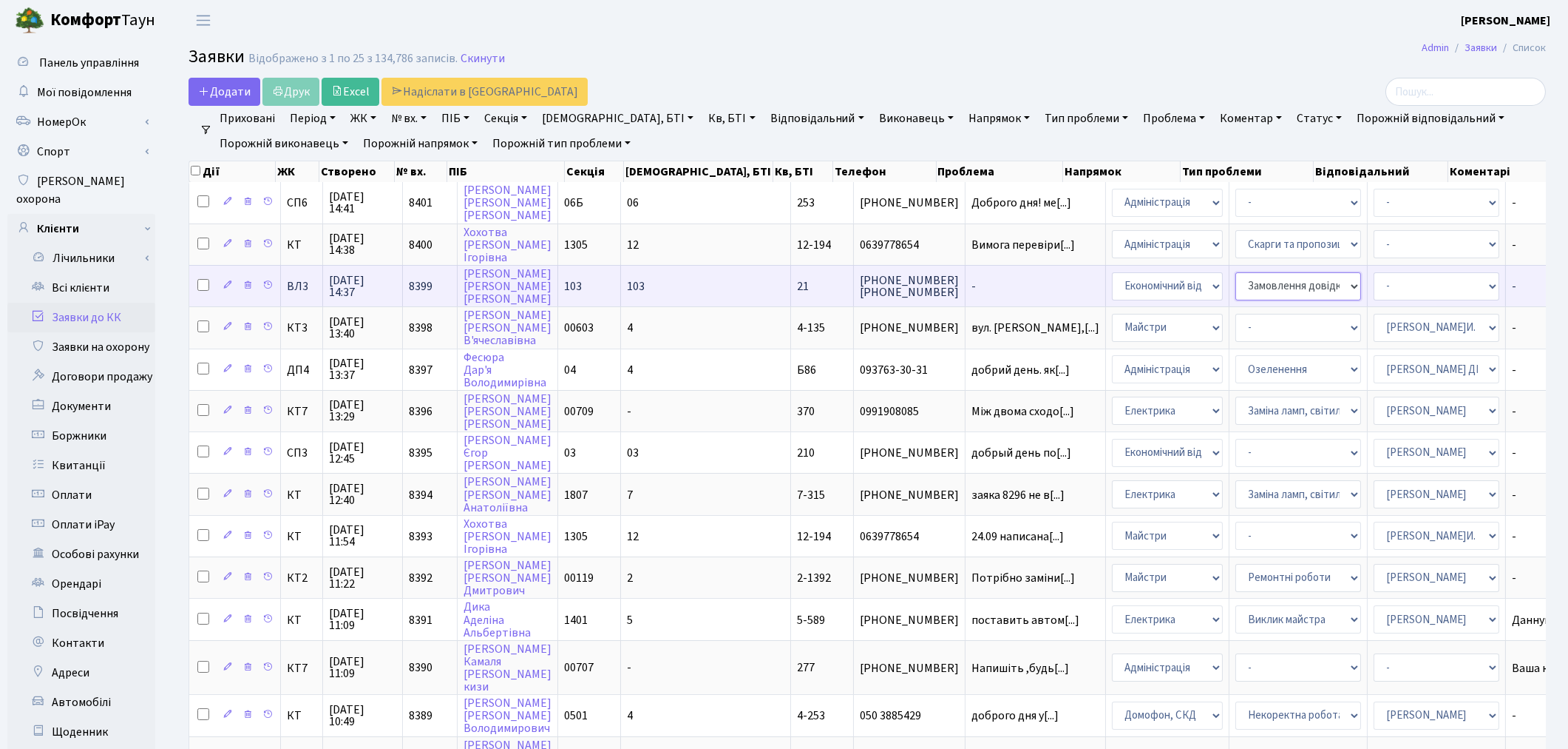
click at [1236, 285] on select "- Замовлення довідки про місце фактичного проживання Замовлення довідки про від…" at bounding box center [1299, 285] width 126 height 28
click at [1374, 281] on select "- Адміністратор ЖК ДП Адміністратор ЖК КТ Адміністратор ЖК СП Вижул В. В. Горді…" at bounding box center [1437, 285] width 126 height 28
select select "33"
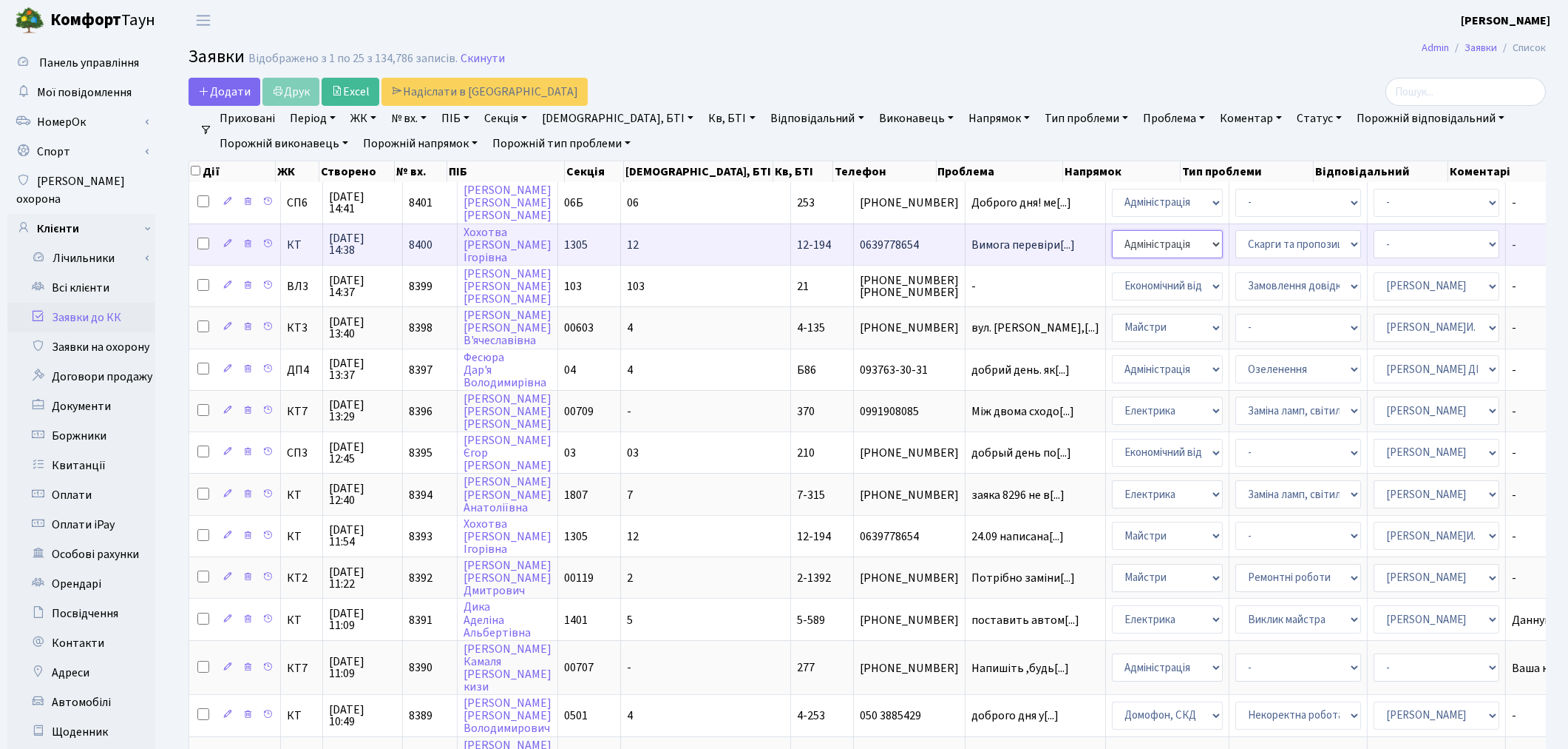
click at [1112, 240] on select "- Адміністрація Домофон, СКД Ліфт Майстри Сантехніка Економічний відділ Електри…" at bounding box center [1168, 244] width 111 height 28
select select "2"
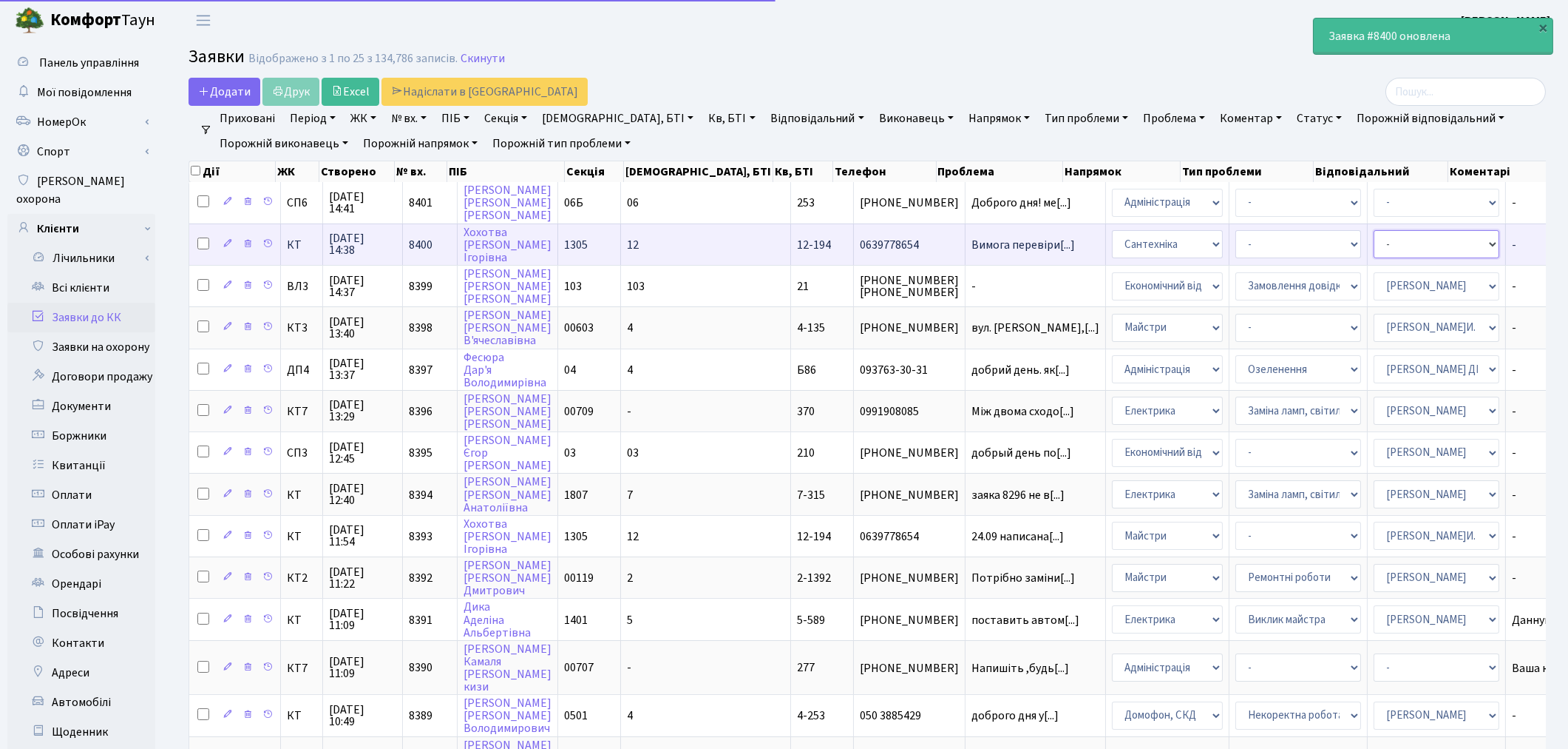
click at [1374, 235] on select "- Адміністратор ЖК ДП Адміністратор ЖК КТ Адміністратор ЖК СП Вижул В. В. Горді…" at bounding box center [1437, 244] width 126 height 28
select select "67"
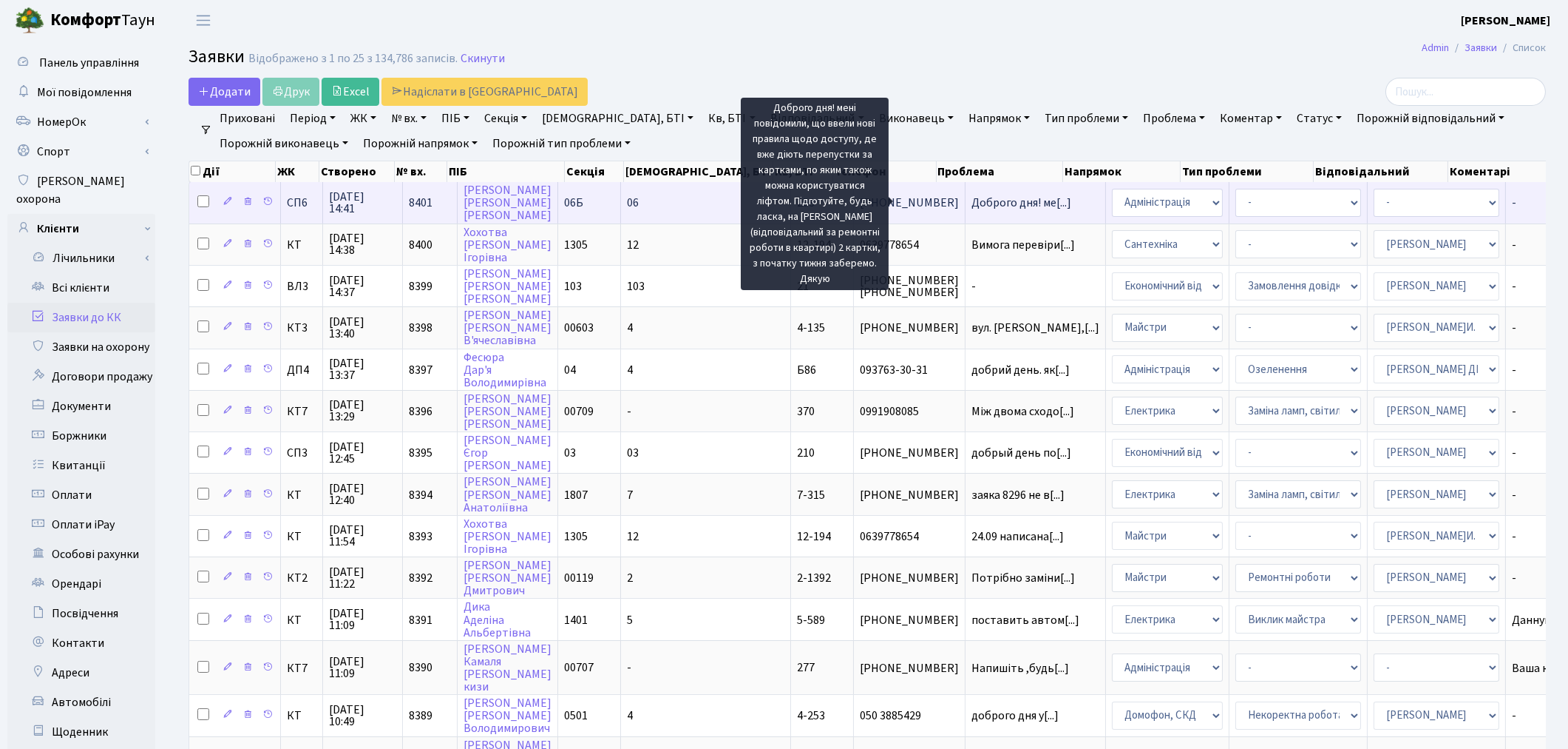
click at [972, 201] on span "Доброго дня! ме[...]" at bounding box center [1021, 202] width 100 height 16
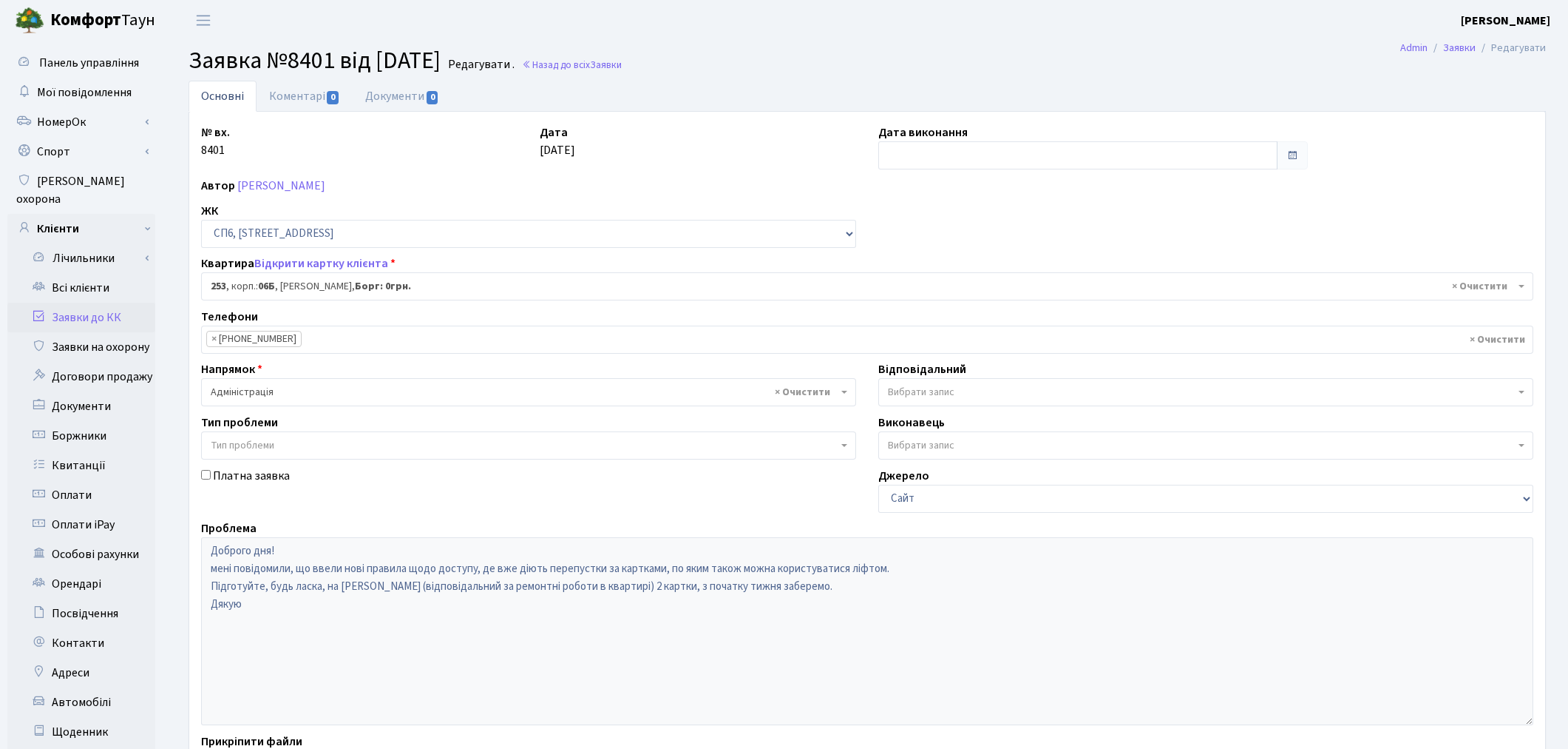
select select "21921"
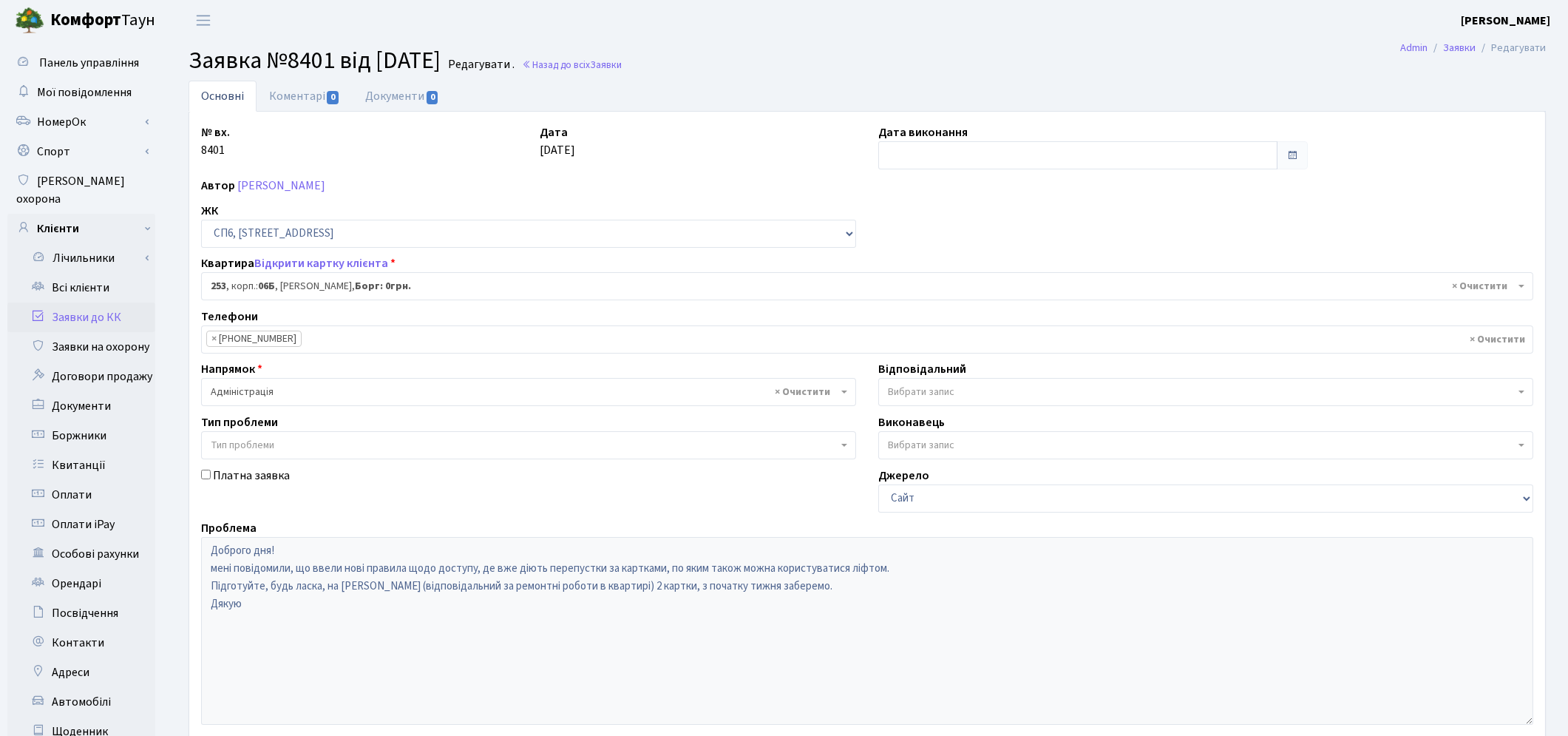
click at [918, 400] on span "Вибрати запис" at bounding box center [922, 391] width 66 height 14
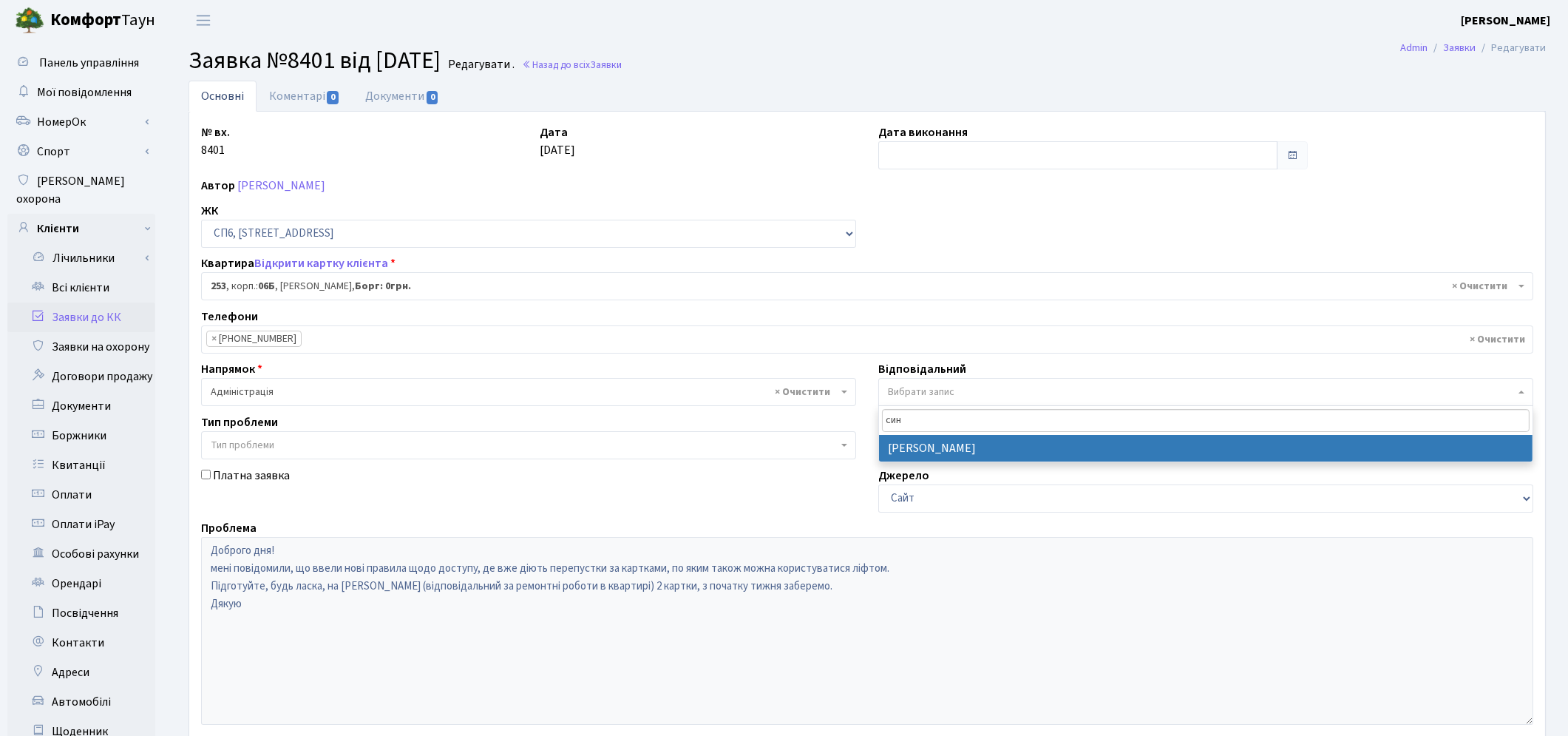
type input "син"
select select "85"
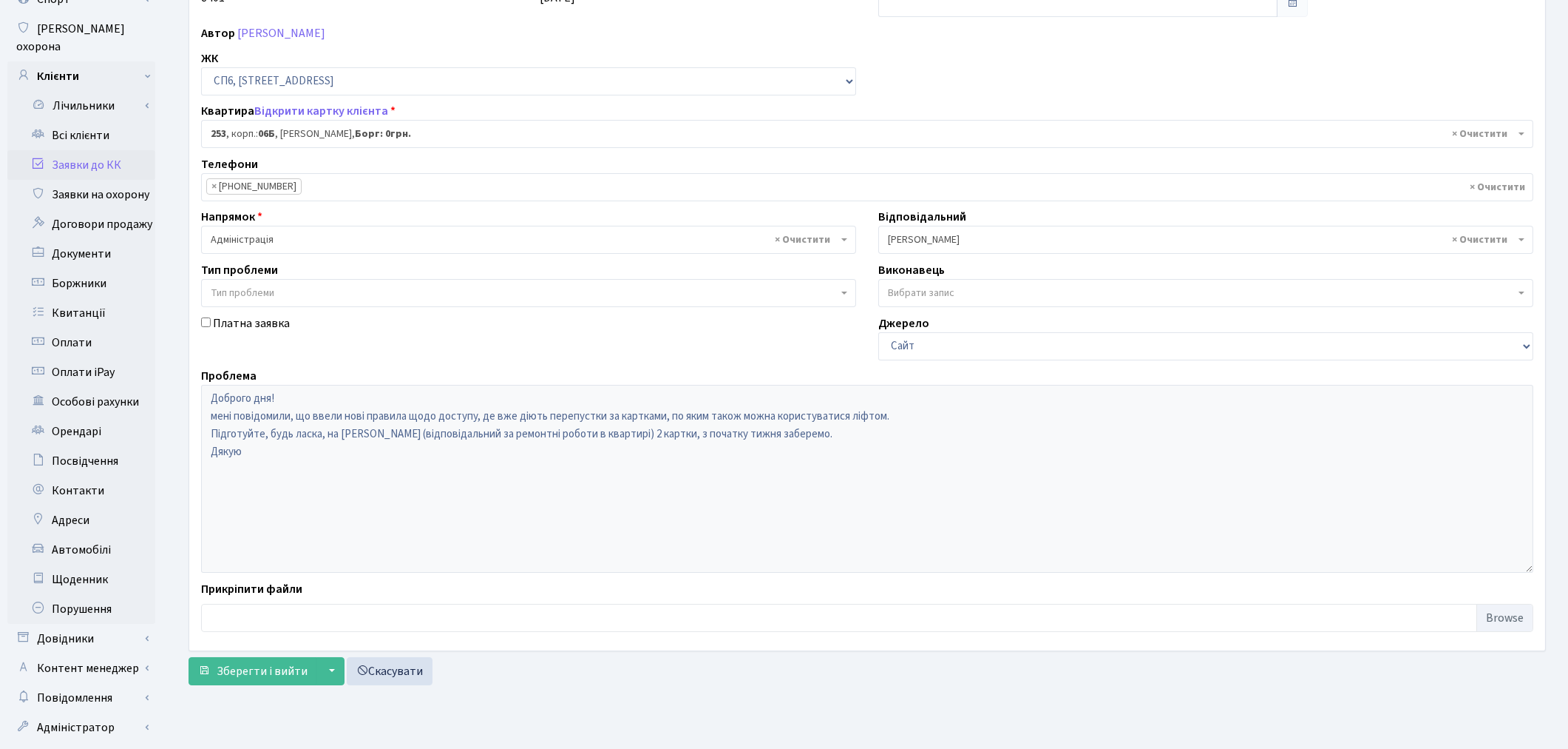
scroll to position [171, 0]
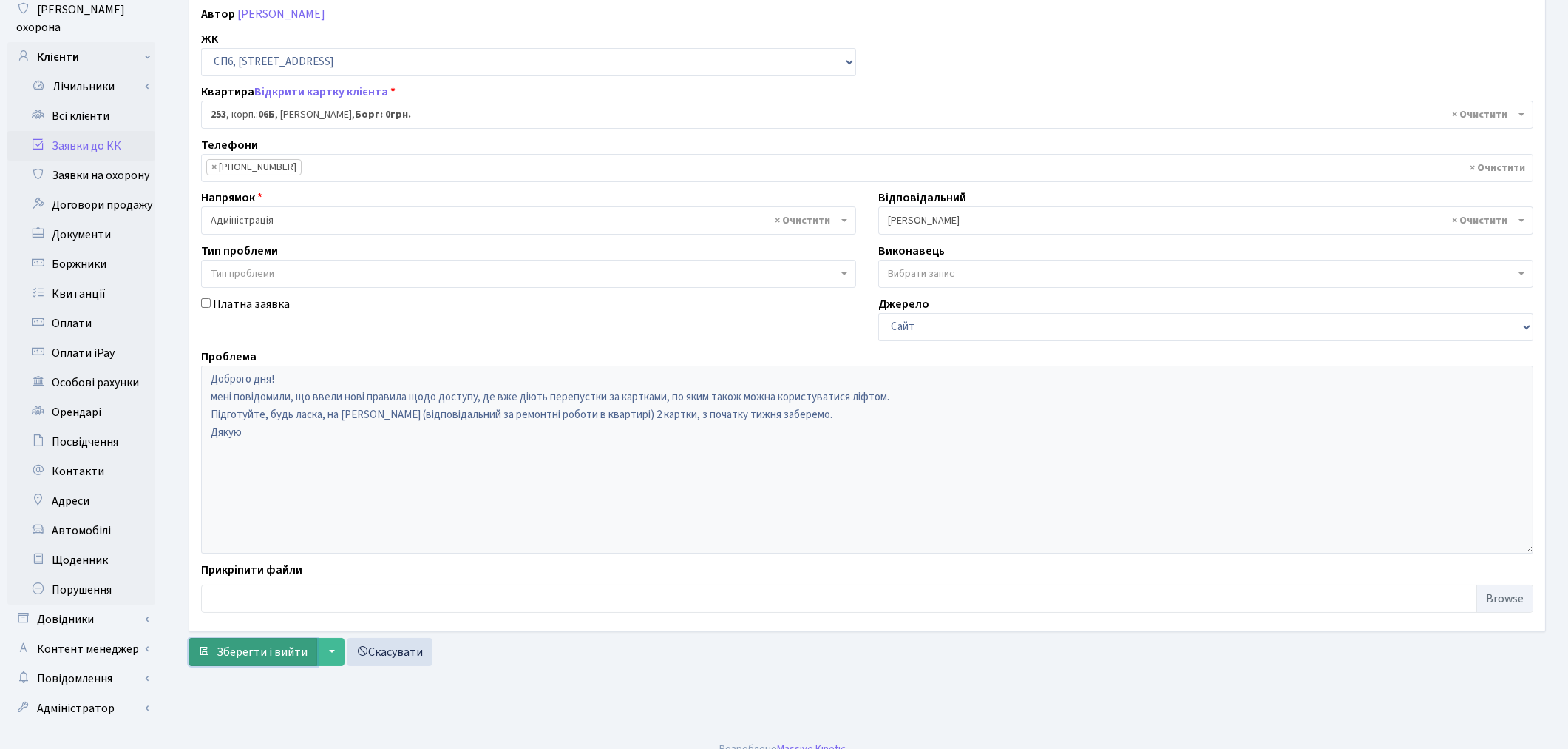
click at [261, 651] on span "Зберегти і вийти" at bounding box center [261, 651] width 91 height 16
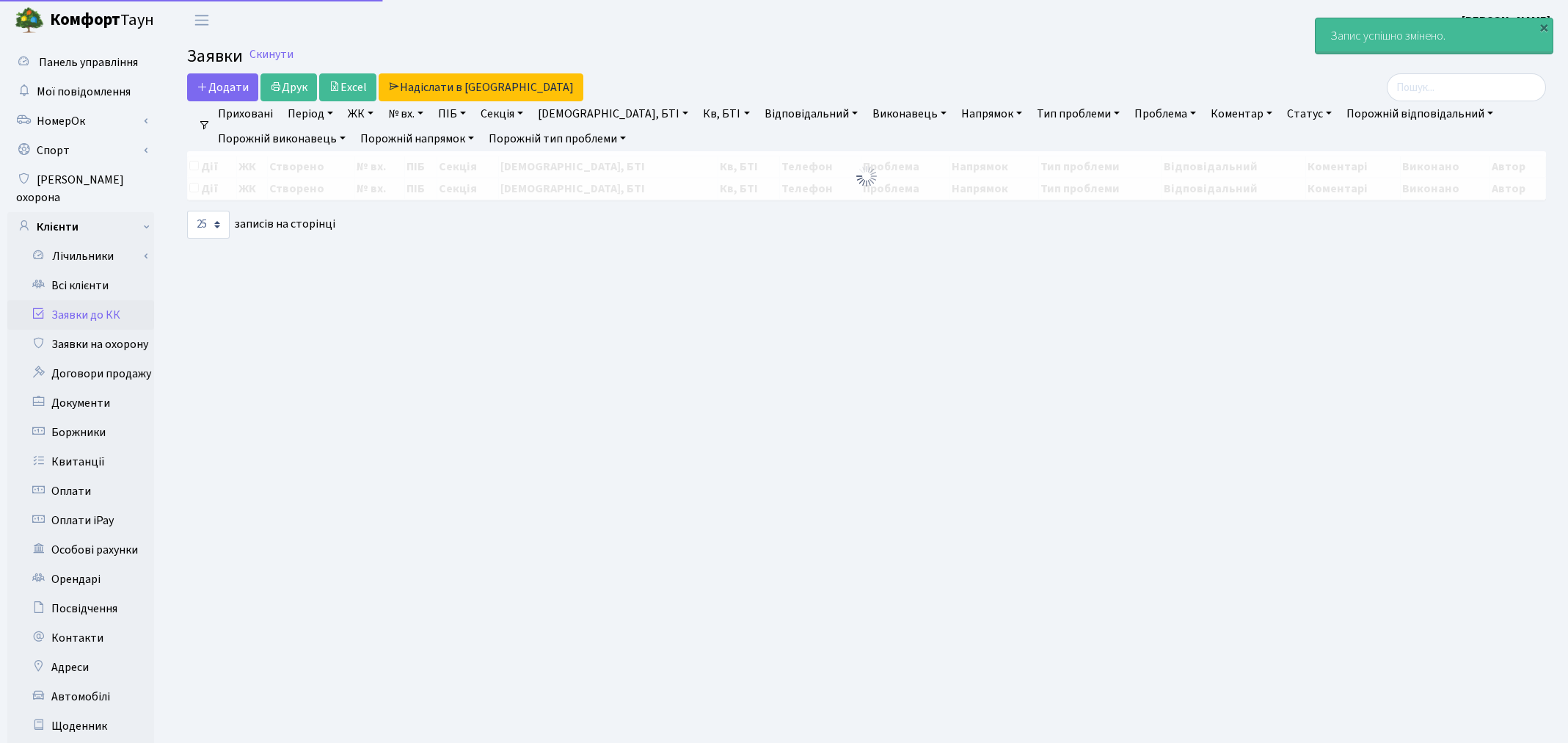
select select "25"
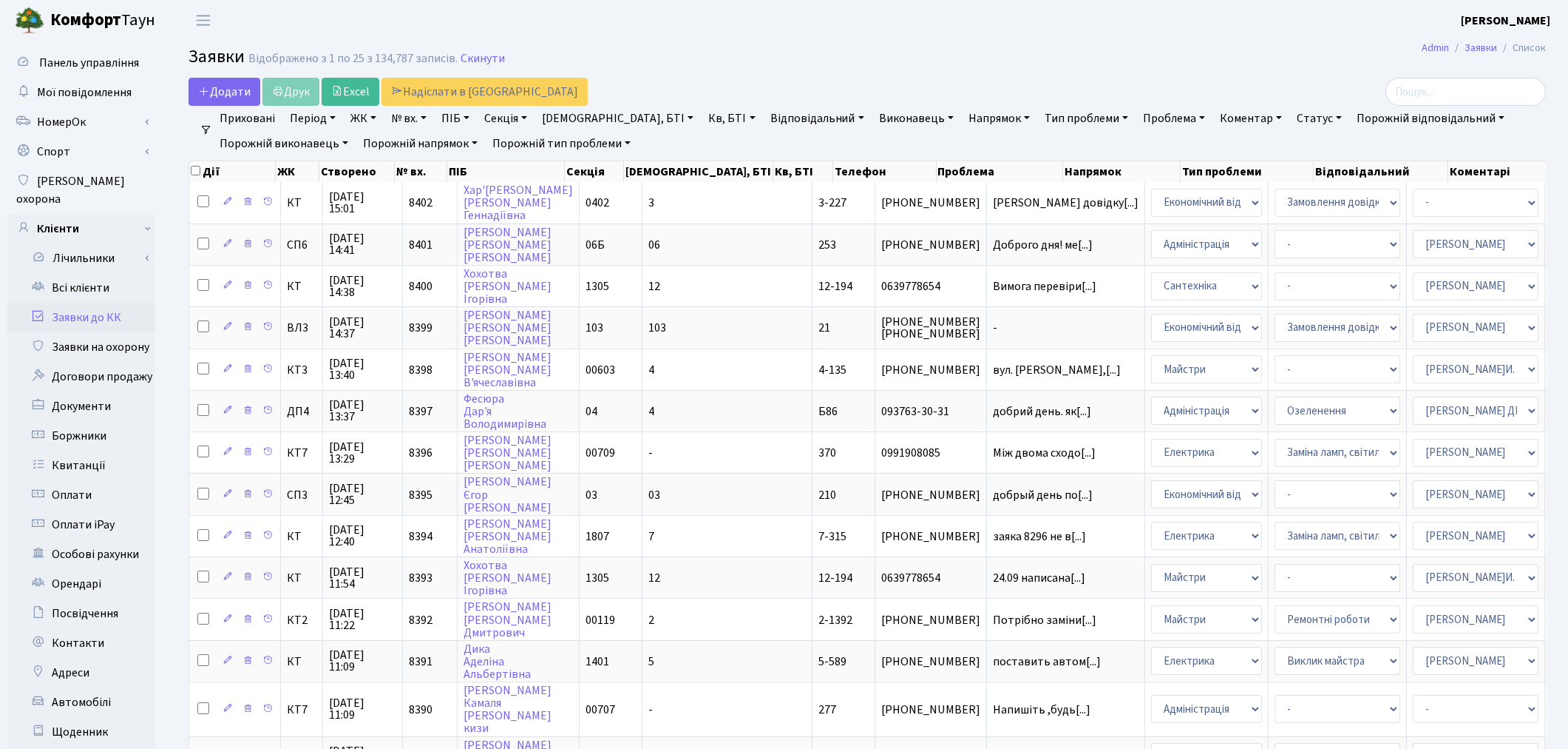
click at [1172, 49] on h2 "Заявки Відображено з 1 по 25 з 134,787 записів. Скинути" at bounding box center [867, 60] width 1358 height 26
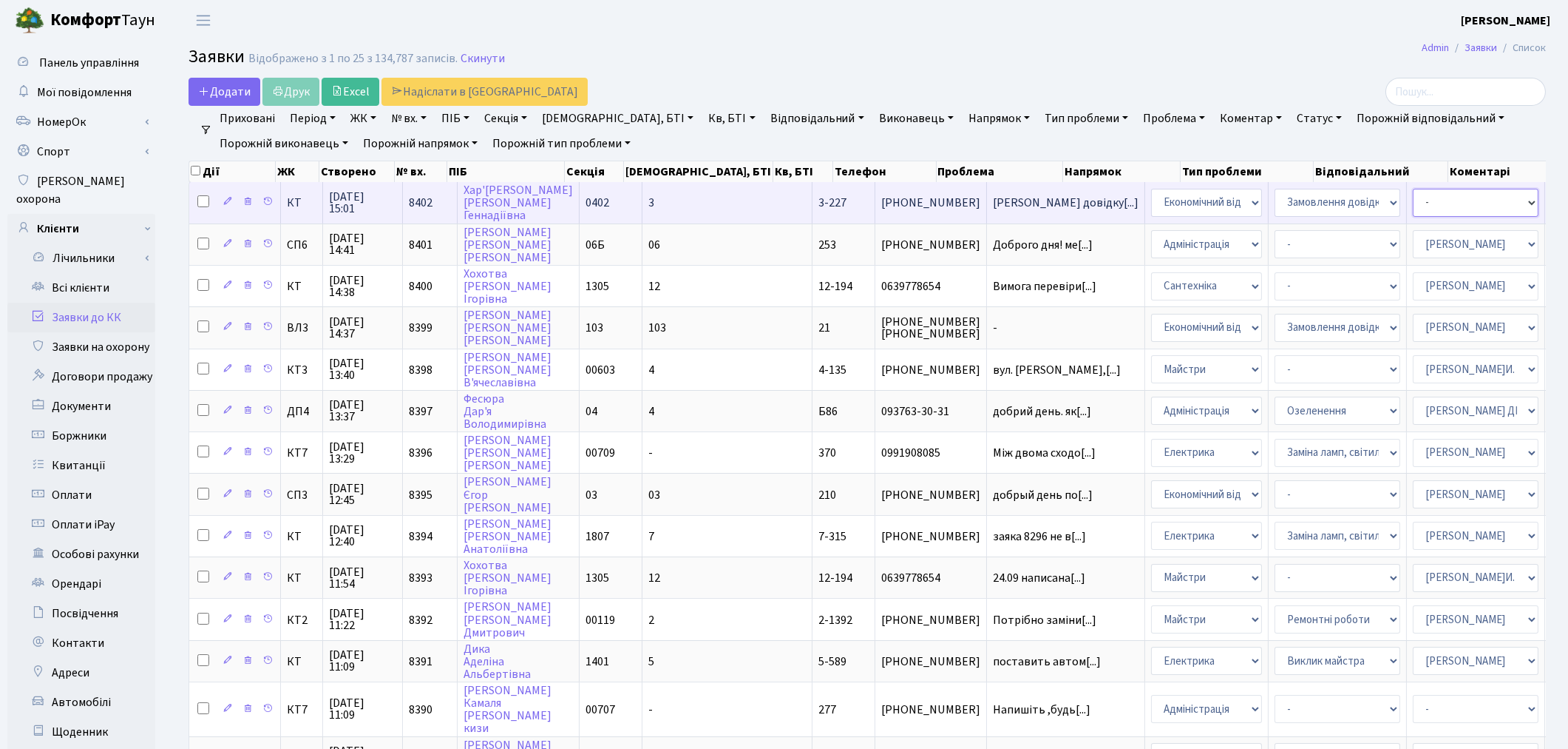
click at [1413, 200] on select "- Адміністратор ЖК ДП Адміністратор ЖК КТ Адміністратор ЖК СП Вижул В. В. Горді…" at bounding box center [1476, 202] width 126 height 28
select select "33"
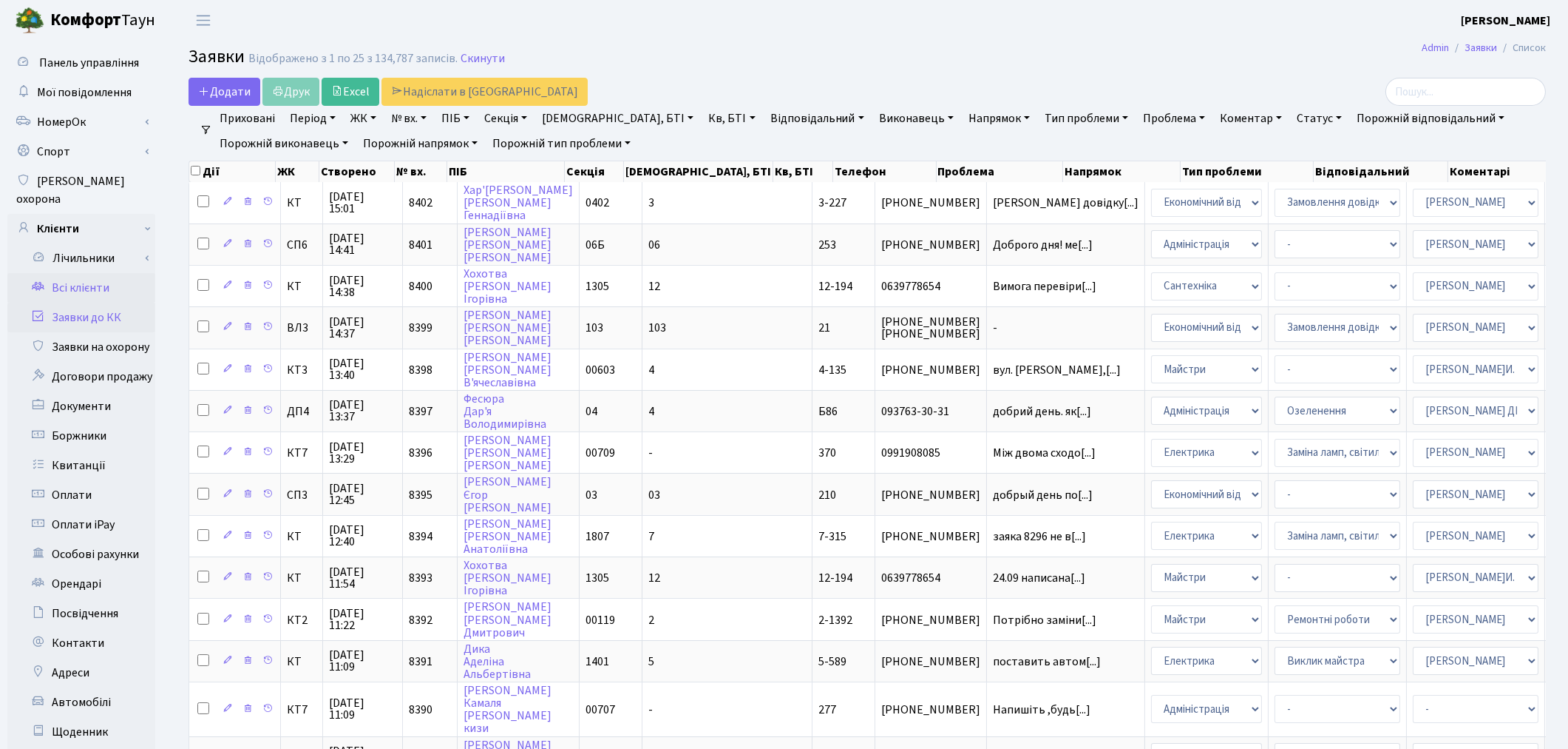
click at [82, 273] on link "Всі клієнти" at bounding box center [82, 287] width 148 height 30
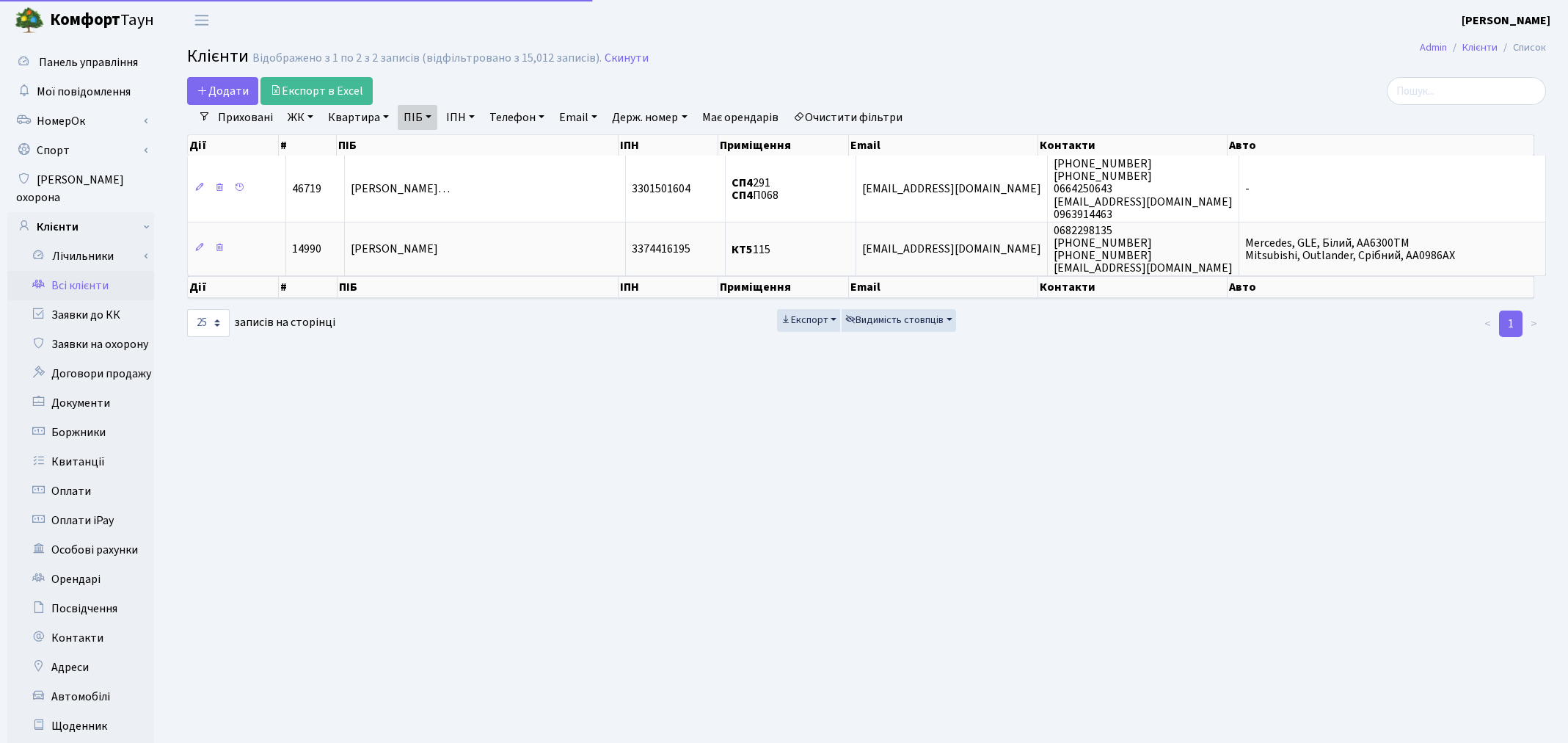
select select "25"
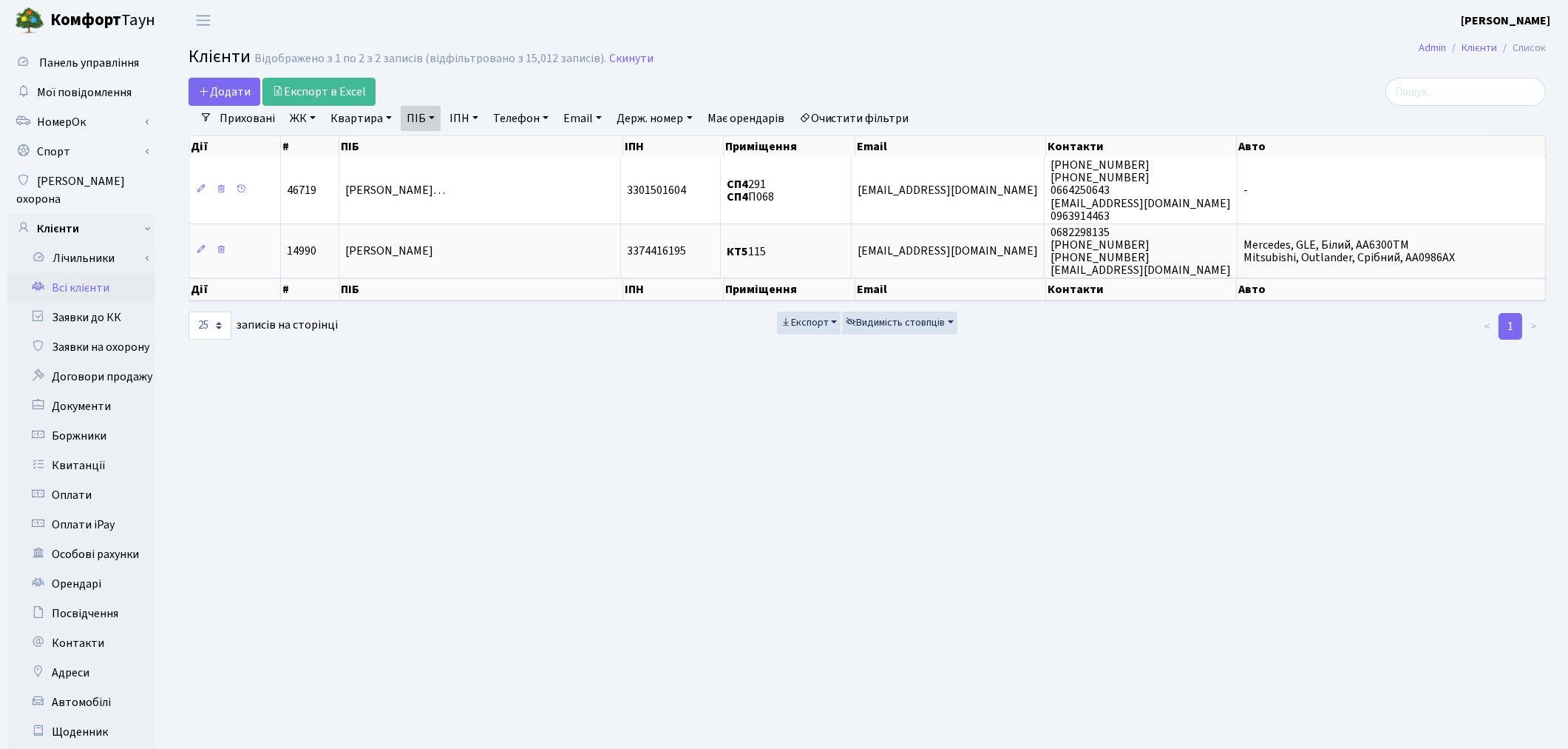
click at [893, 113] on link "Очистити фільтри" at bounding box center [853, 118] width 122 height 26
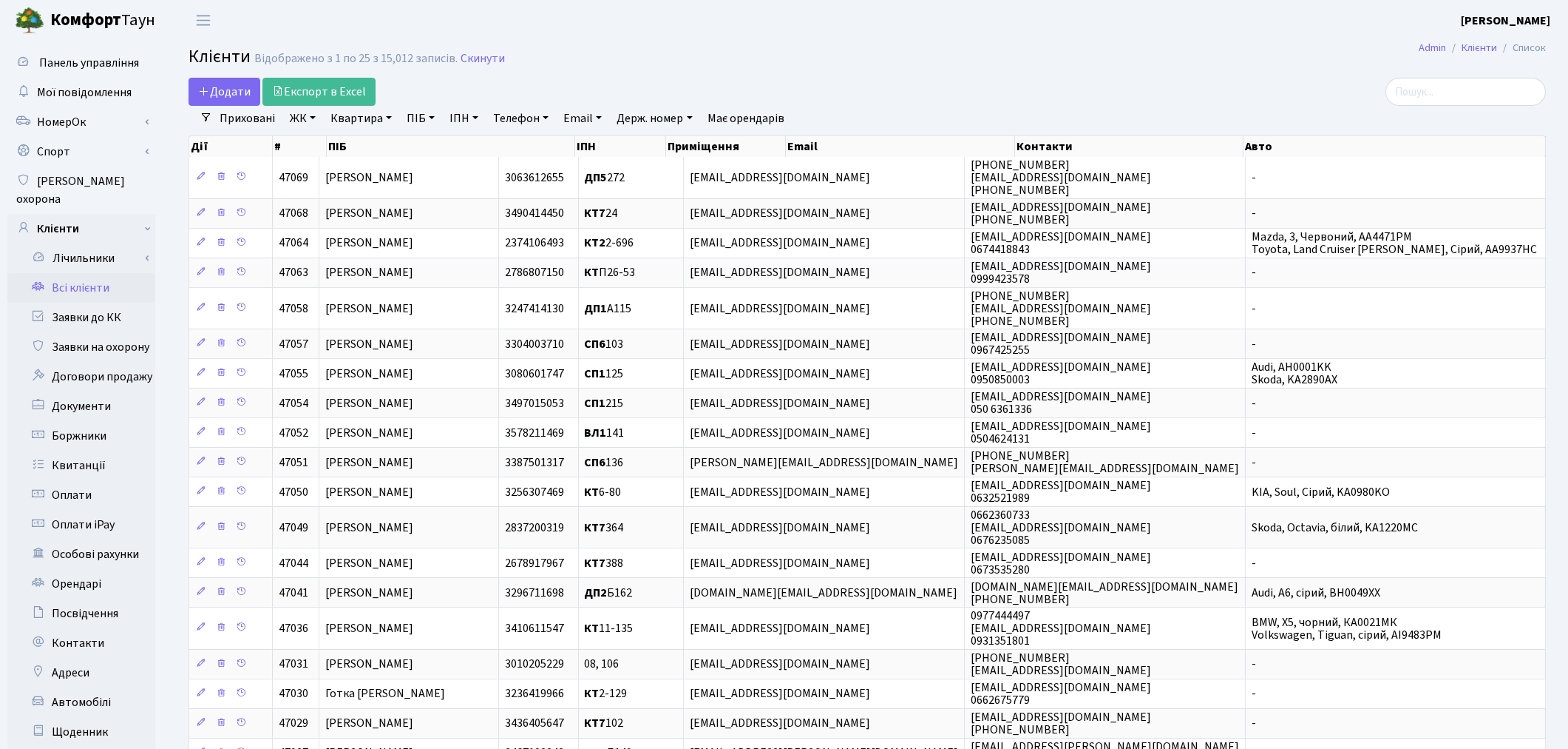
click at [362, 120] on link "Квартира" at bounding box center [361, 118] width 73 height 26
type input "15"
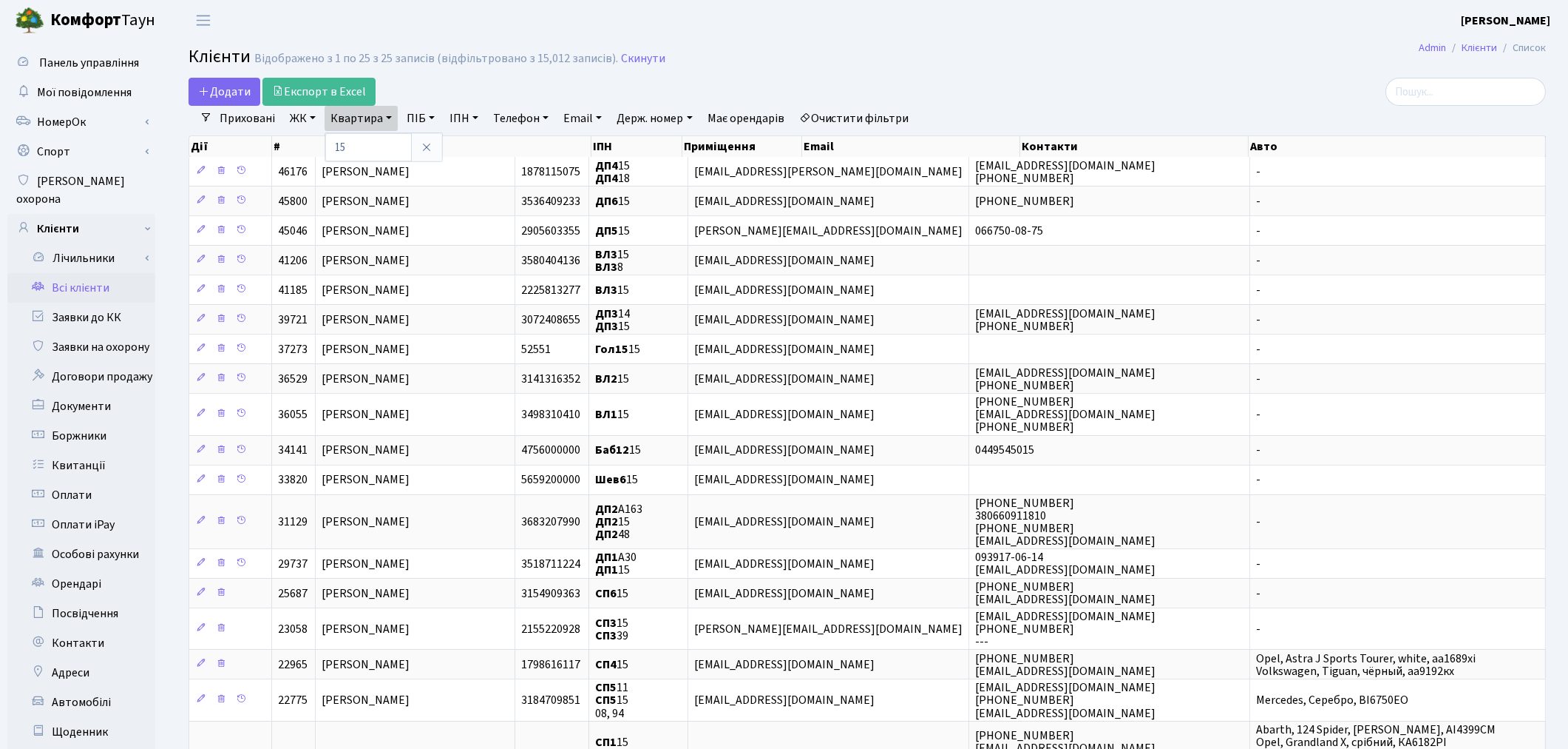
click at [295, 118] on link "ЖК" at bounding box center [302, 118] width 37 height 26
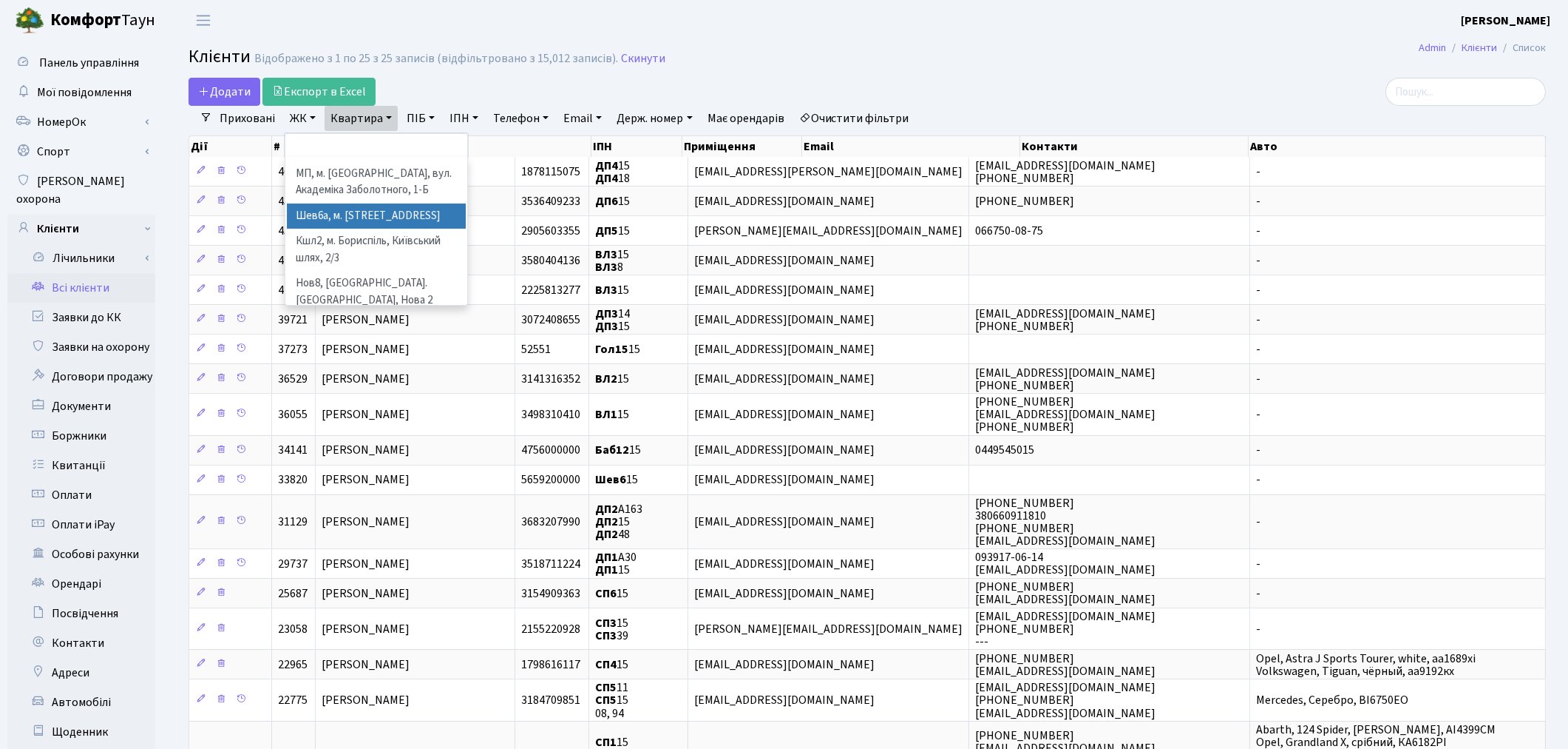
scroll to position [836, 0]
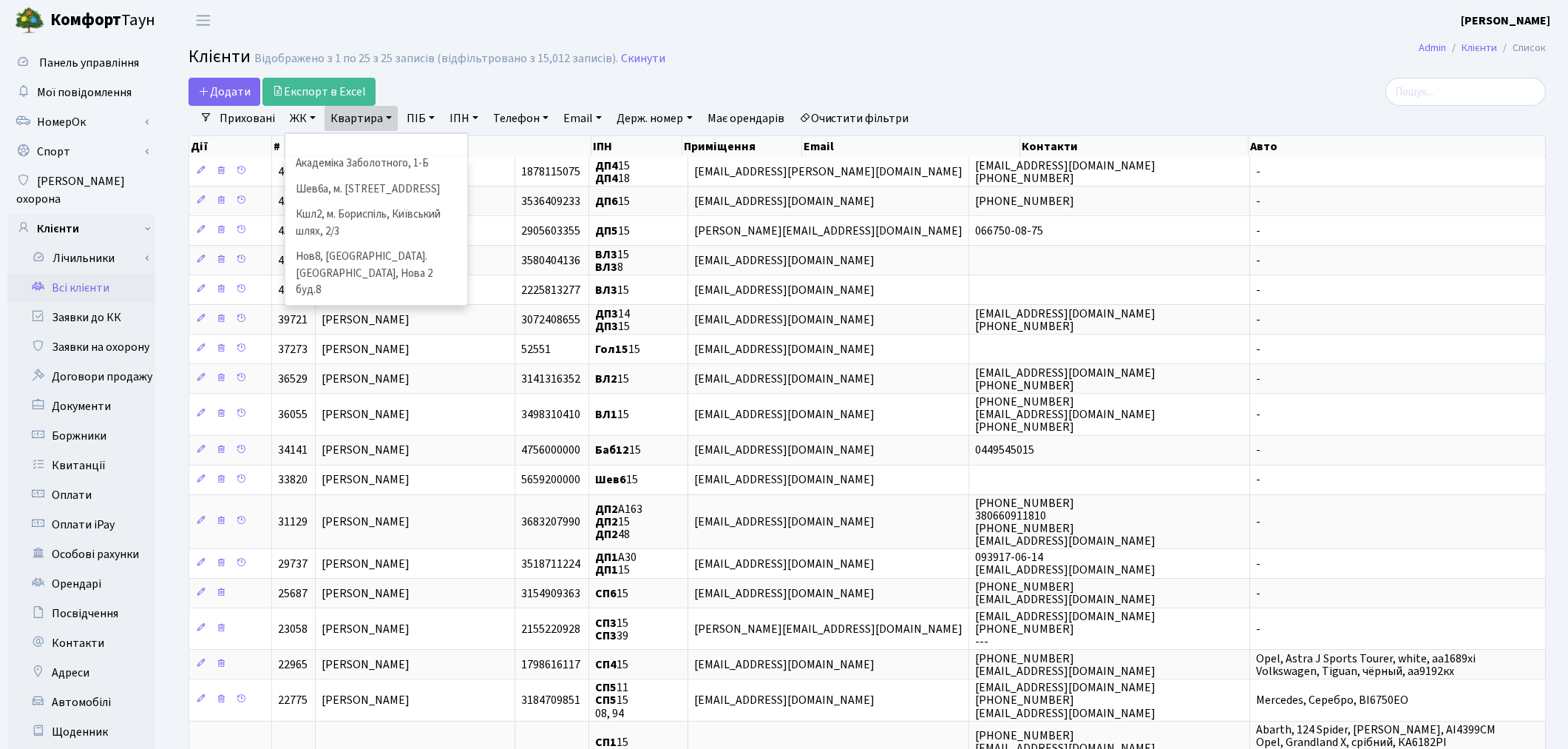
click at [416, 463] on li "ЦП, вул. [PERSON_NAME], 7" at bounding box center [376, 475] width 179 height 26
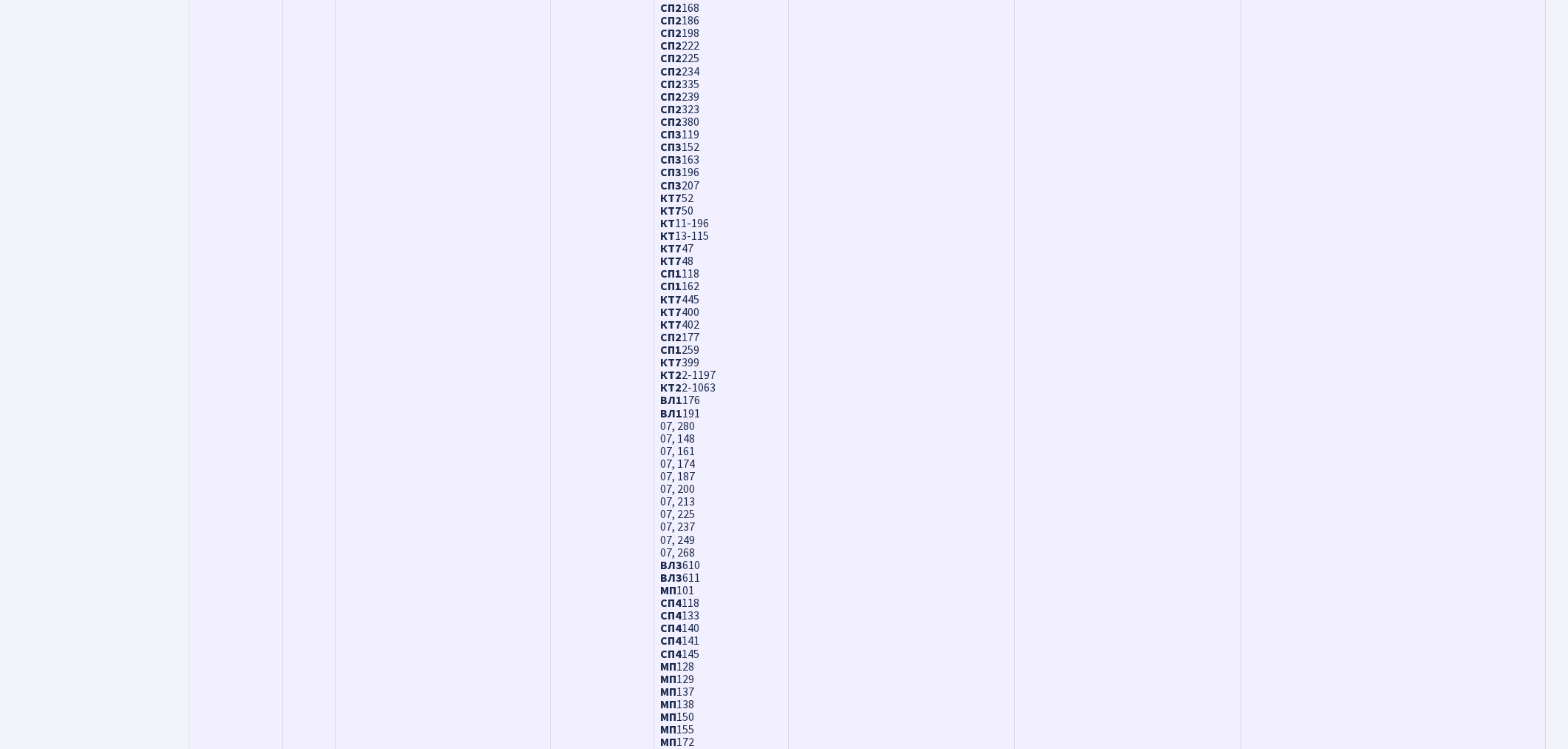
scroll to position [4013, 0]
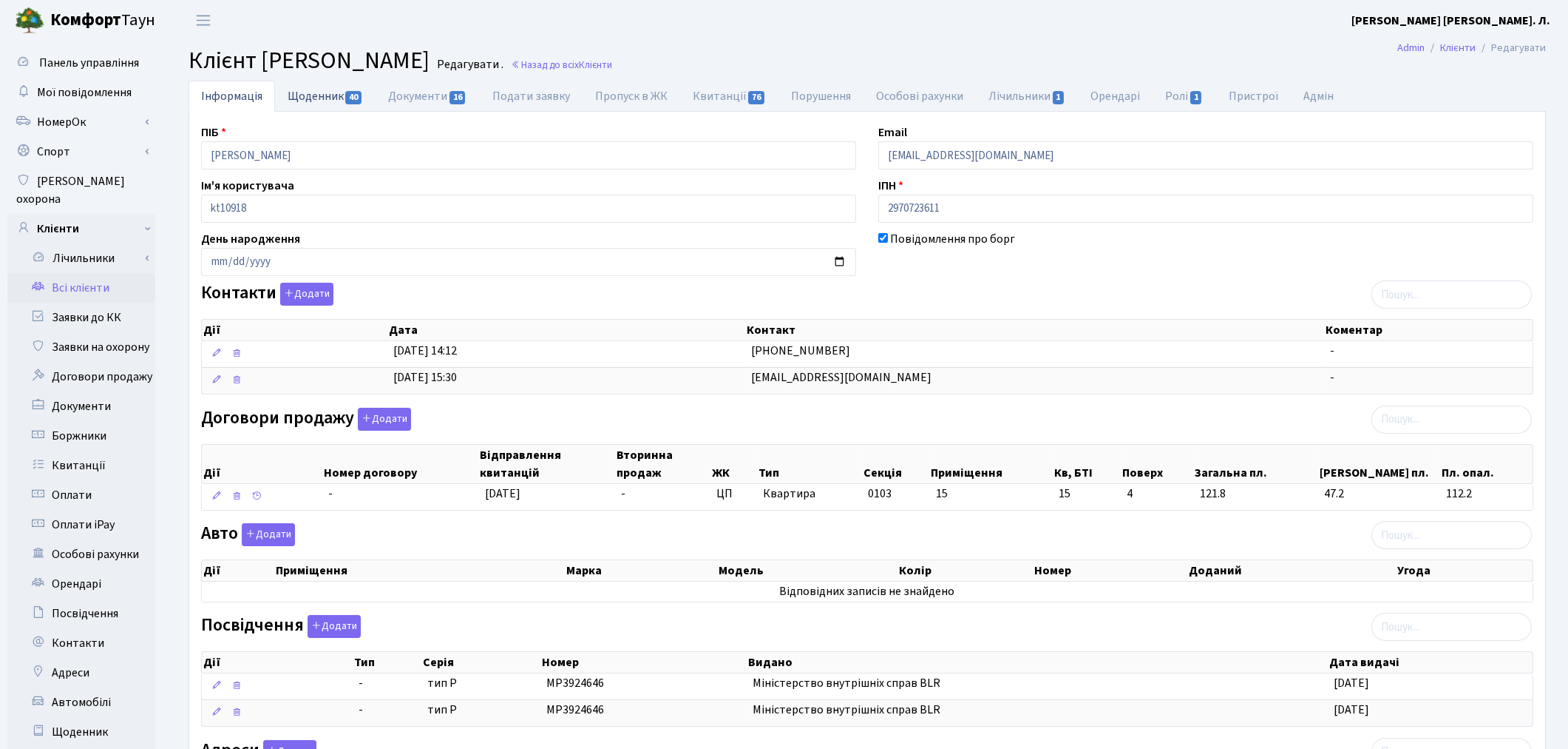
click at [334, 100] on link "Щоденник 40" at bounding box center [325, 96] width 101 height 31
select select "25"
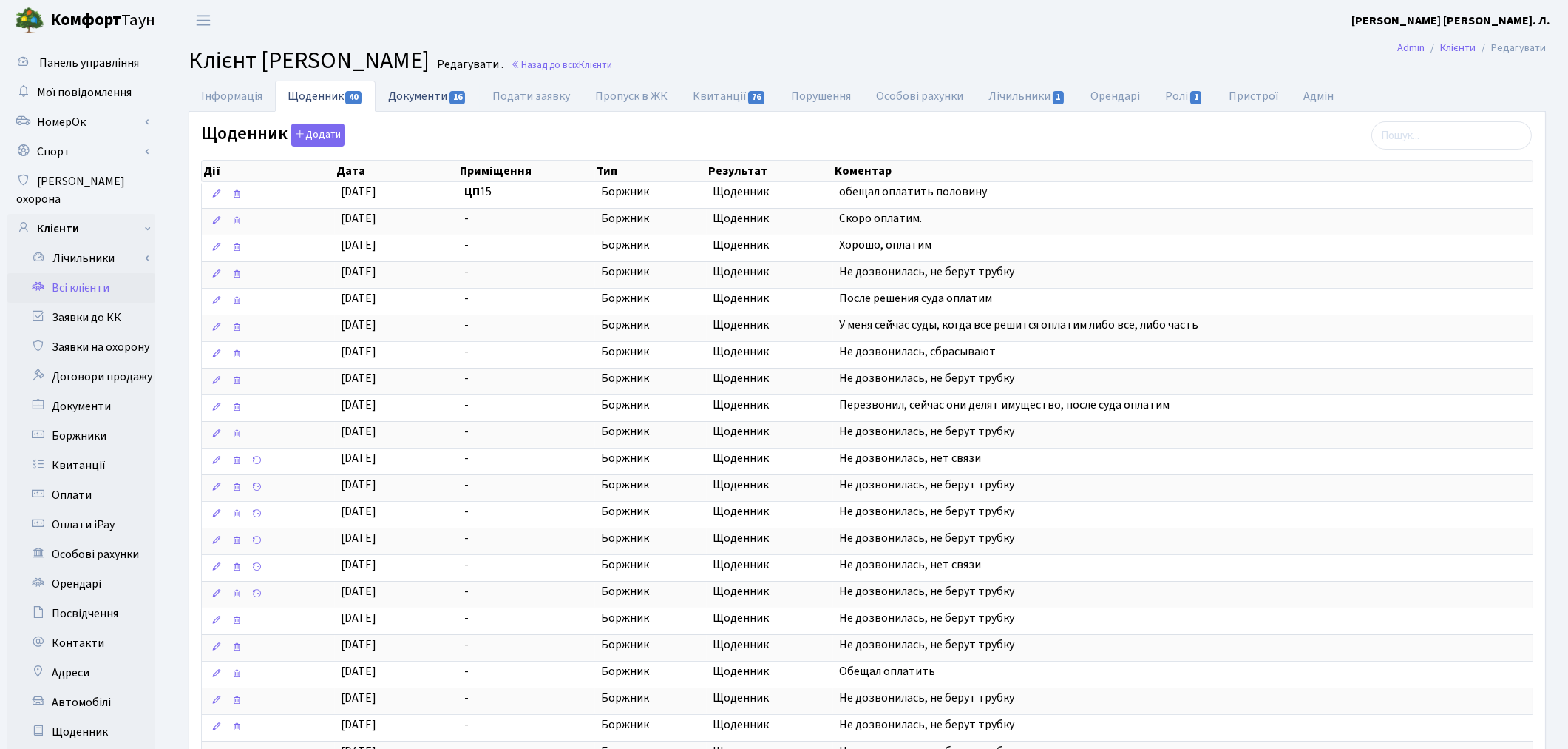
click at [422, 89] on link "Документи 16" at bounding box center [428, 96] width 104 height 31
select select "25"
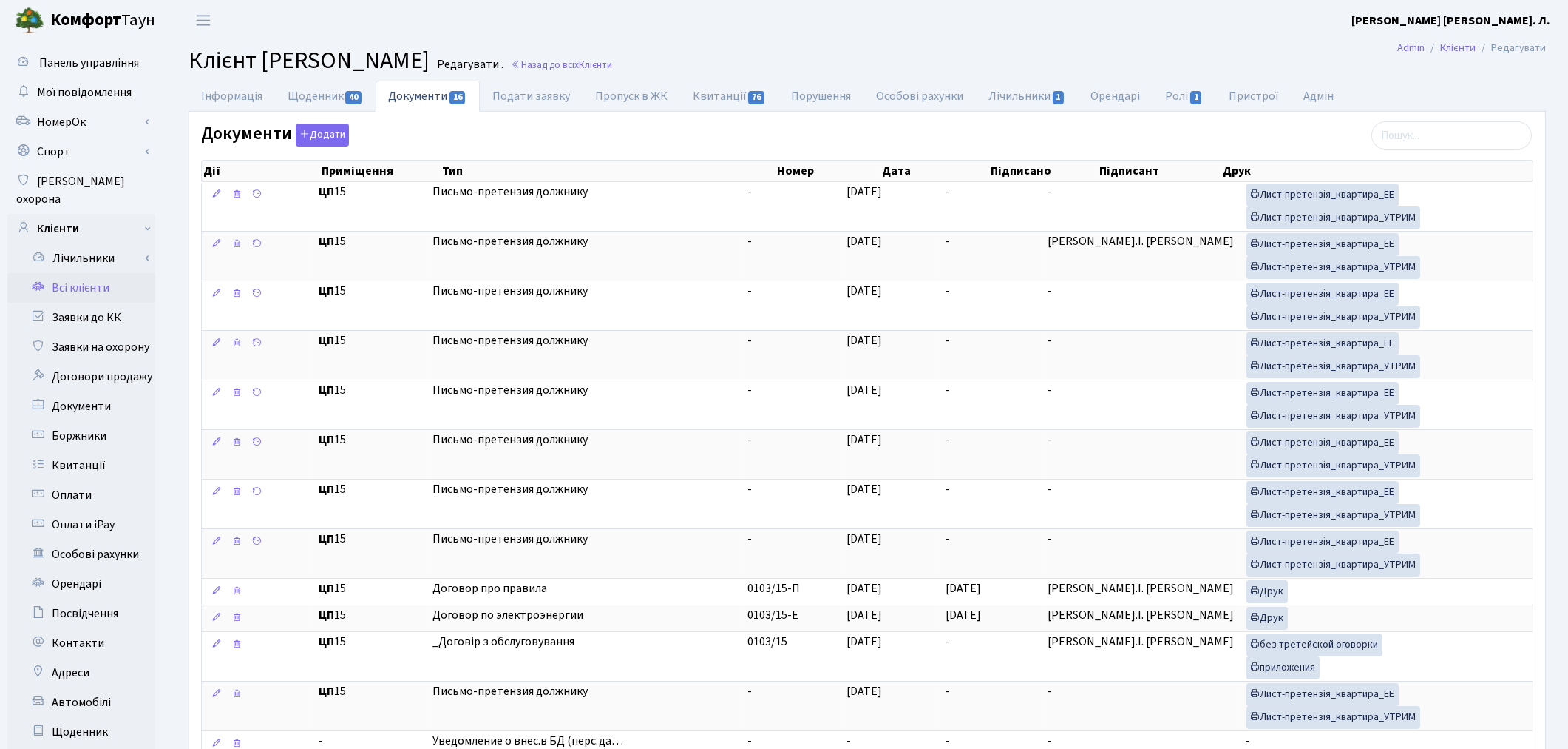
click at [825, 43] on main "Admin Клієнти Редагувати Клієнт Зеленкевич Ігнат Редагувати . Назад до всіх Клі…" at bounding box center [867, 495] width 1402 height 909
click at [84, 302] on link "Заявки до КК" at bounding box center [82, 317] width 148 height 30
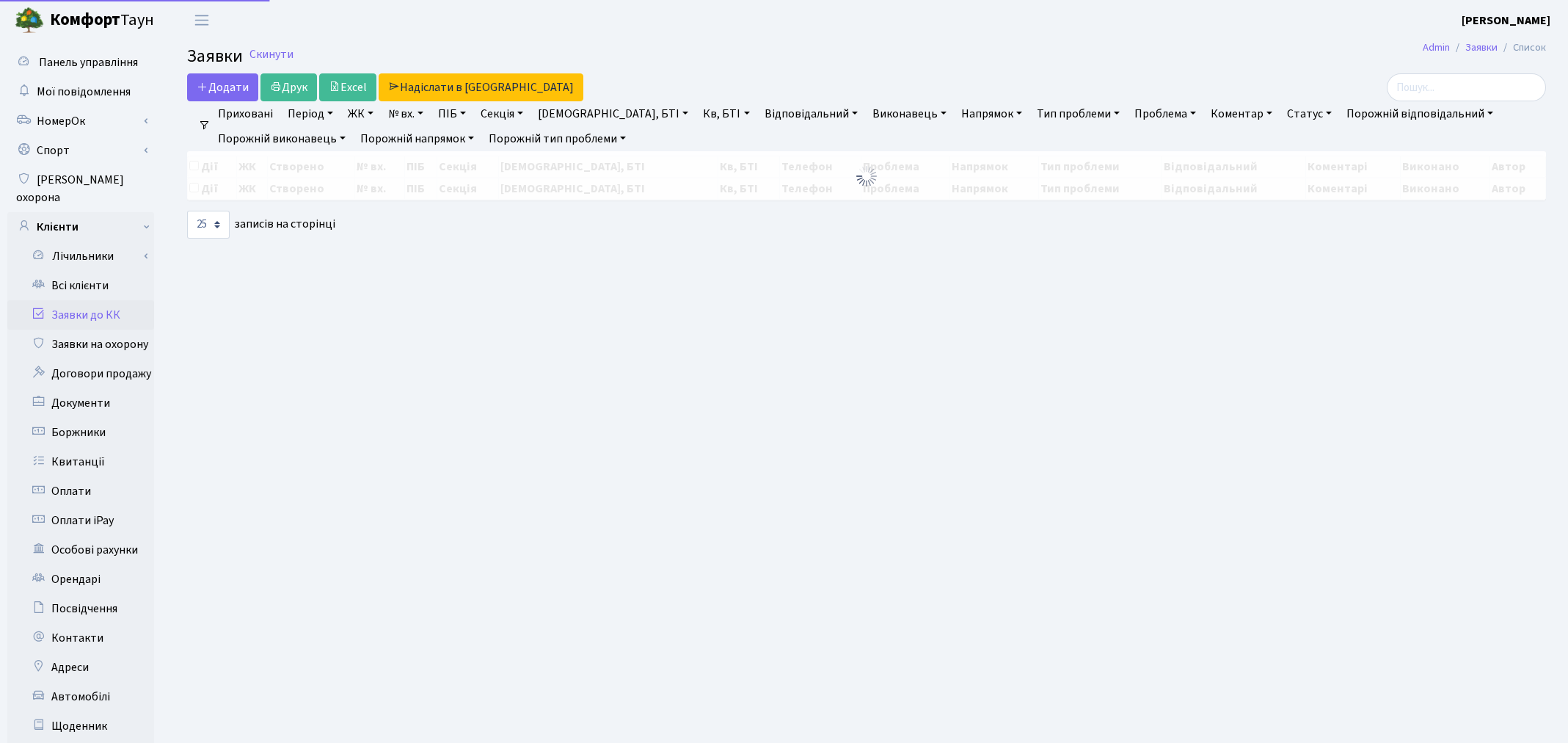
select select "25"
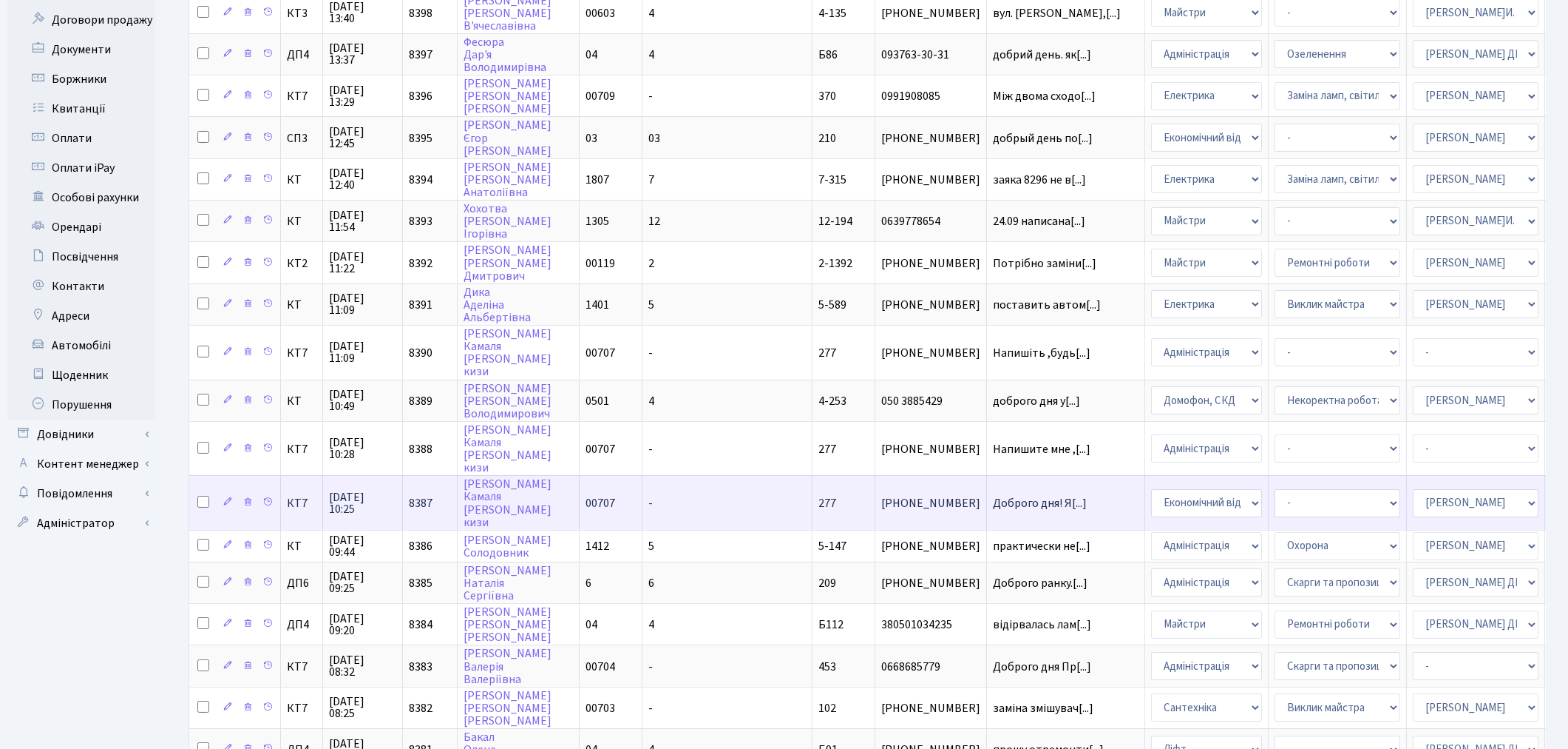
scroll to position [328, 0]
